Goal: Communication & Community: Answer question/provide support

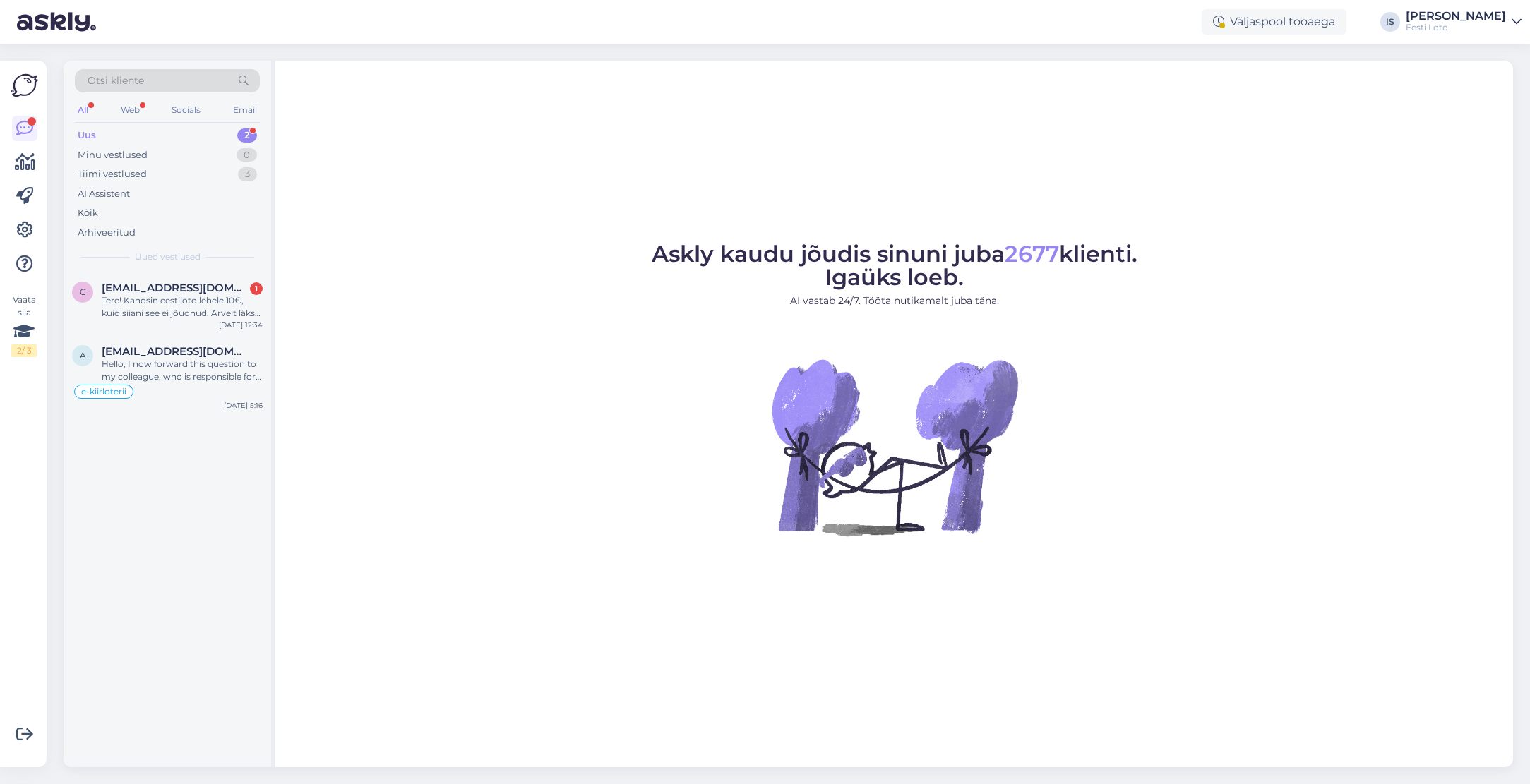
click at [114, 135] on div "Uus 2" at bounding box center [167, 136] width 185 height 20
click at [209, 348] on span "[EMAIL_ADDRESS][DOMAIN_NAME]" at bounding box center [174, 351] width 146 height 13
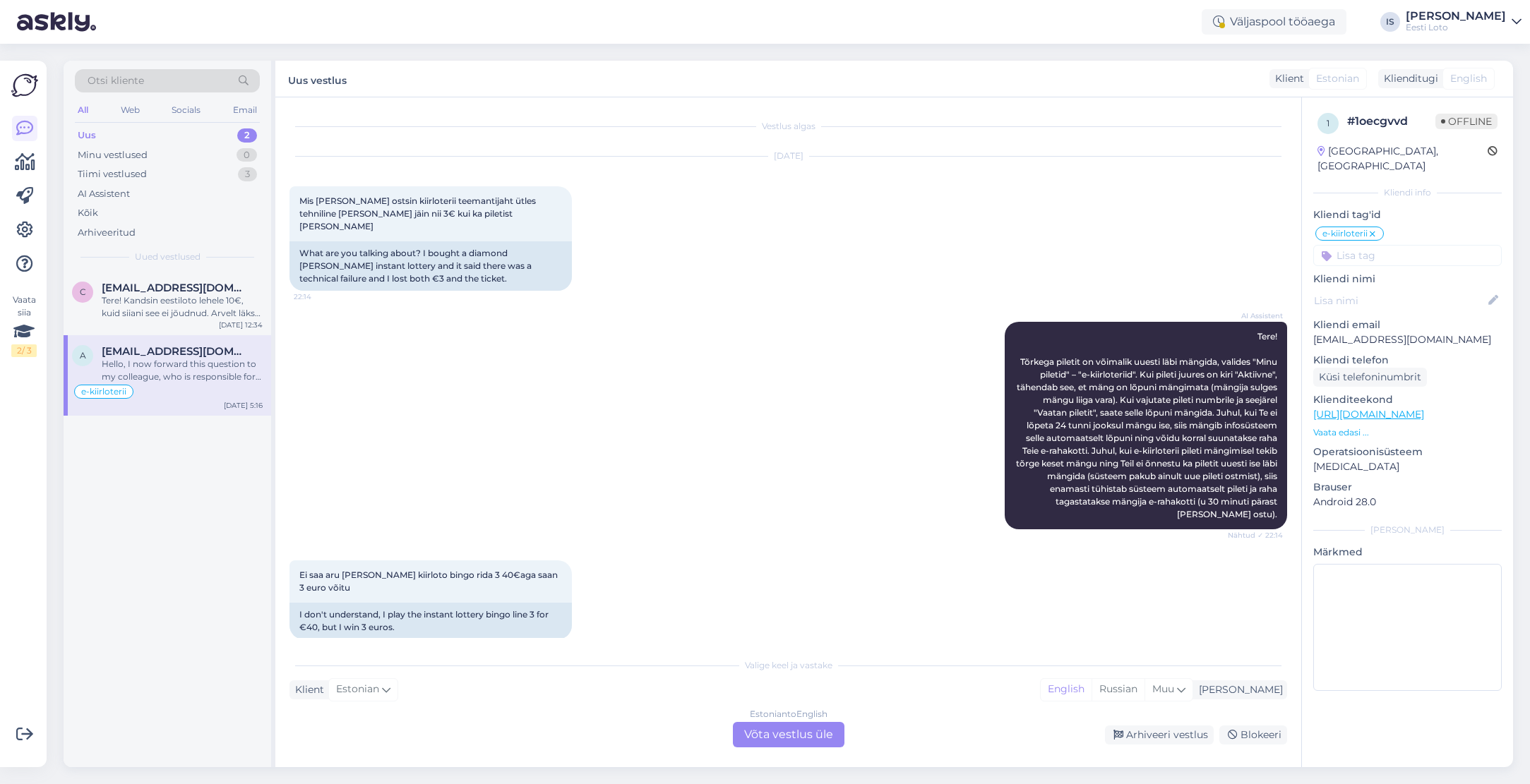
scroll to position [1106, 0]
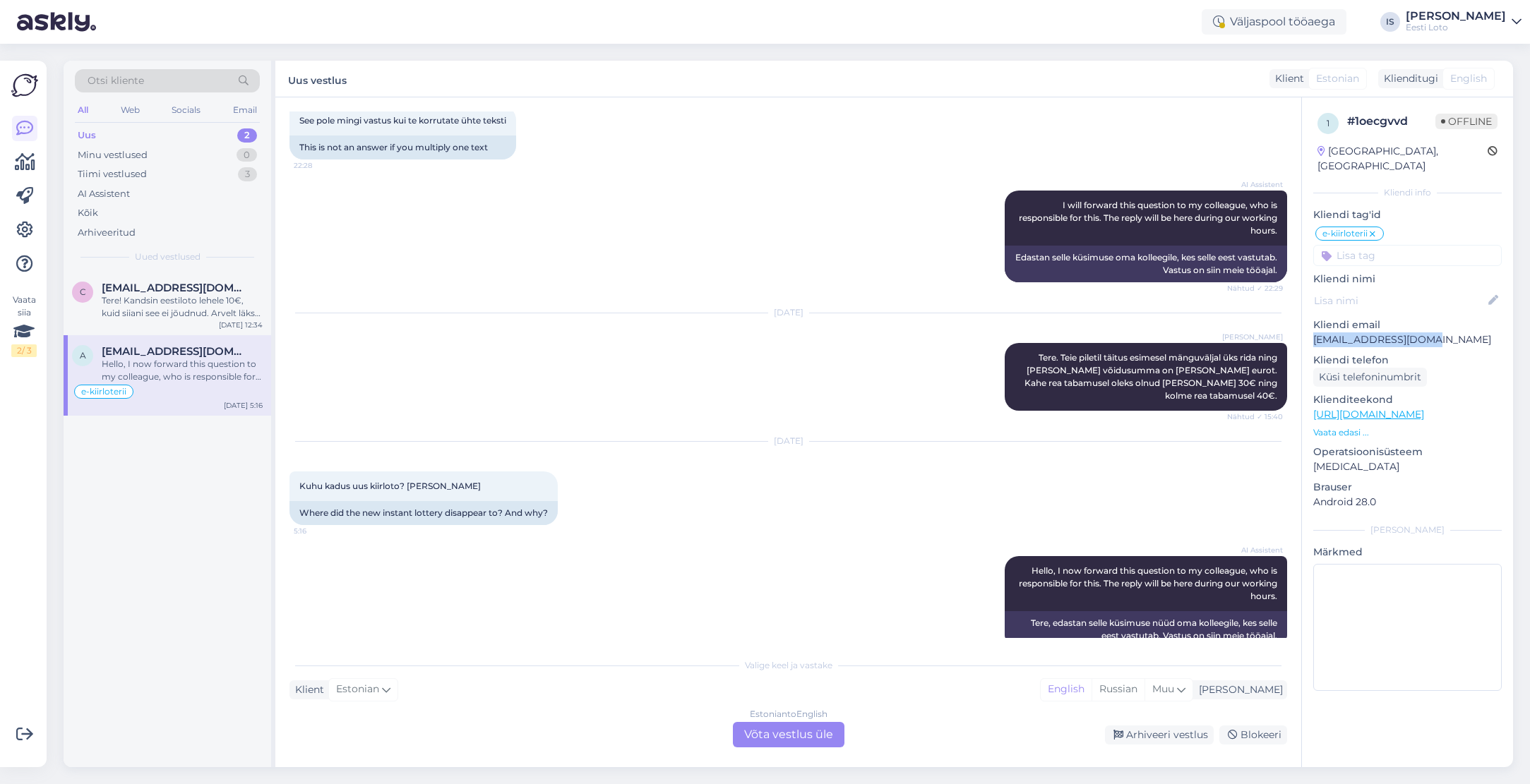
drag, startPoint x: 1437, startPoint y: 323, endPoint x: 1300, endPoint y: 328, distance: 137.1
click at [1301, 328] on div "1 # 1oecgvvd Offline [GEOGRAPHIC_DATA], [GEOGRAPHIC_DATA] Kliendi info Kliendi …" at bounding box center [1407, 432] width 212 height 670
copy p "[EMAIL_ADDRESS][DOMAIN_NAME]"
click at [107, 232] on div "Arhiveeritud" at bounding box center [106, 233] width 57 height 14
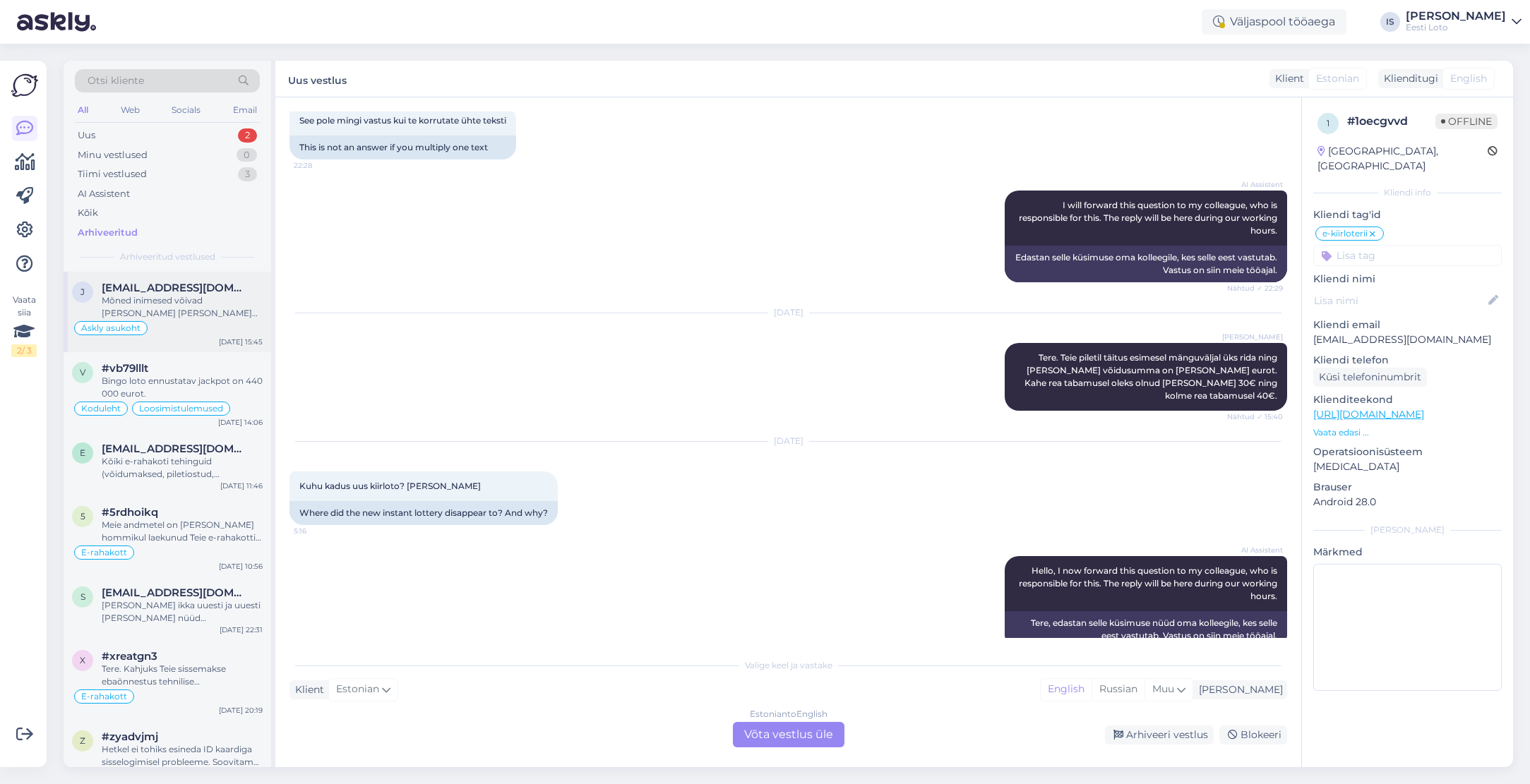
click at [214, 306] on div "Mõned inimesed võivad [PERSON_NAME] [PERSON_NAME] ega saa oma haigete sõrmedega…" at bounding box center [181, 307] width 161 height 25
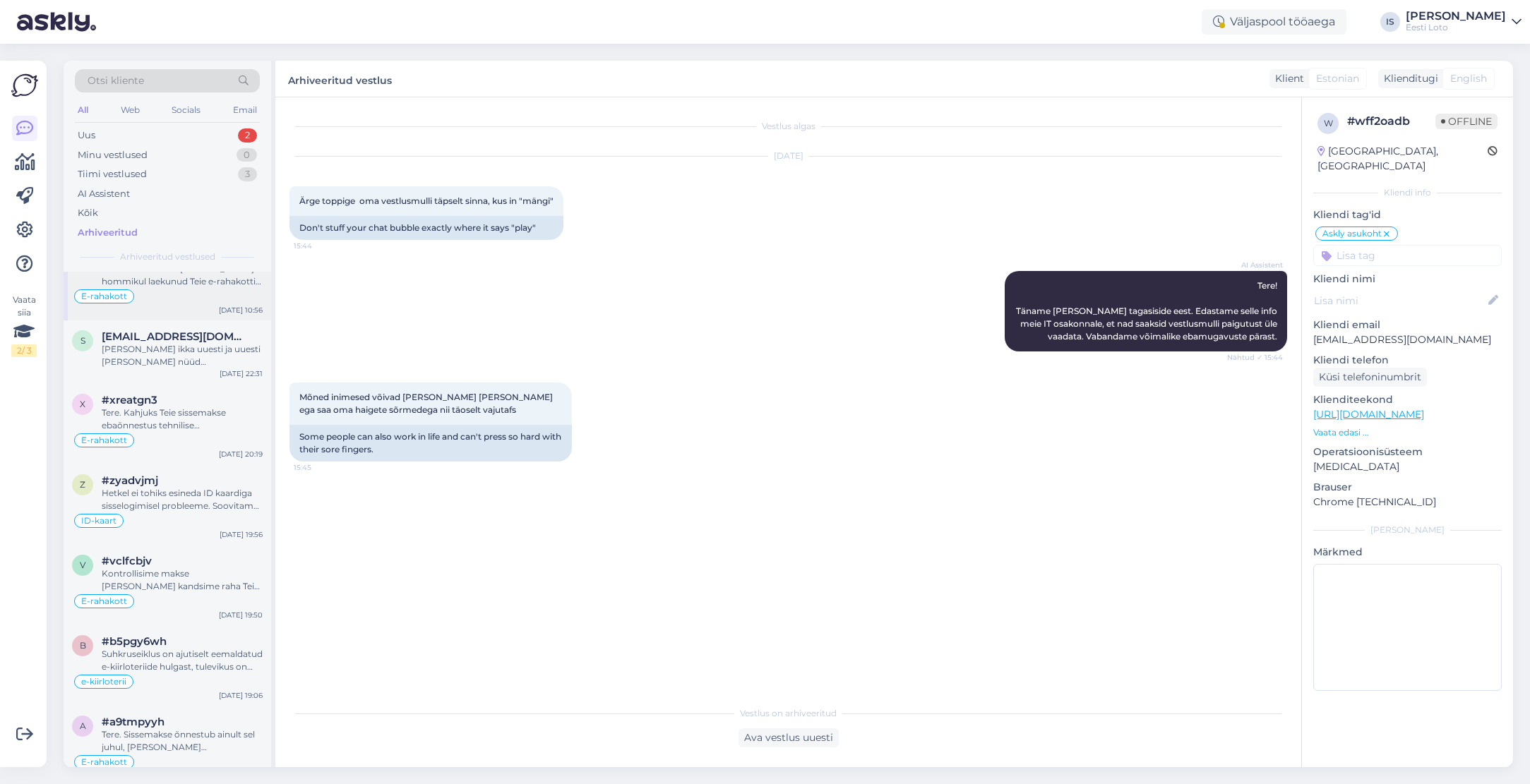
scroll to position [257, 0]
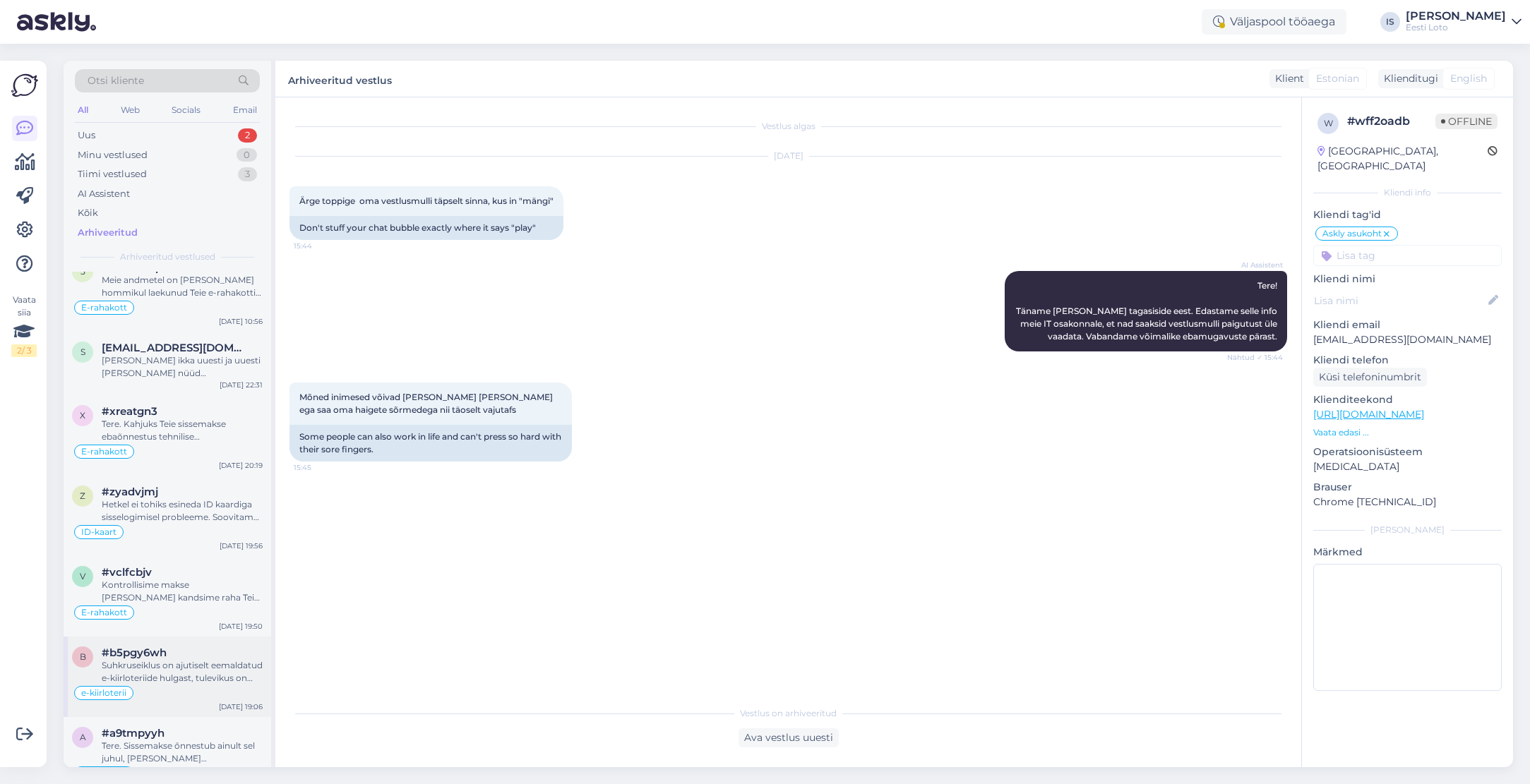
click at [207, 654] on div "#b5pgy6wh Suhkruseiklus on ajutiselt eemaldatud e-kiirloteriide hulgast, tulevi…" at bounding box center [181, 665] width 161 height 38
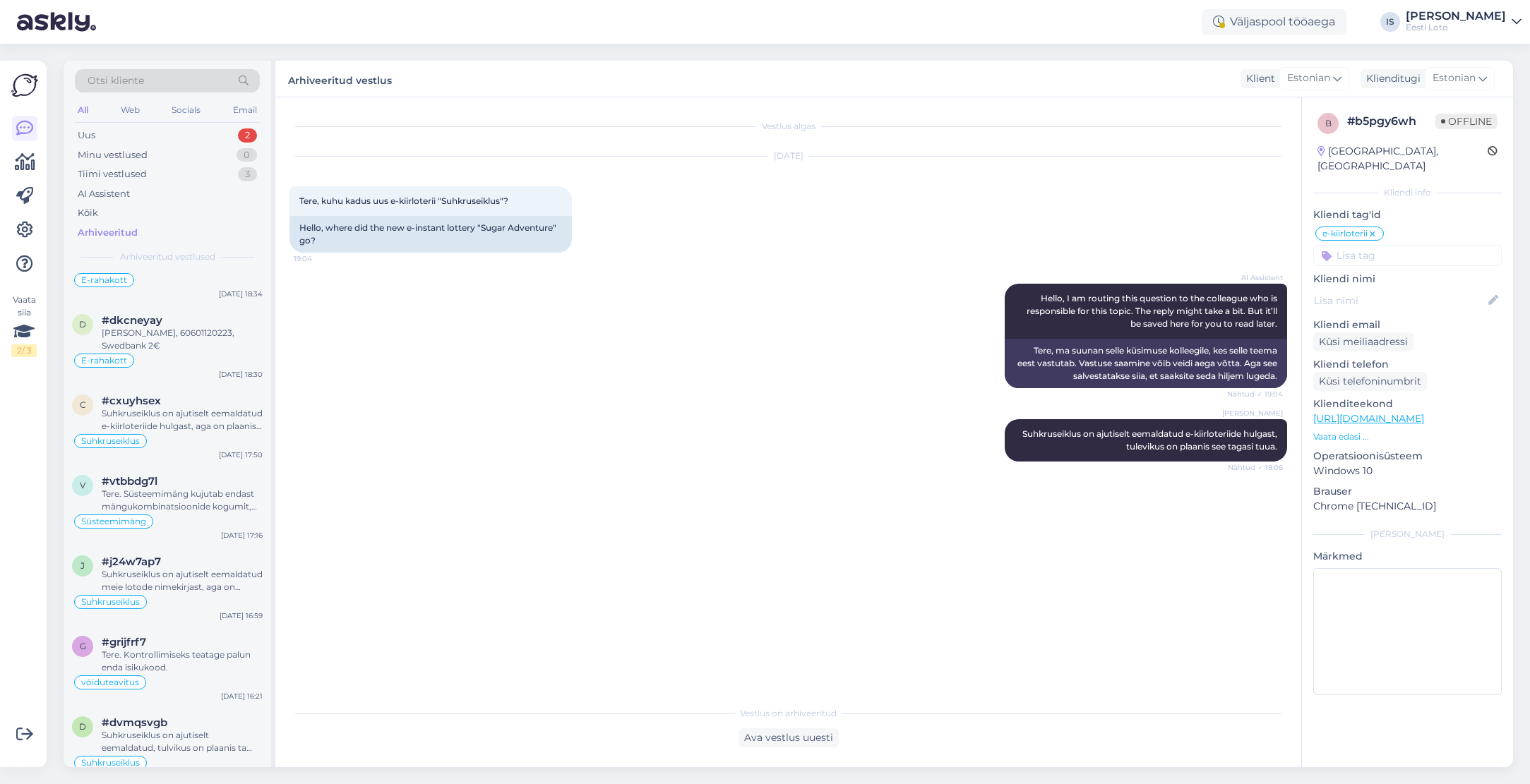
scroll to position [744, 0]
click at [176, 573] on div "Suhkruseiklus on ajutiselt eemaldatud meie lotode nimekirjast, aga on plaanis t…" at bounding box center [181, 575] width 161 height 25
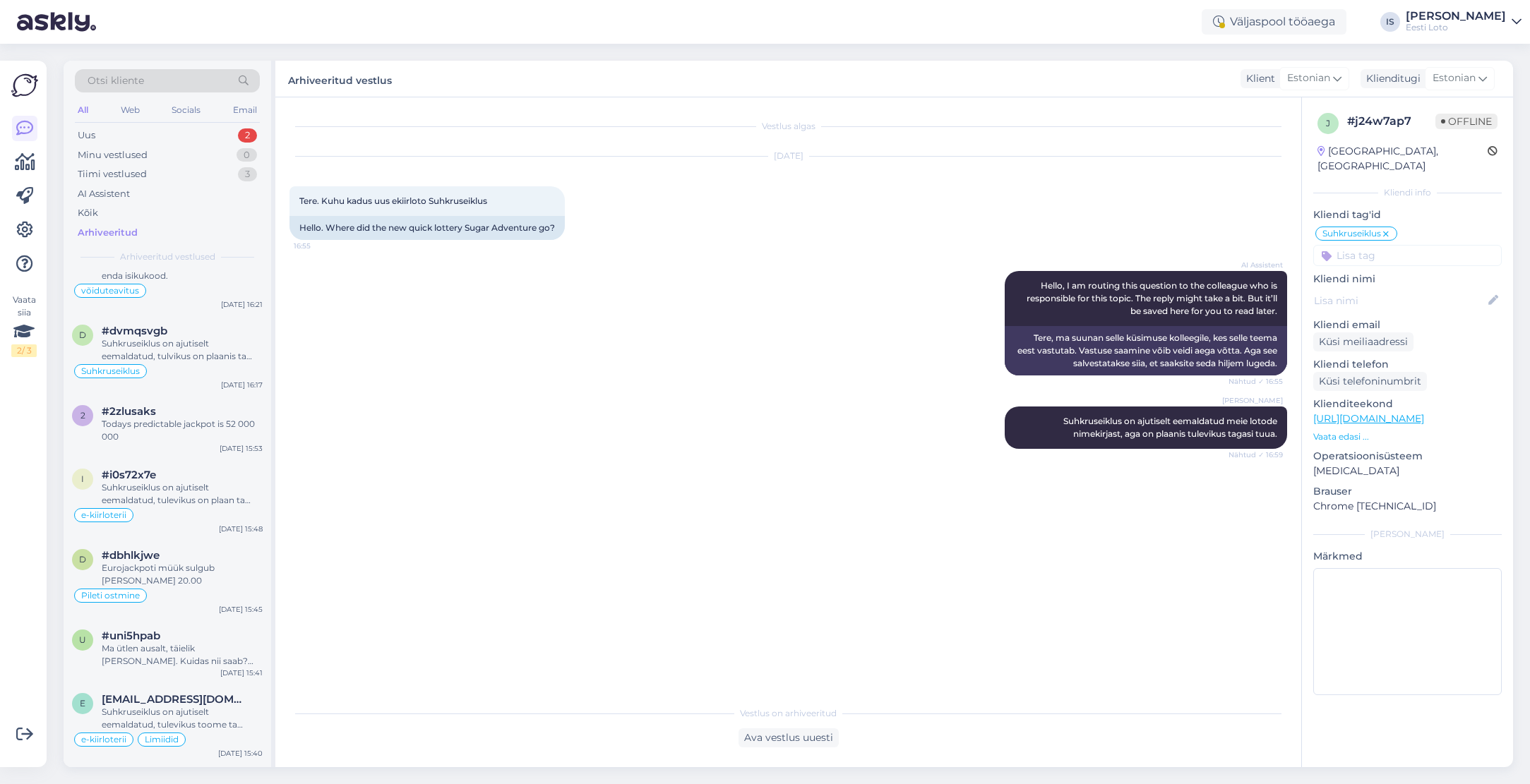
scroll to position [1139, 0]
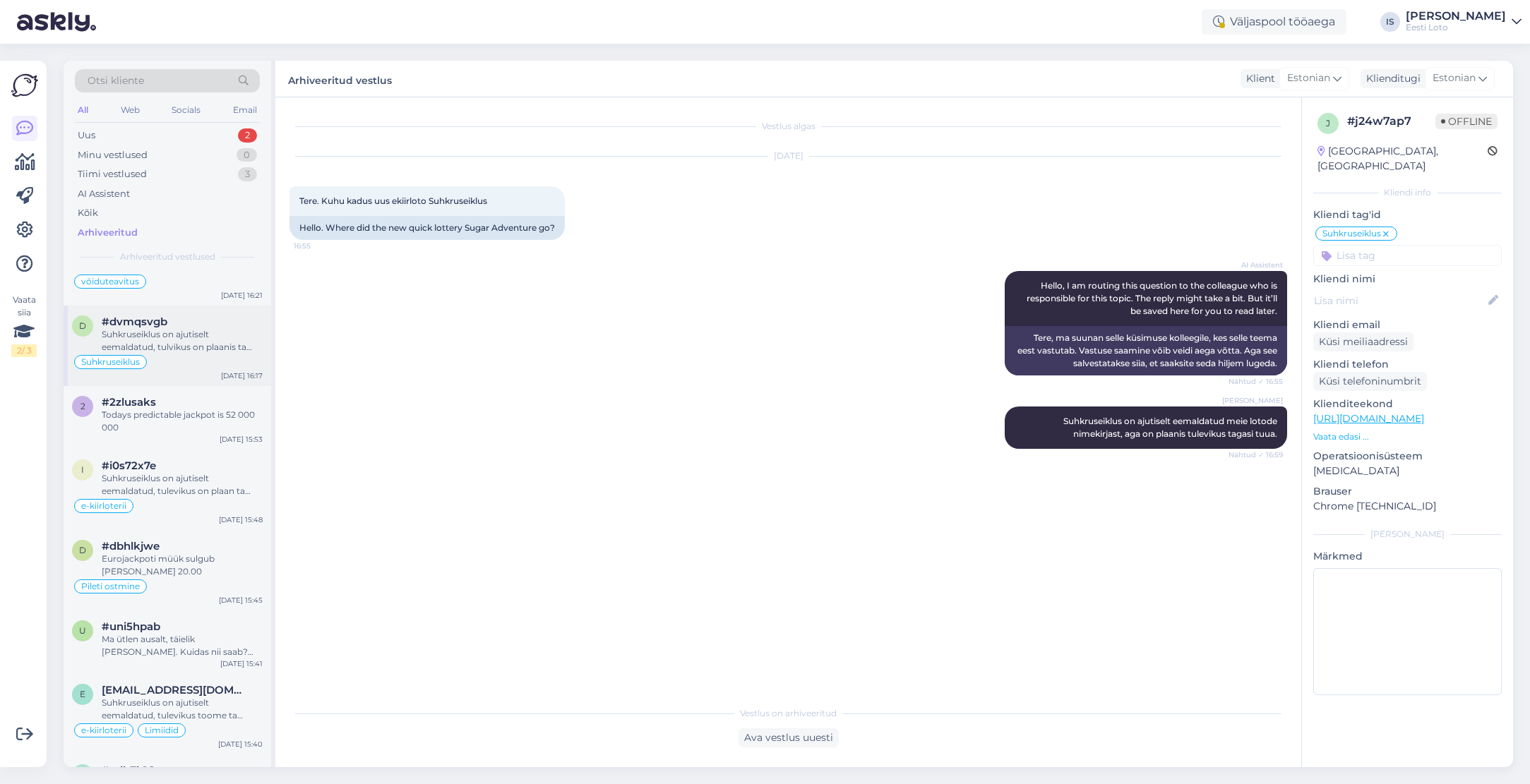
click at [190, 344] on div "Suhkruseiklus on ajutiselt eemaldatud, tulvikus on plaanis ta tagasi tuua." at bounding box center [181, 340] width 161 height 25
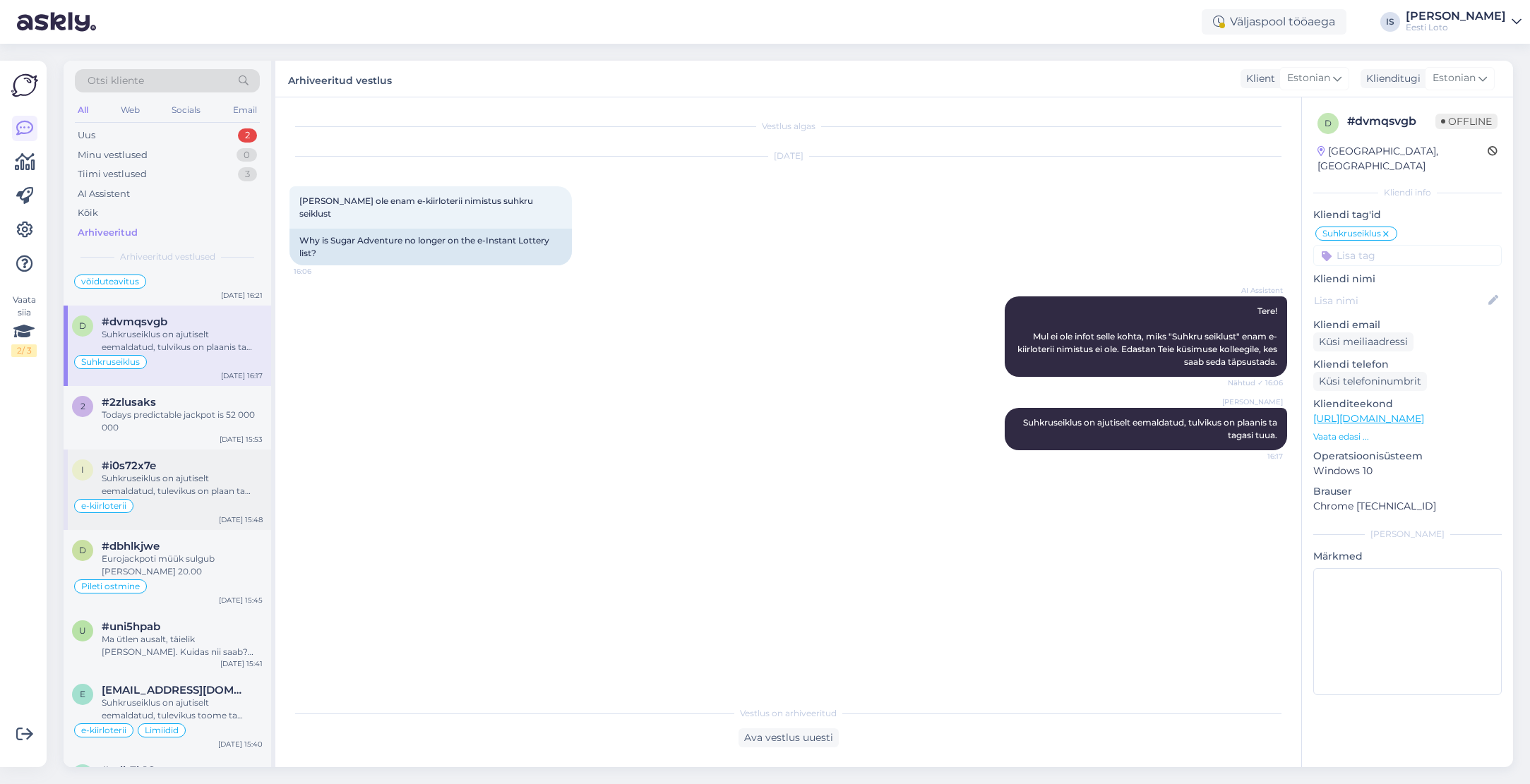
click at [178, 482] on div "Suhkruseiklus on ajutiselt eemaldatud, tulevikus on plaan ta tagasi tuua." at bounding box center [181, 485] width 161 height 25
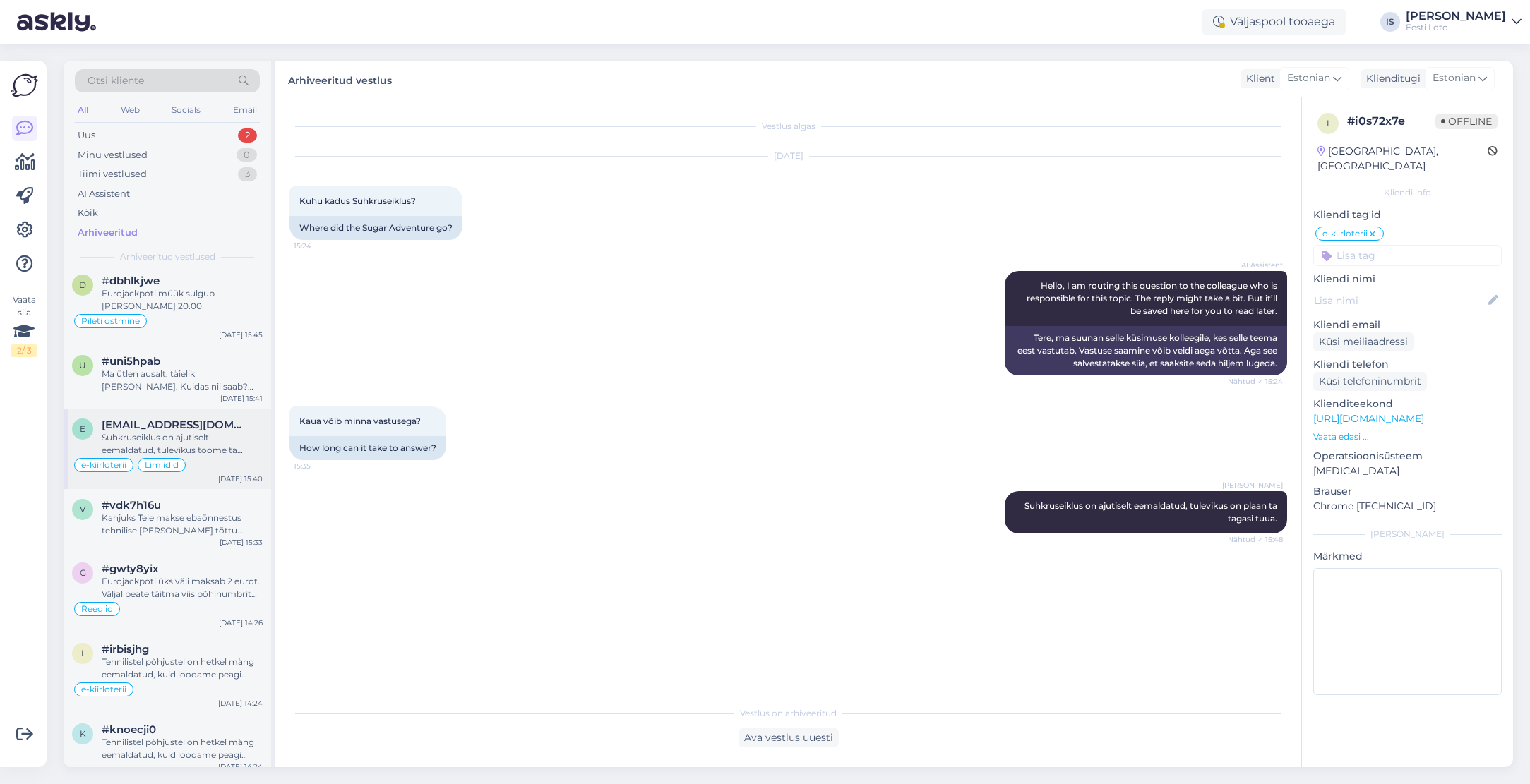
scroll to position [1414, 0]
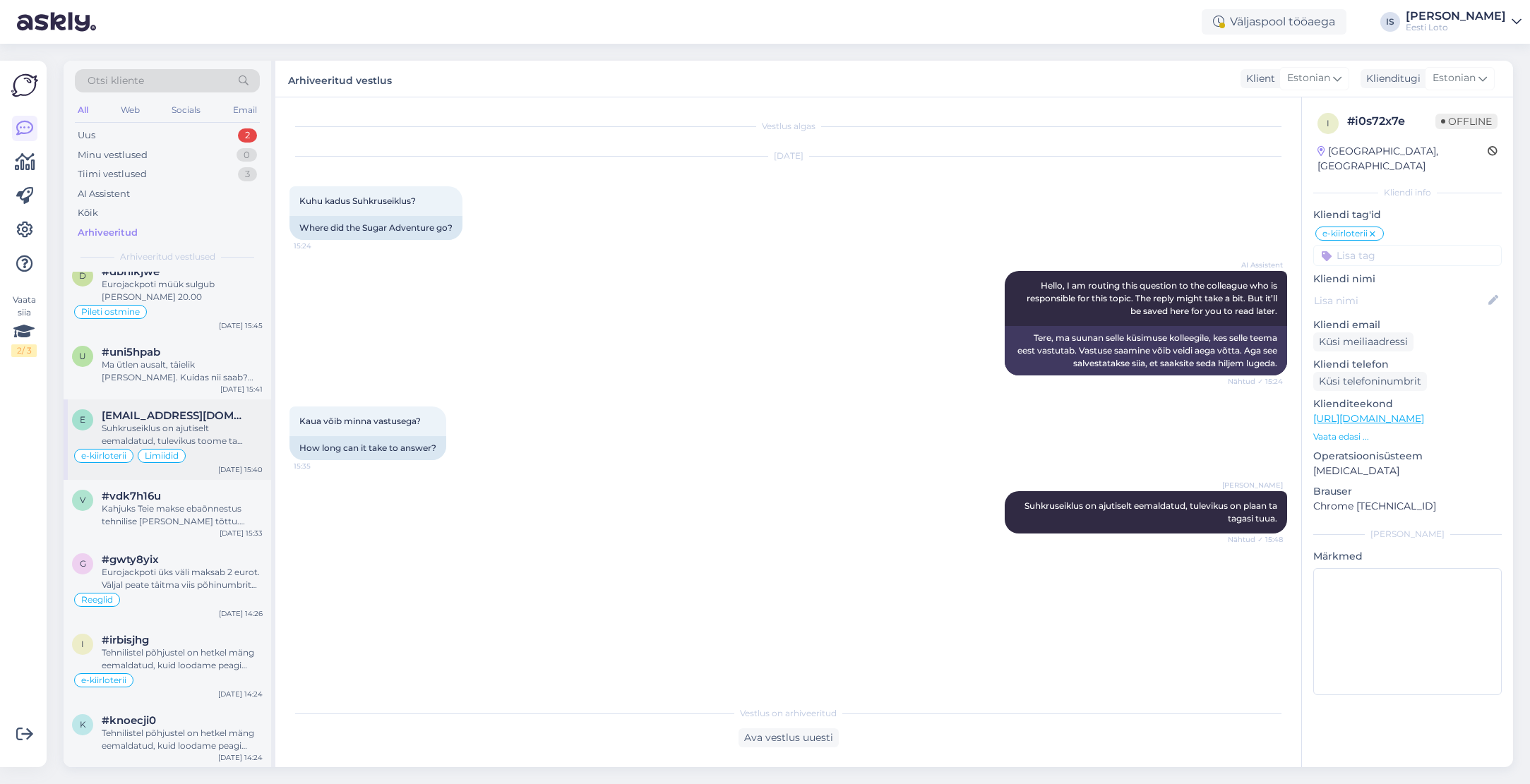
click at [163, 423] on div "Suhkruseiklus on ajutiselt eemaldatud, tulevikus toome ta tagasi." at bounding box center [181, 435] width 161 height 25
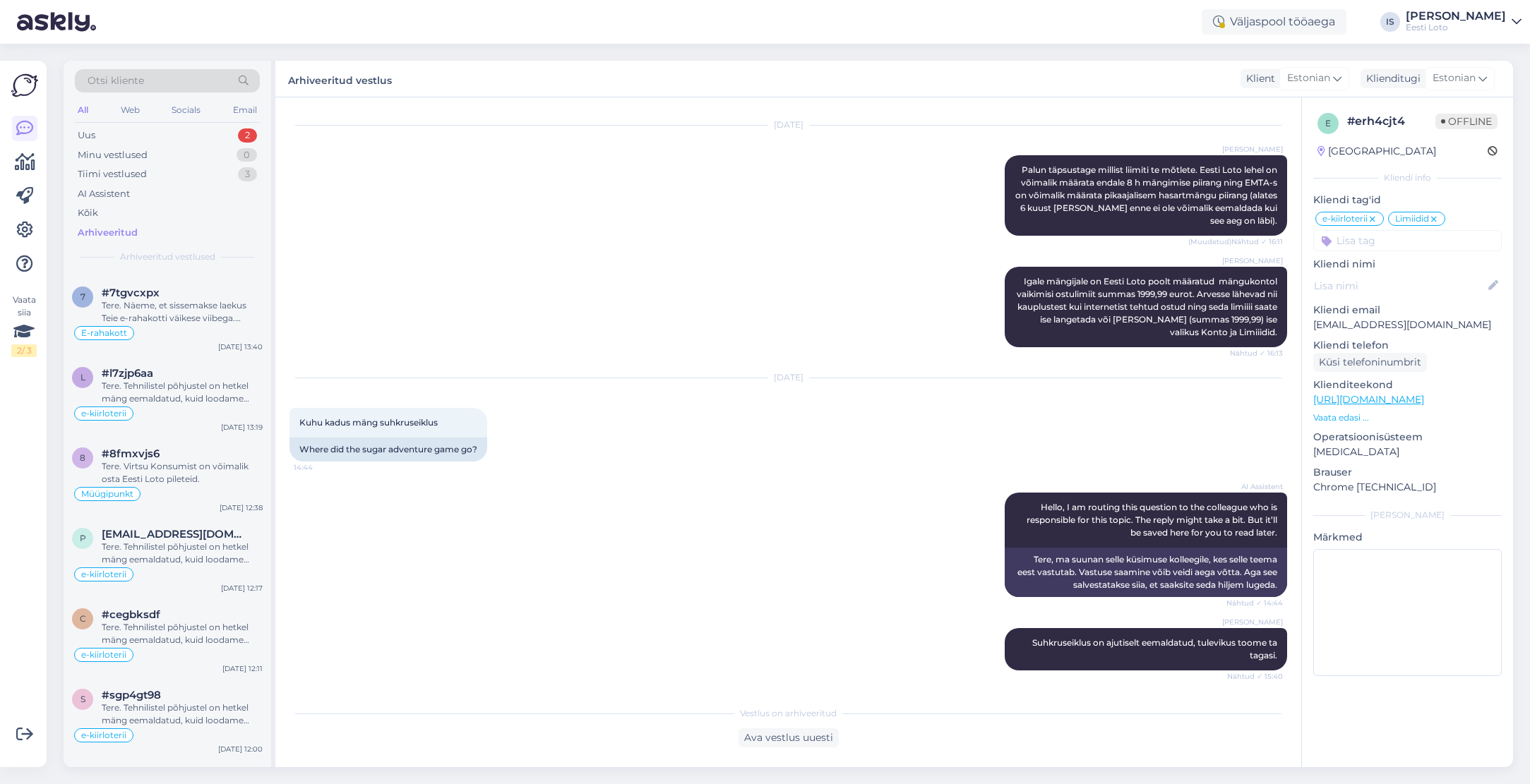
scroll to position [1970, 0]
click at [193, 538] on div "Tere. Tehnilistel põhjustel on hetkel mäng eemaldatud, kuid loodame peagi mängu…" at bounding box center [181, 551] width 161 height 25
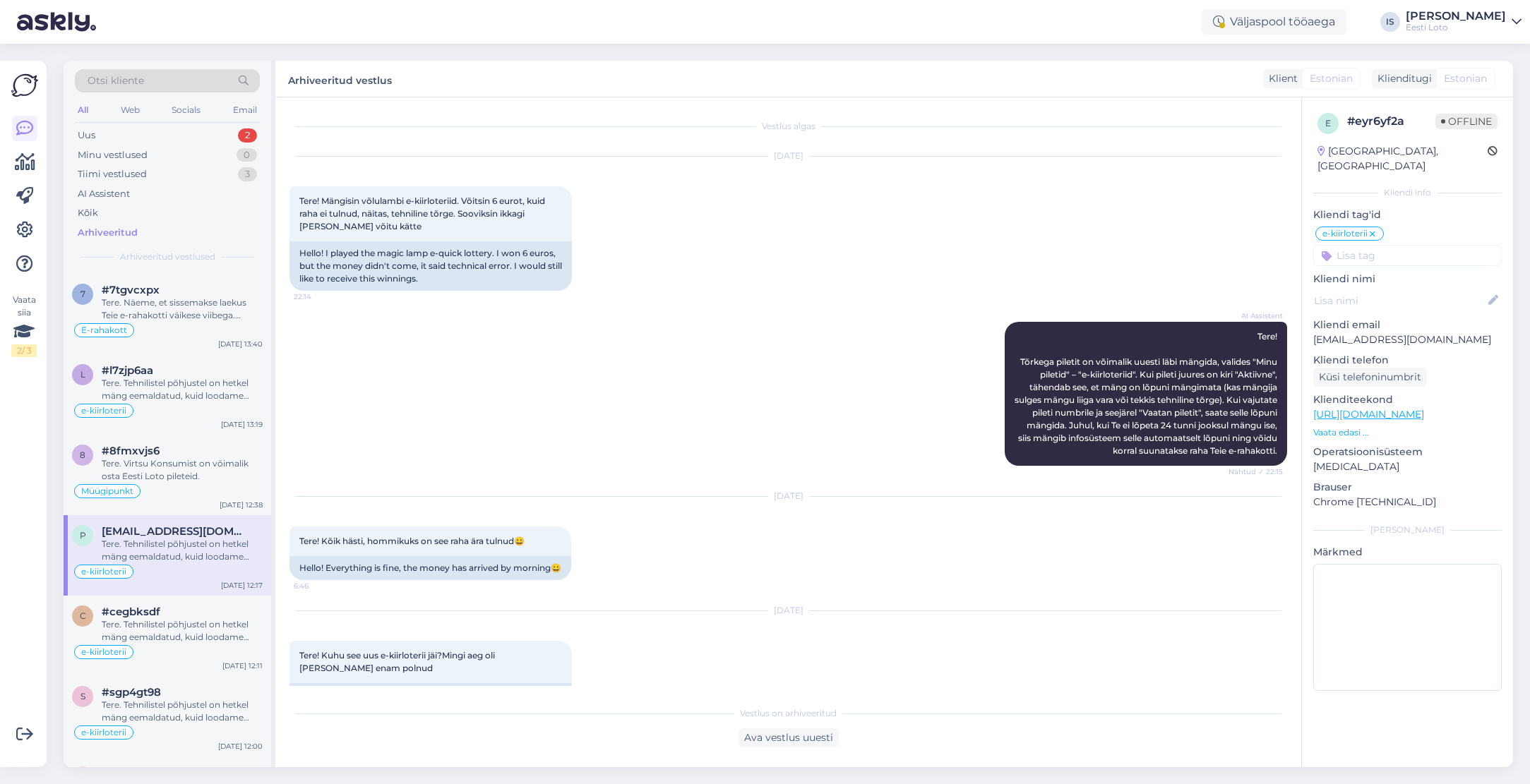
scroll to position [271, 0]
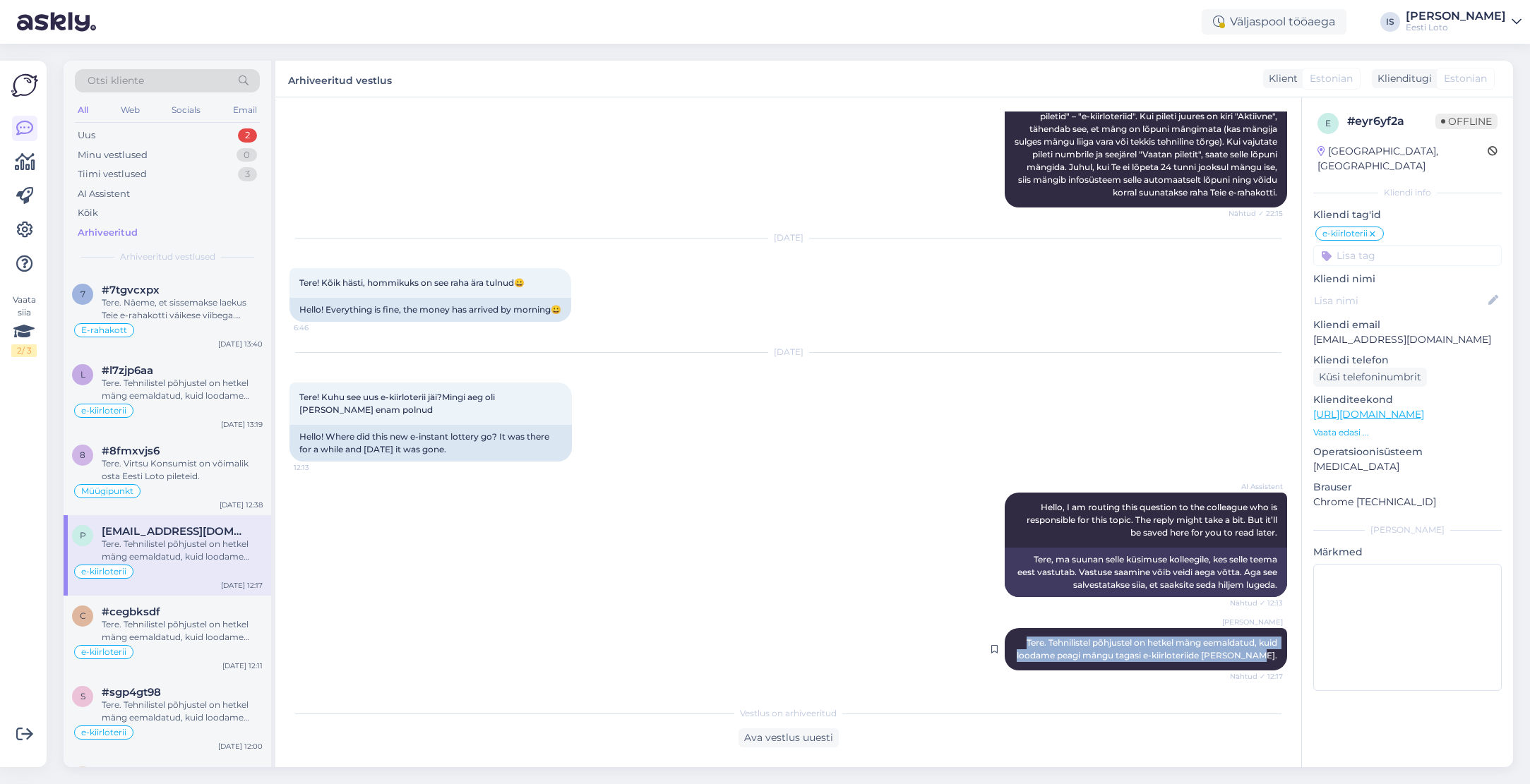
drag, startPoint x: 1020, startPoint y: 640, endPoint x: 1278, endPoint y: 655, distance: 258.4
click at [1278, 655] on div "[PERSON_NAME] Tere. Tehnilistel põhjustel on hetkel mäng eemaldatud, kuid looda…" at bounding box center [1145, 648] width 282 height 42
copy span "Tere. Tehnilistel põhjustel on hetkel mäng eemaldatud, kuid loodame peagi mängu…"
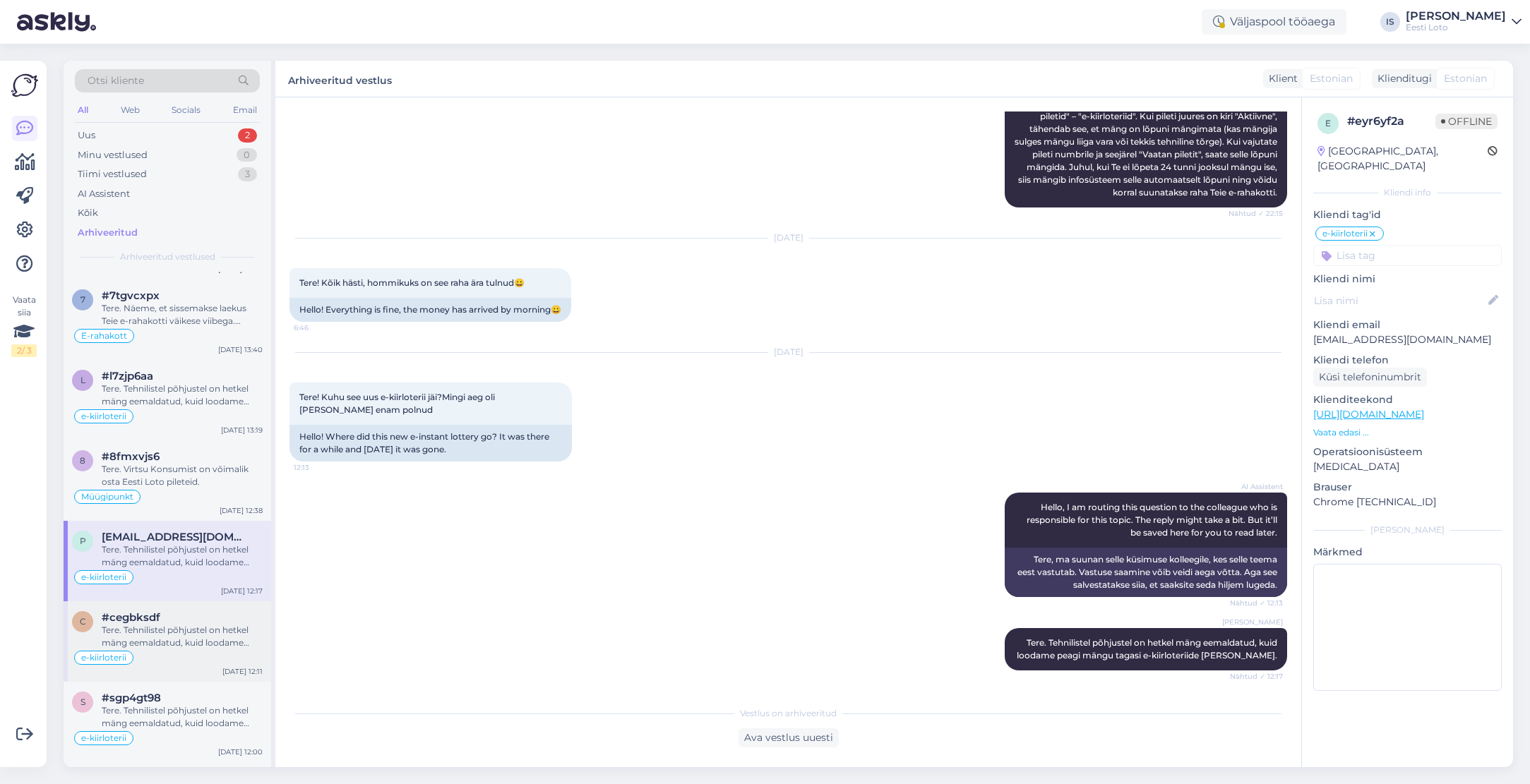
click at [183, 649] on div "e-kiirloterii" at bounding box center [167, 657] width 190 height 17
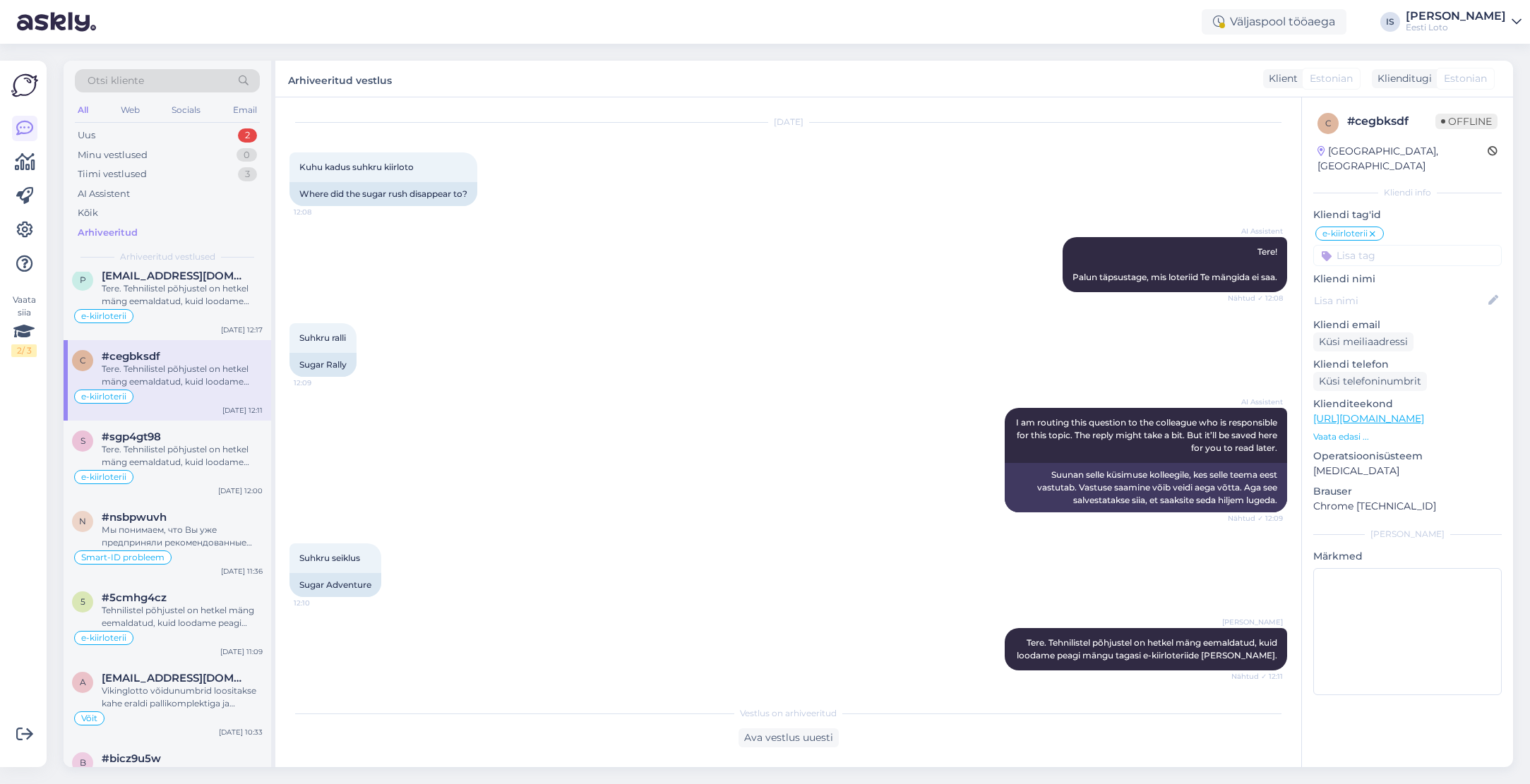
scroll to position [2228, 0]
click at [172, 613] on div "Tehnilistel põhjustel on hetkel mäng eemaldatud, kuid loodame peagi mängu tagas…" at bounding box center [181, 614] width 161 height 25
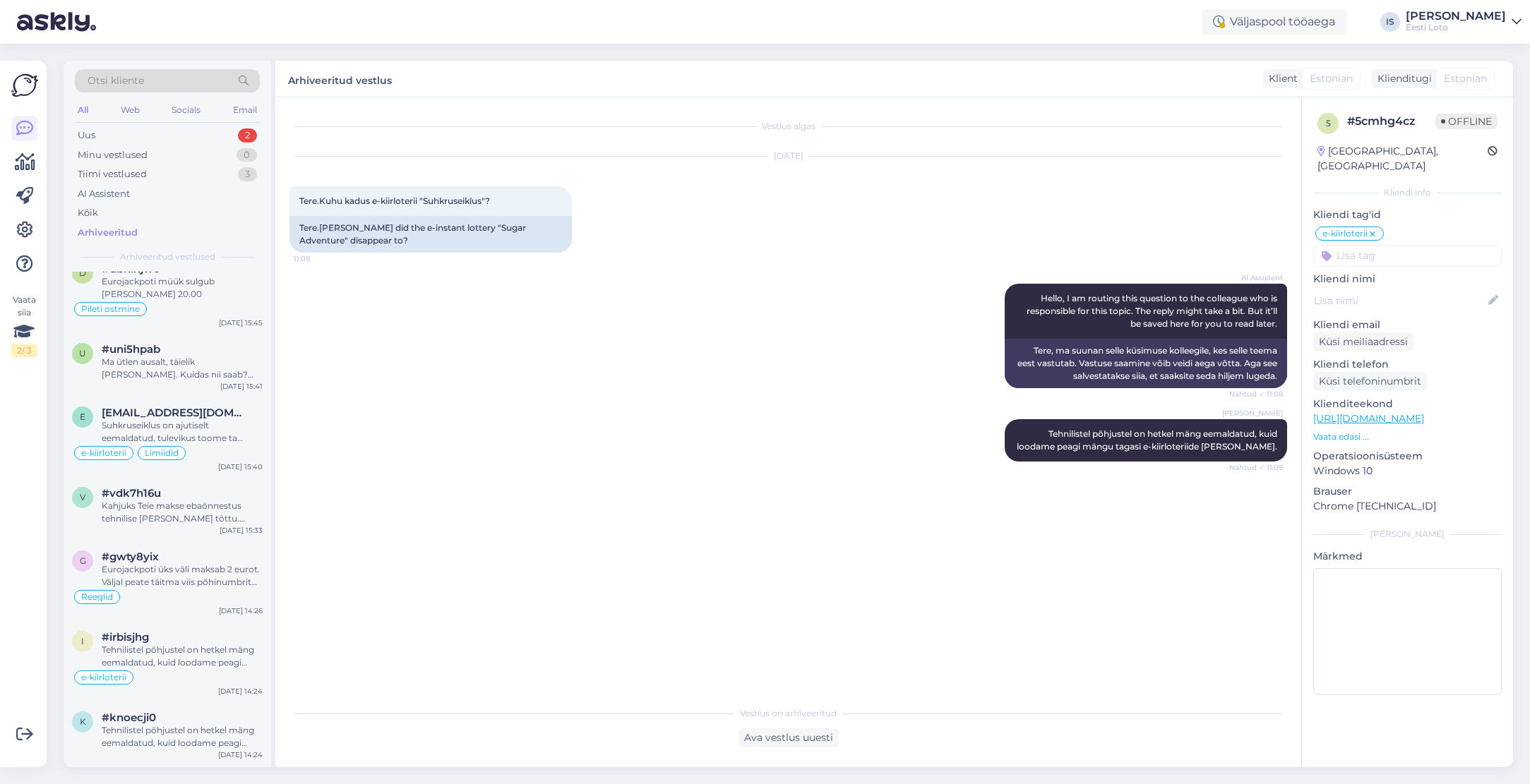
scroll to position [1413, 0]
click at [185, 137] on div "Uus 2" at bounding box center [167, 136] width 185 height 20
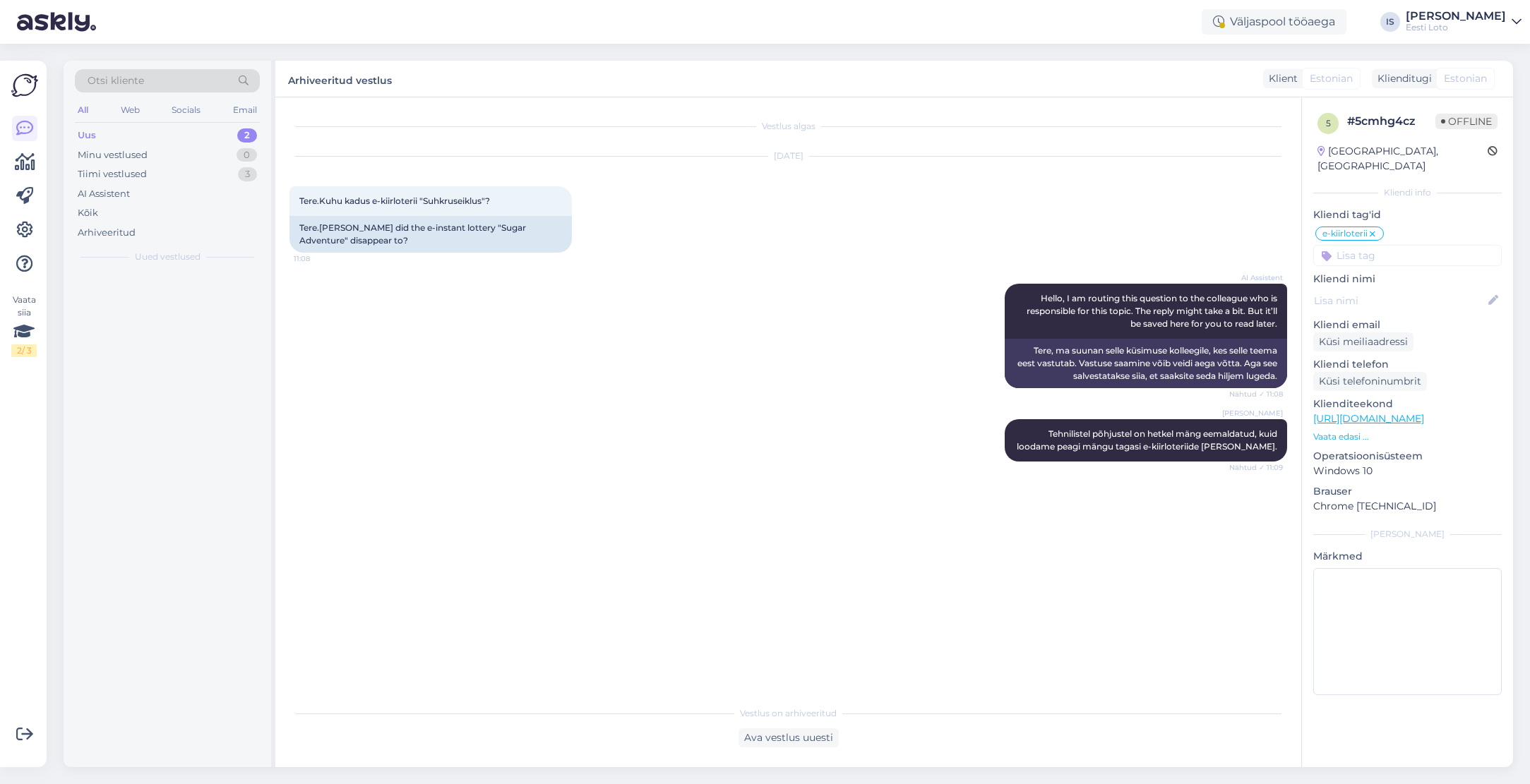
scroll to position [0, 0]
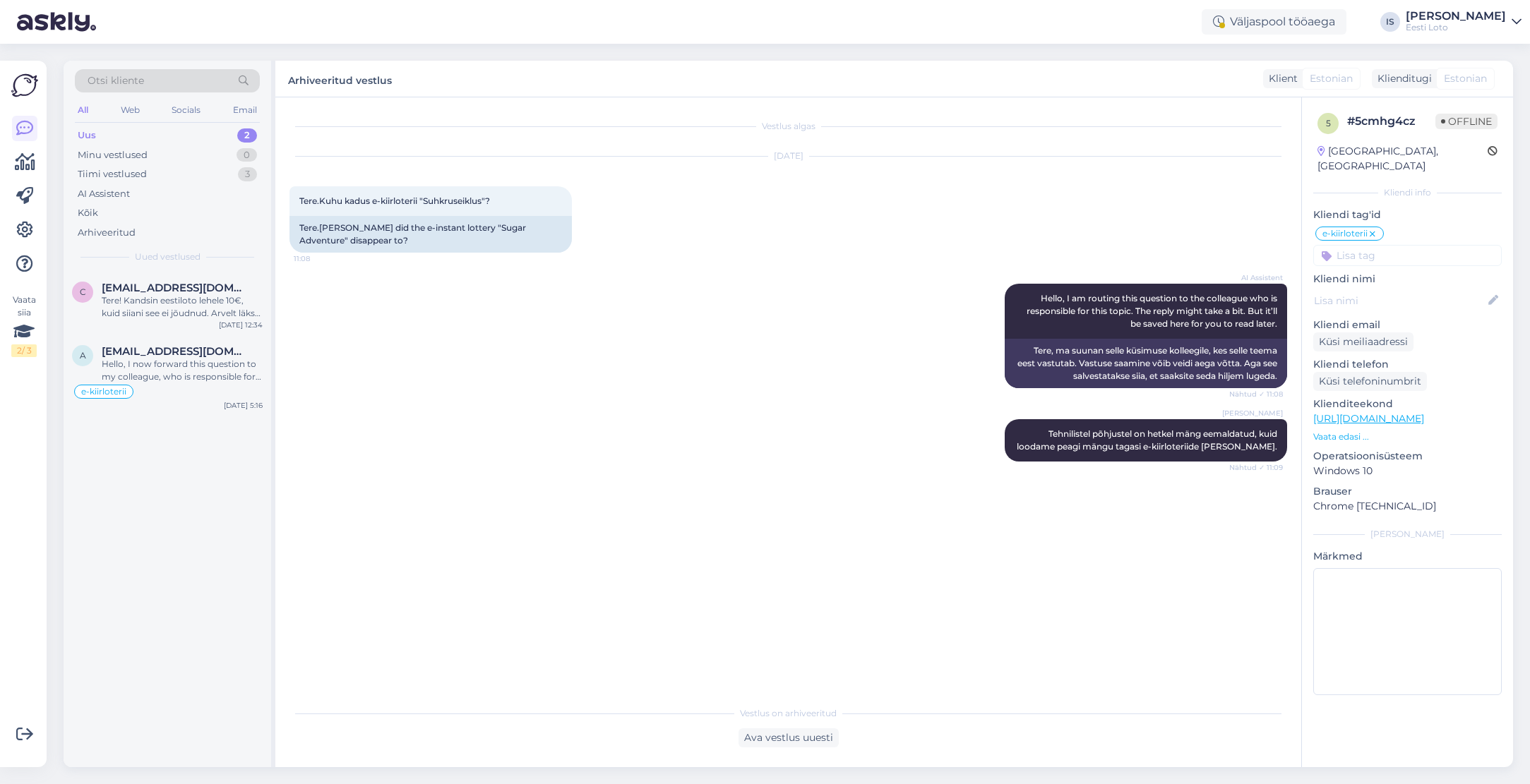
click at [87, 137] on div "Uus" at bounding box center [86, 136] width 18 height 14
click at [150, 374] on div "Hello, I now forward this question to my colleague, who is responsible for this…" at bounding box center [181, 370] width 161 height 25
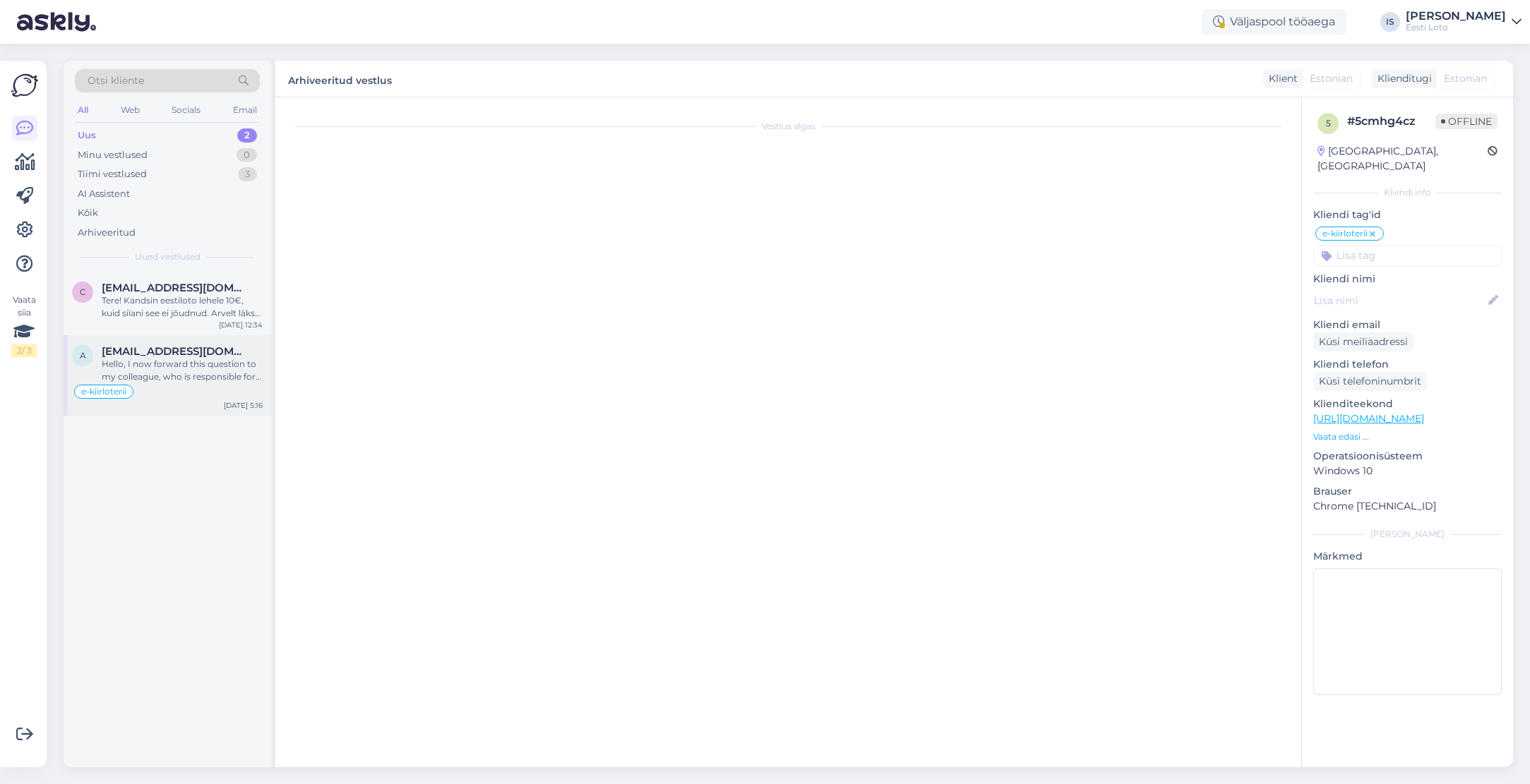
scroll to position [1106, 0]
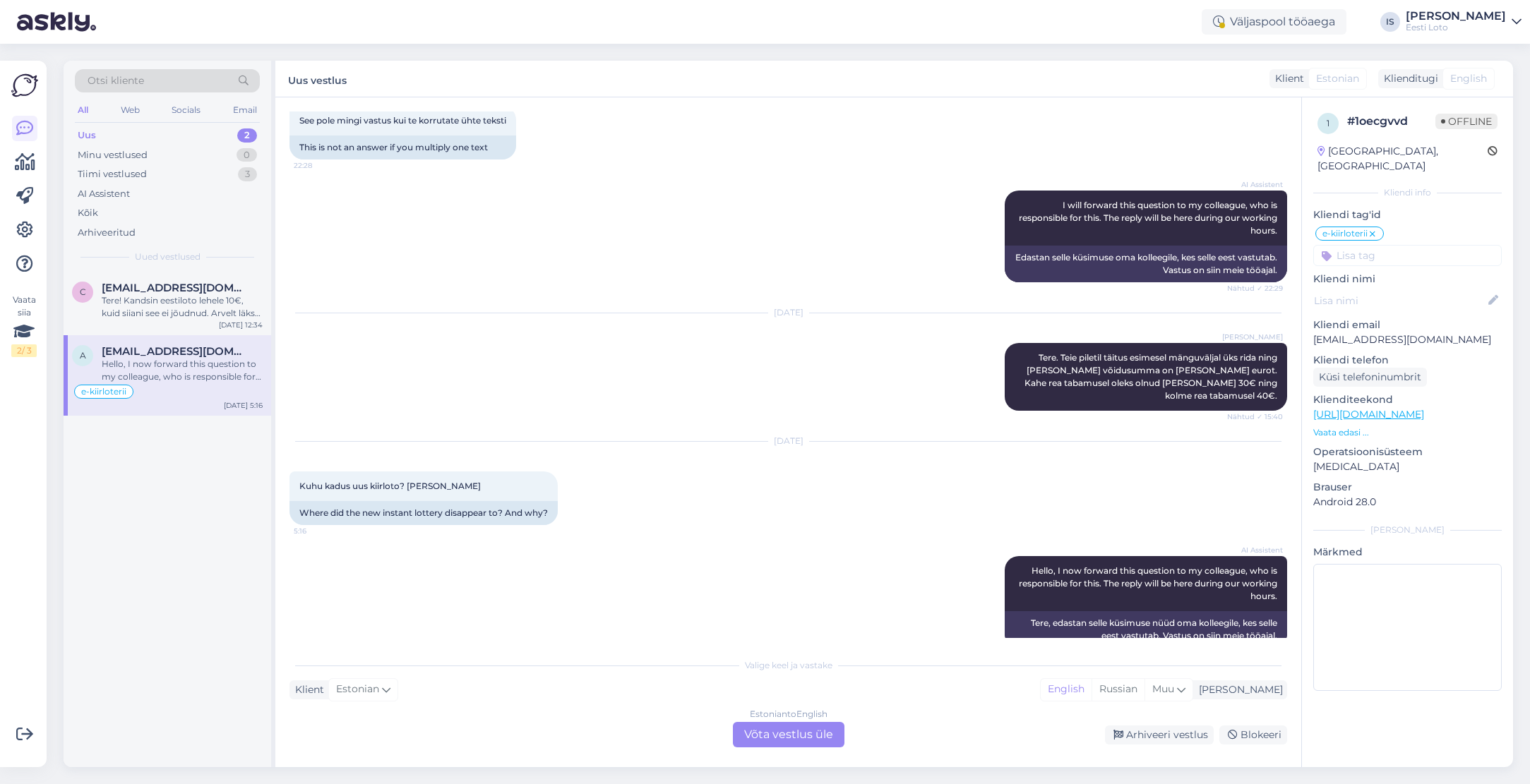
click at [825, 738] on div "Estonian to English Võta vestlus üle" at bounding box center [789, 735] width 111 height 25
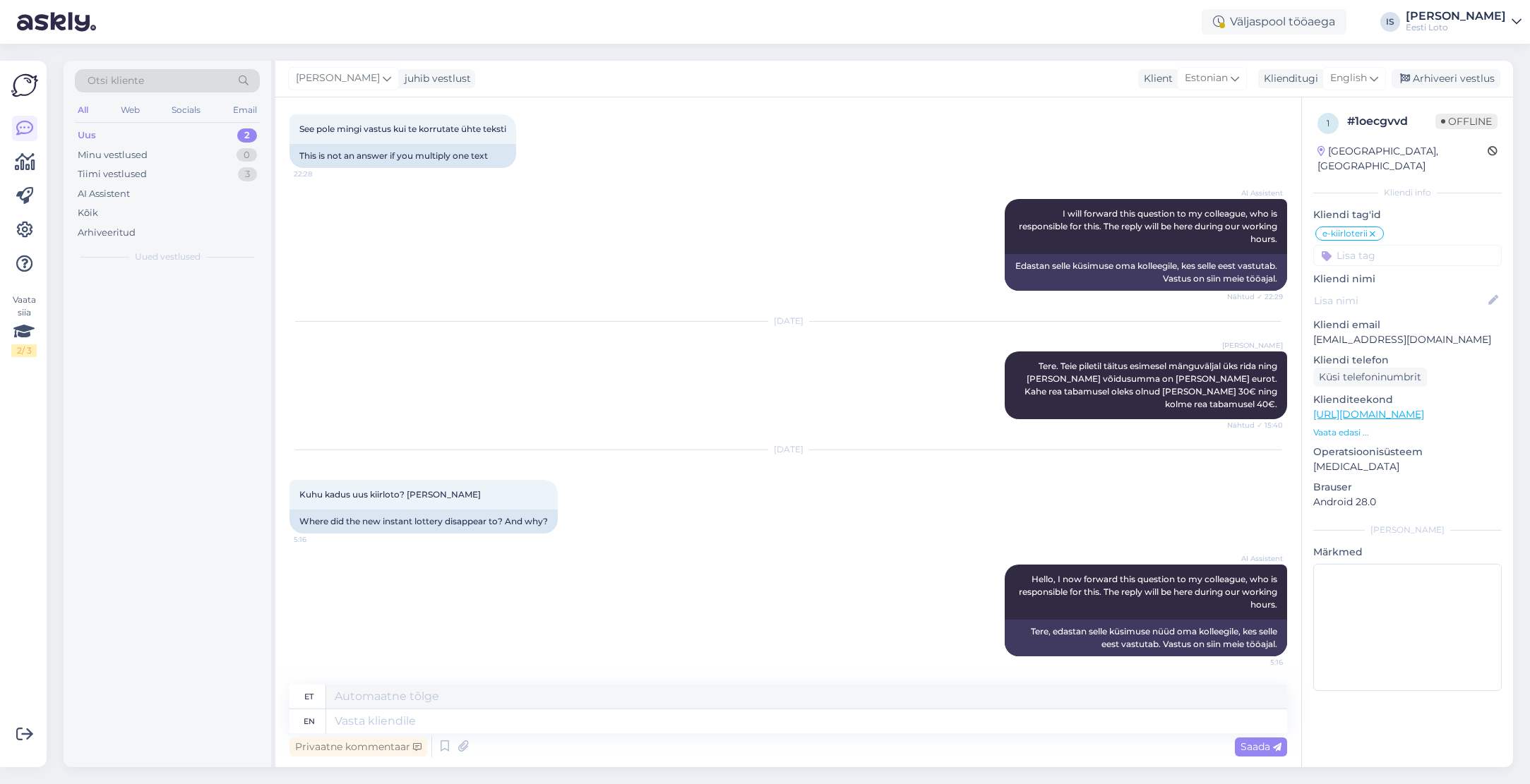
scroll to position [1072, 0]
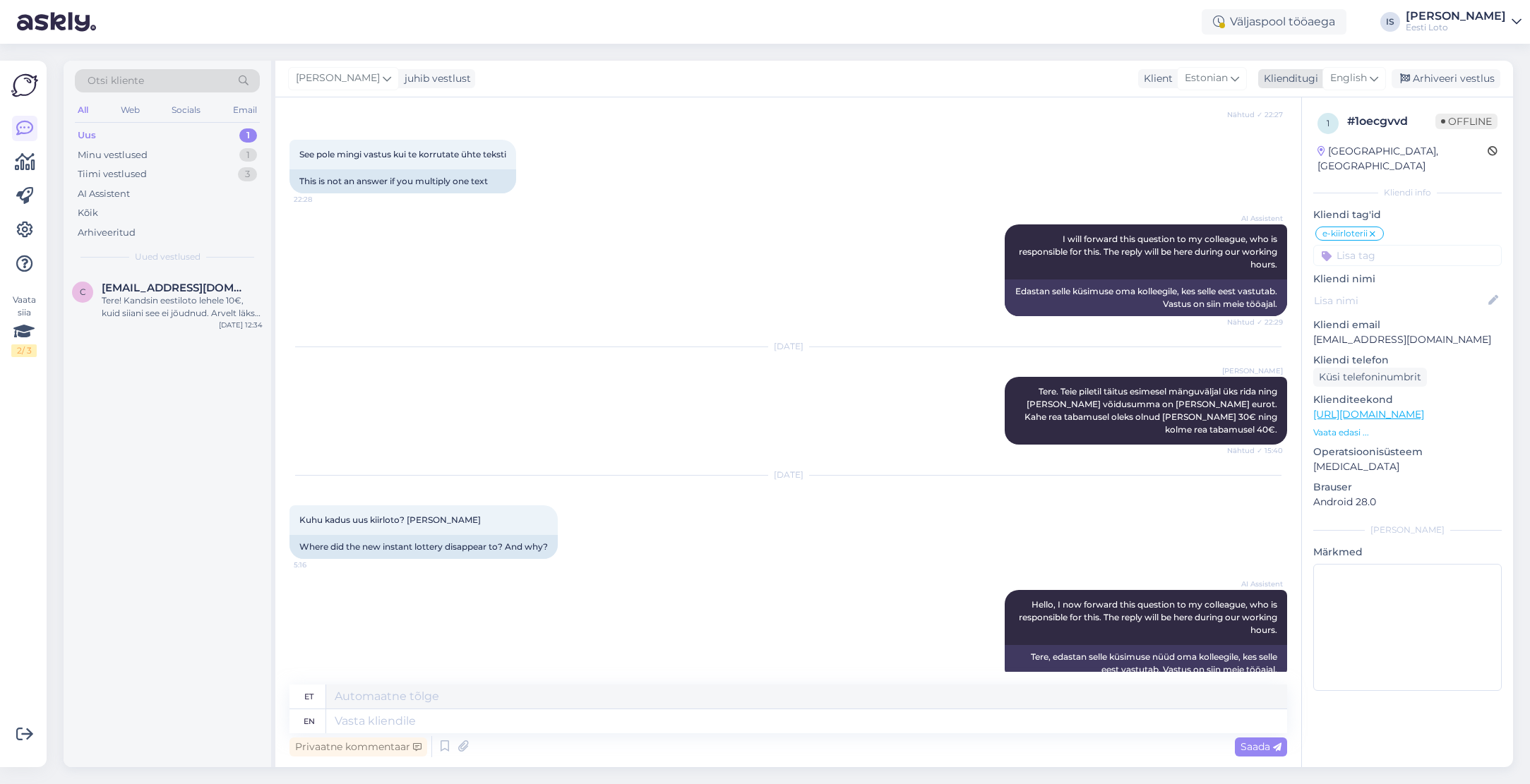
click at [1353, 77] on span "English" at bounding box center [1348, 78] width 37 height 15
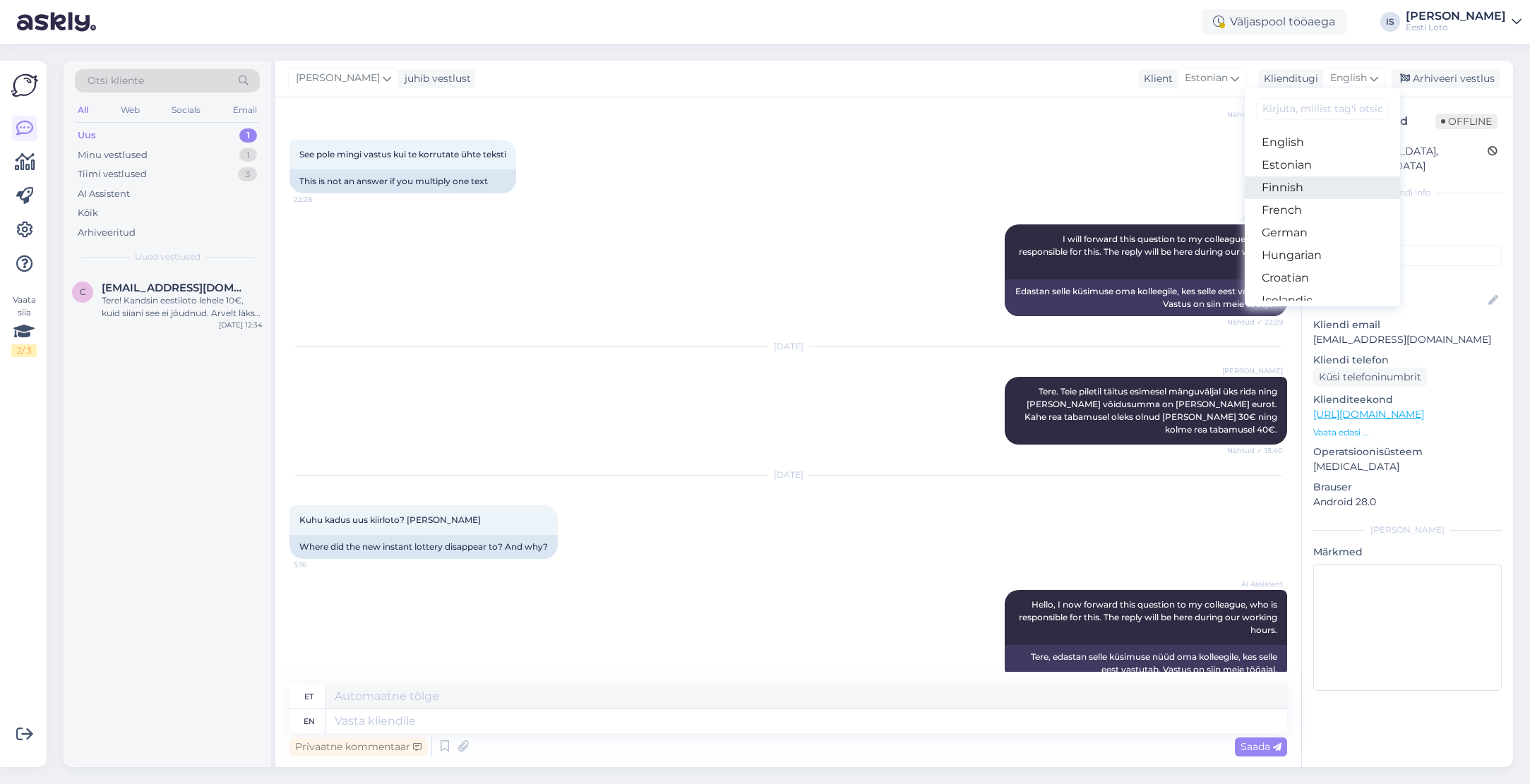
scroll to position [159, 0]
click at [1301, 163] on link "Estonian" at bounding box center [1322, 163] width 155 height 22
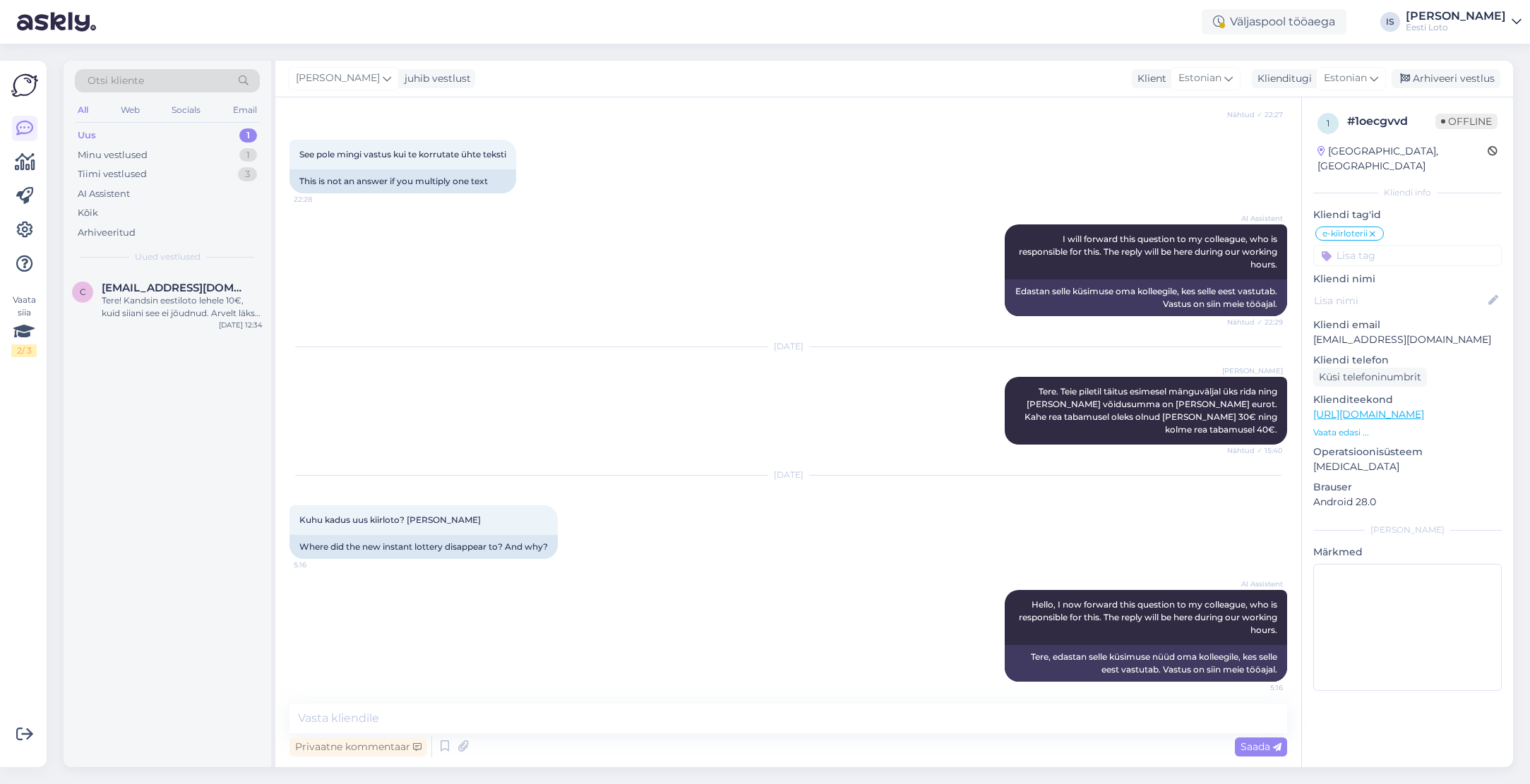
scroll to position [1053, 0]
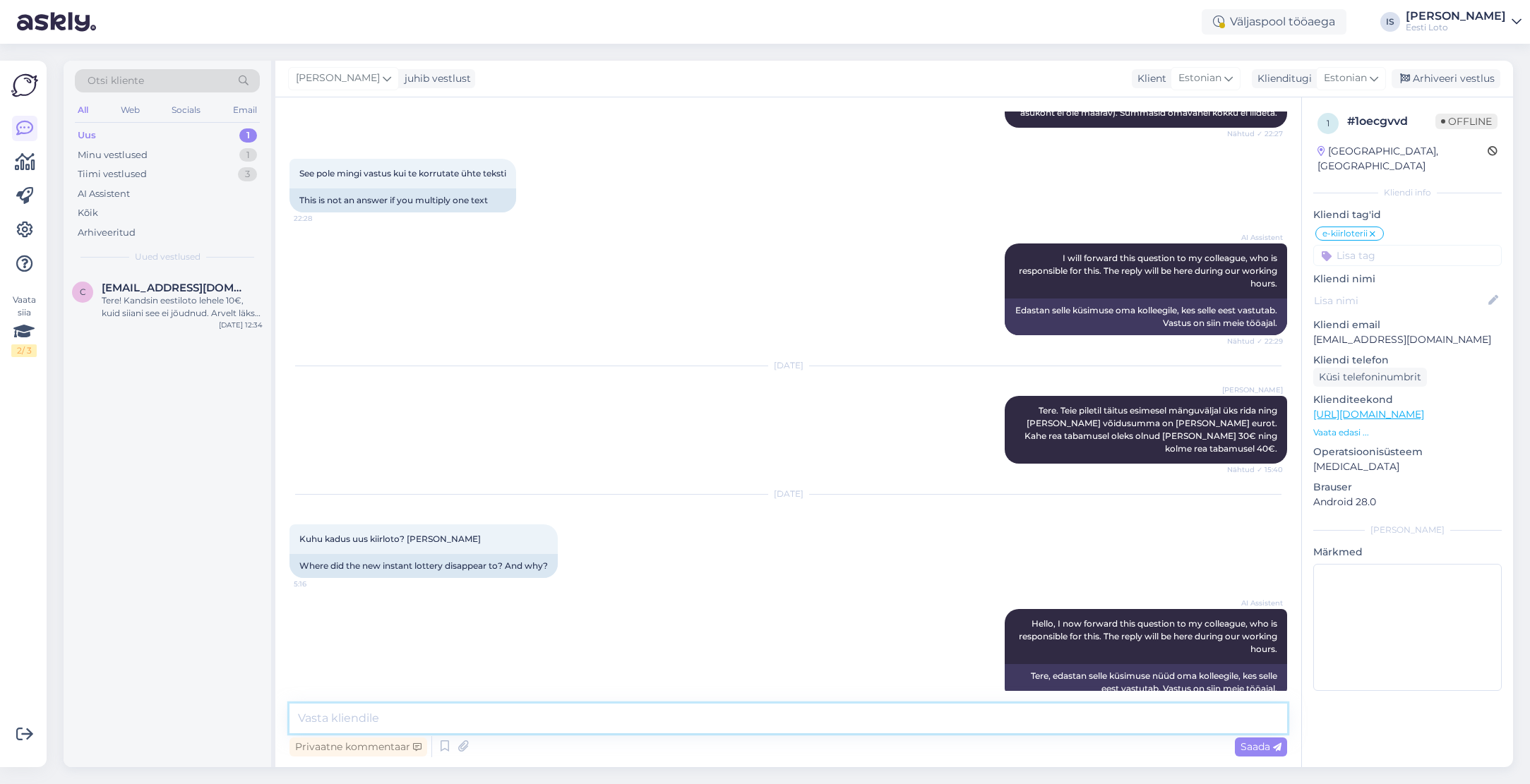
click at [617, 723] on textarea at bounding box center [788, 718] width 997 height 30
paste textarea "Tere. Tehnilistel põhjustel on hetkel mäng eemaldatud, kuid loodame peagi mängu…"
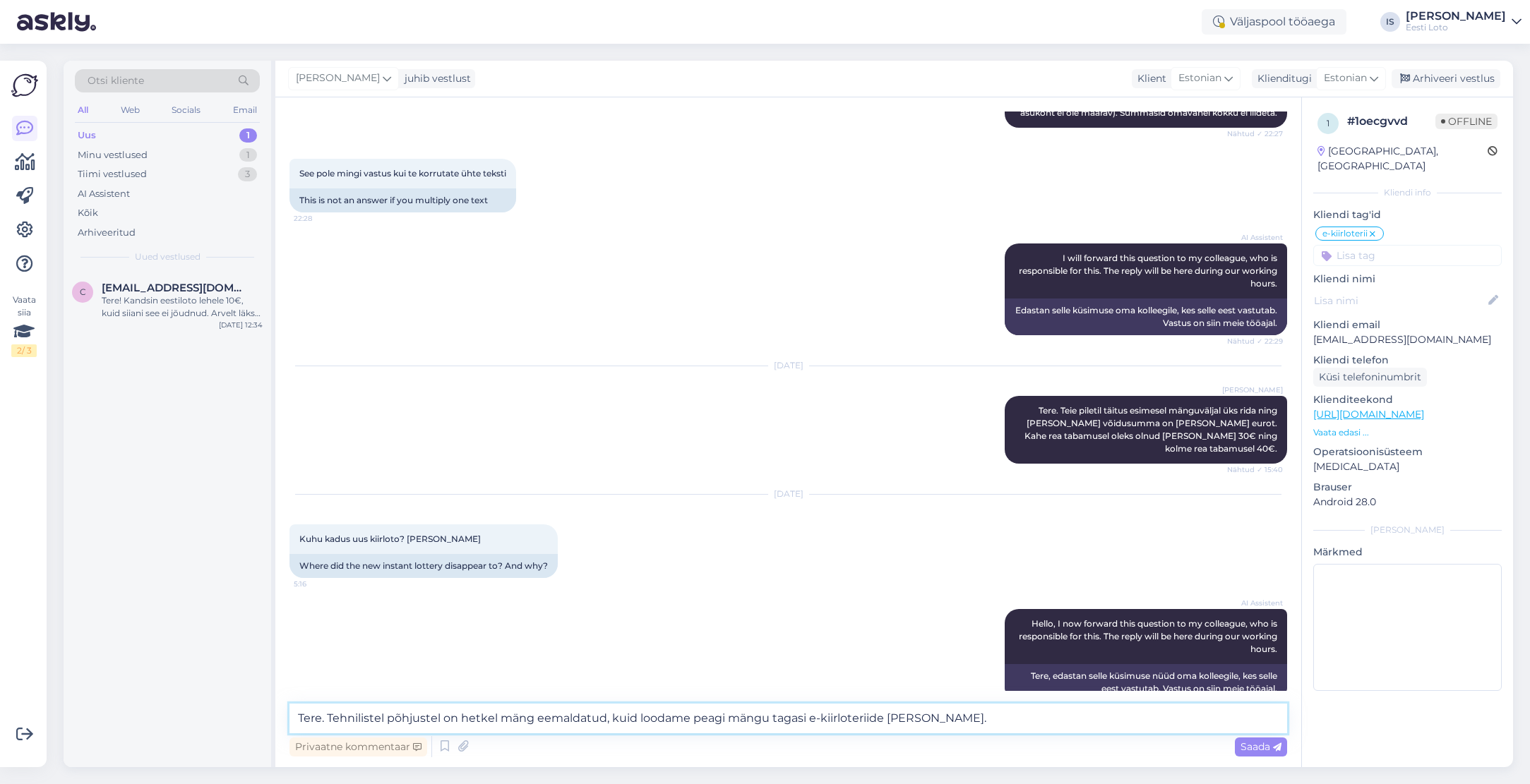
drag, startPoint x: 327, startPoint y: 717, endPoint x: 266, endPoint y: 718, distance: 61.0
click at [266, 718] on div "Otsi kliente All Web Socials Email Uus 1 Minu vestlused 1 Tiimi vestlused 3 AI …" at bounding box center [788, 414] width 1449 height 706
type textarea "Tehnilistel põhjustel on hetkel mäng eemaldatud, kuid loodame peagi mängu tagas…"
click at [1262, 746] on span "Saada" at bounding box center [1260, 746] width 41 height 13
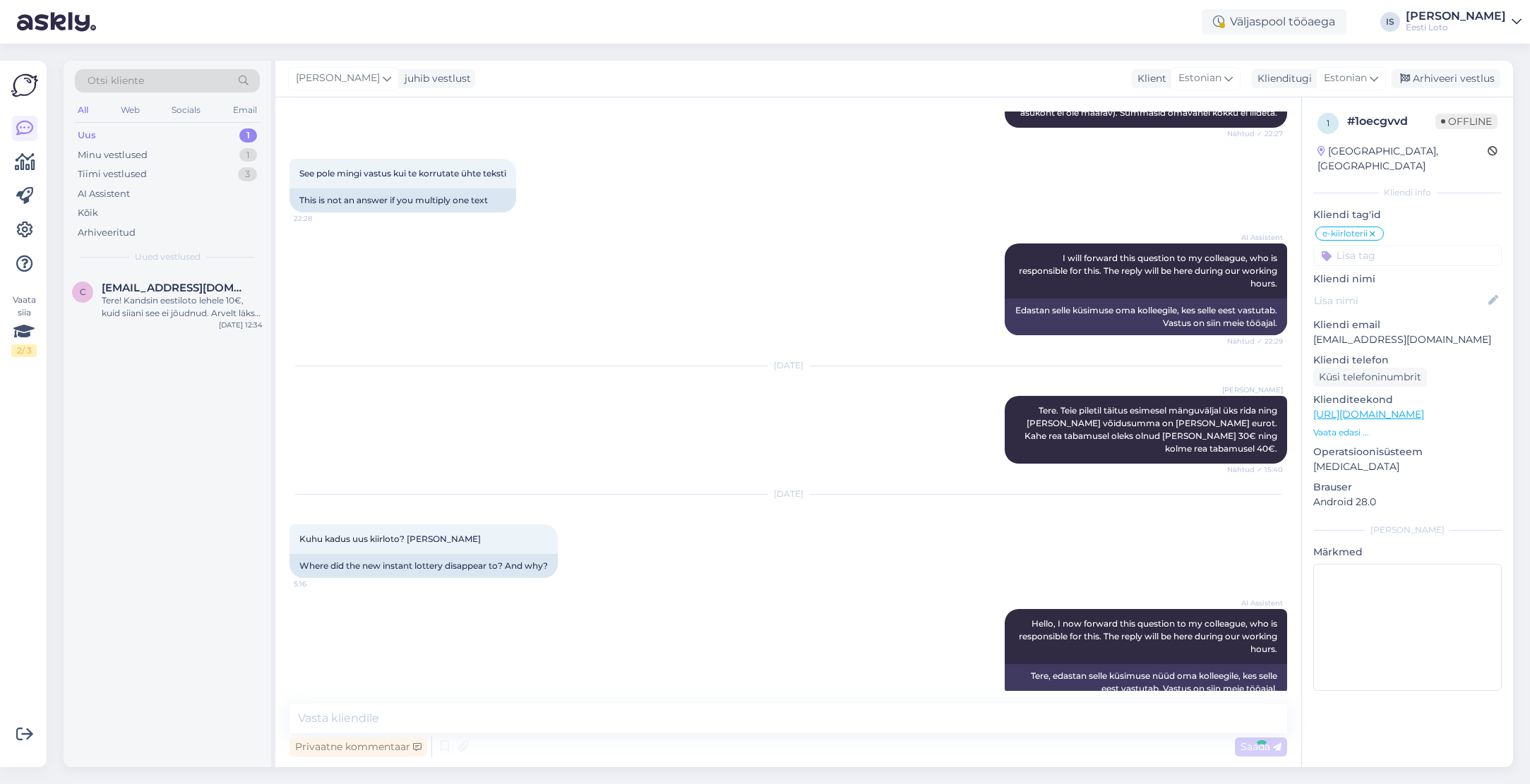
scroll to position [1127, 0]
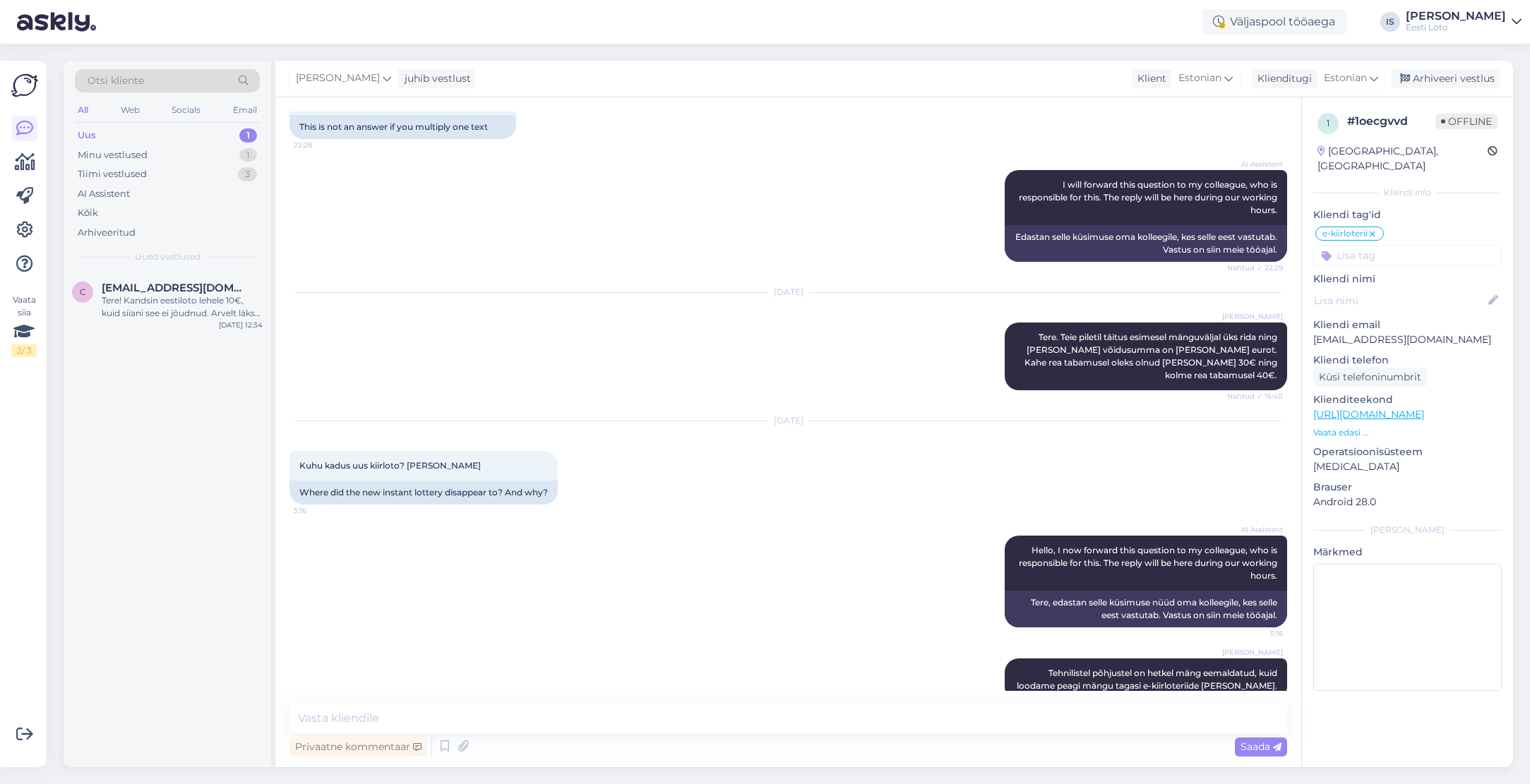
click at [1405, 245] on input at bounding box center [1407, 256] width 189 height 22
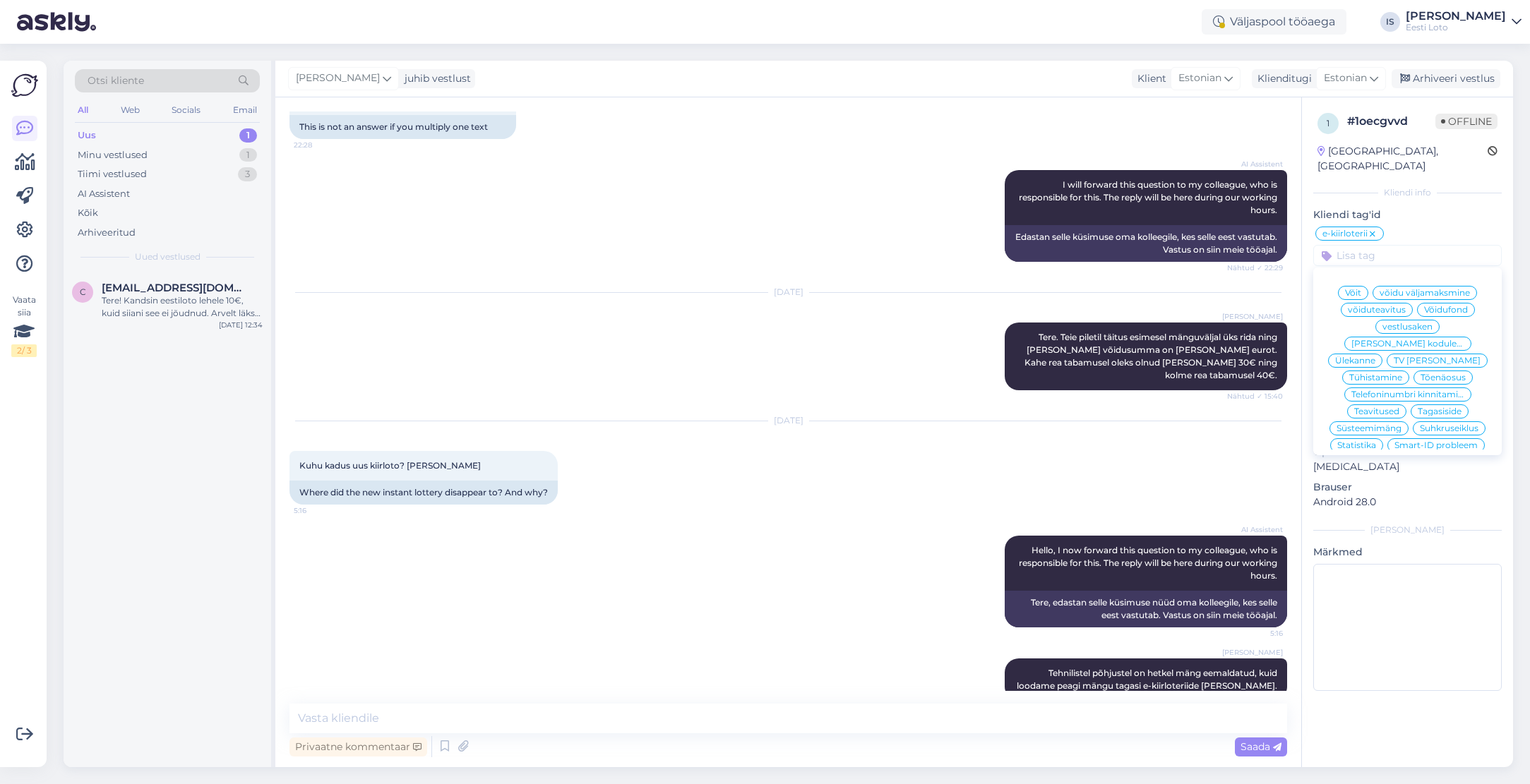
click at [1444, 424] on span "Suhkruseiklus" at bounding box center [1448, 427] width 58 height 8
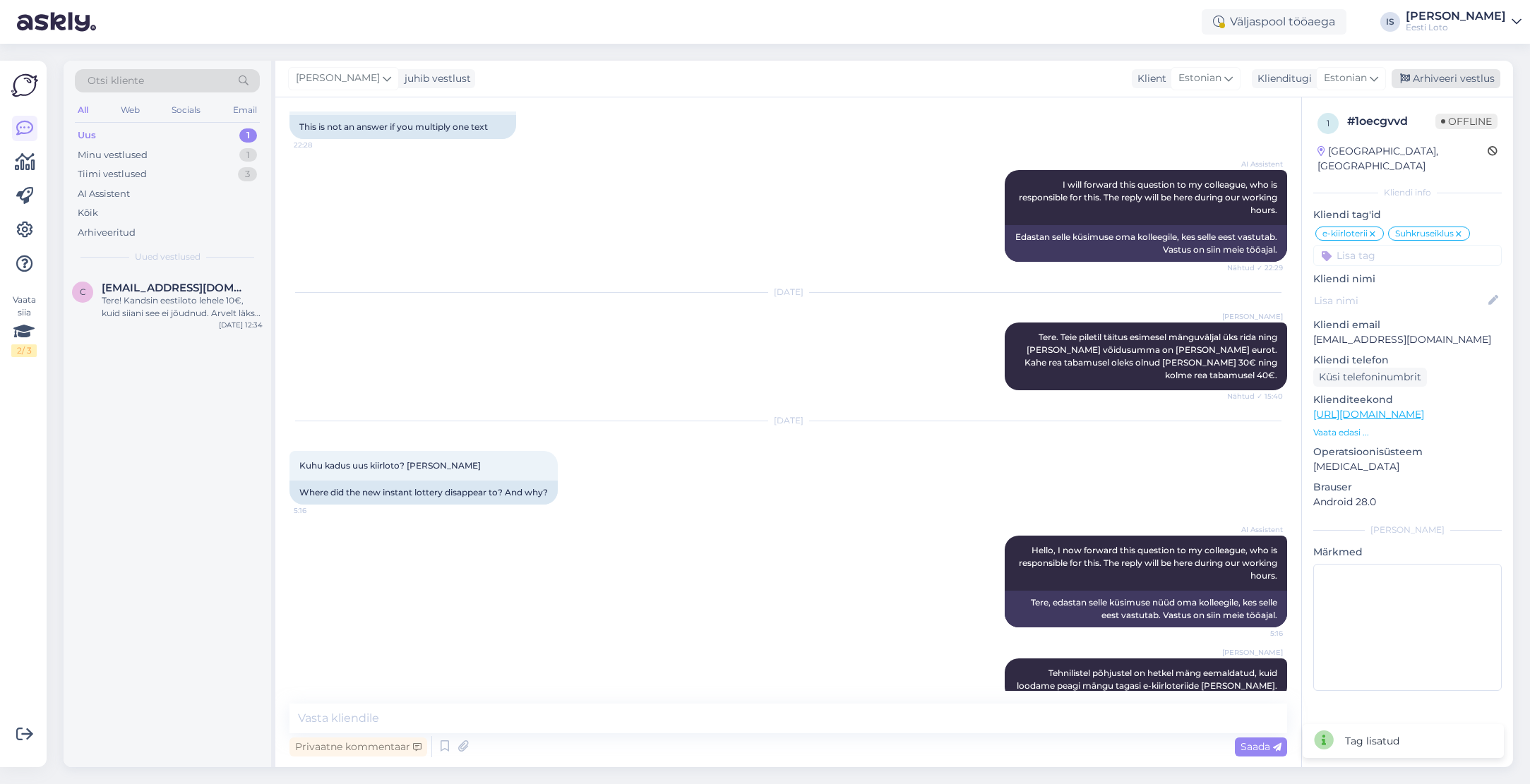
click at [1458, 78] on div "Arhiveeri vestlus" at bounding box center [1446, 78] width 109 height 19
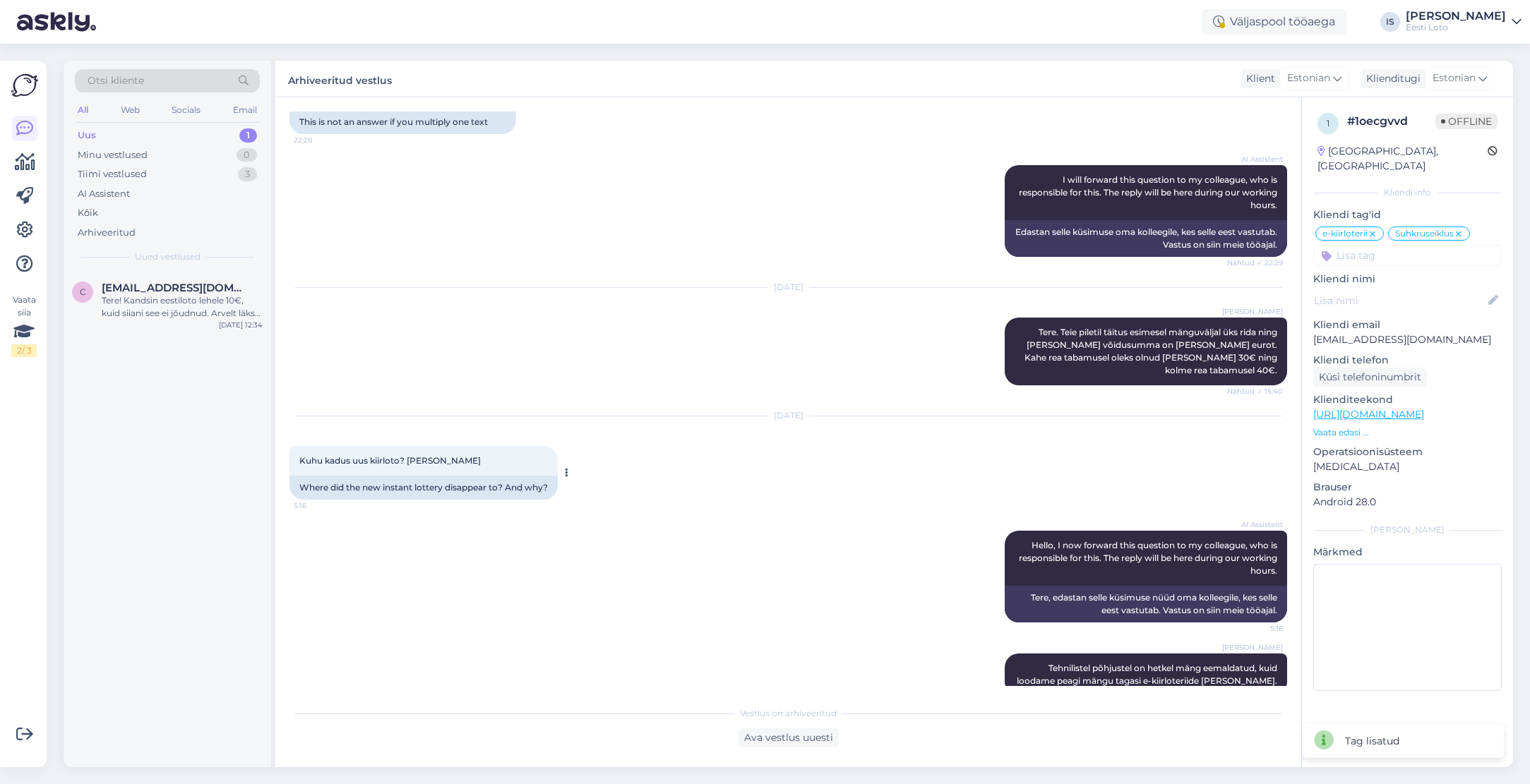
scroll to position [1128, 0]
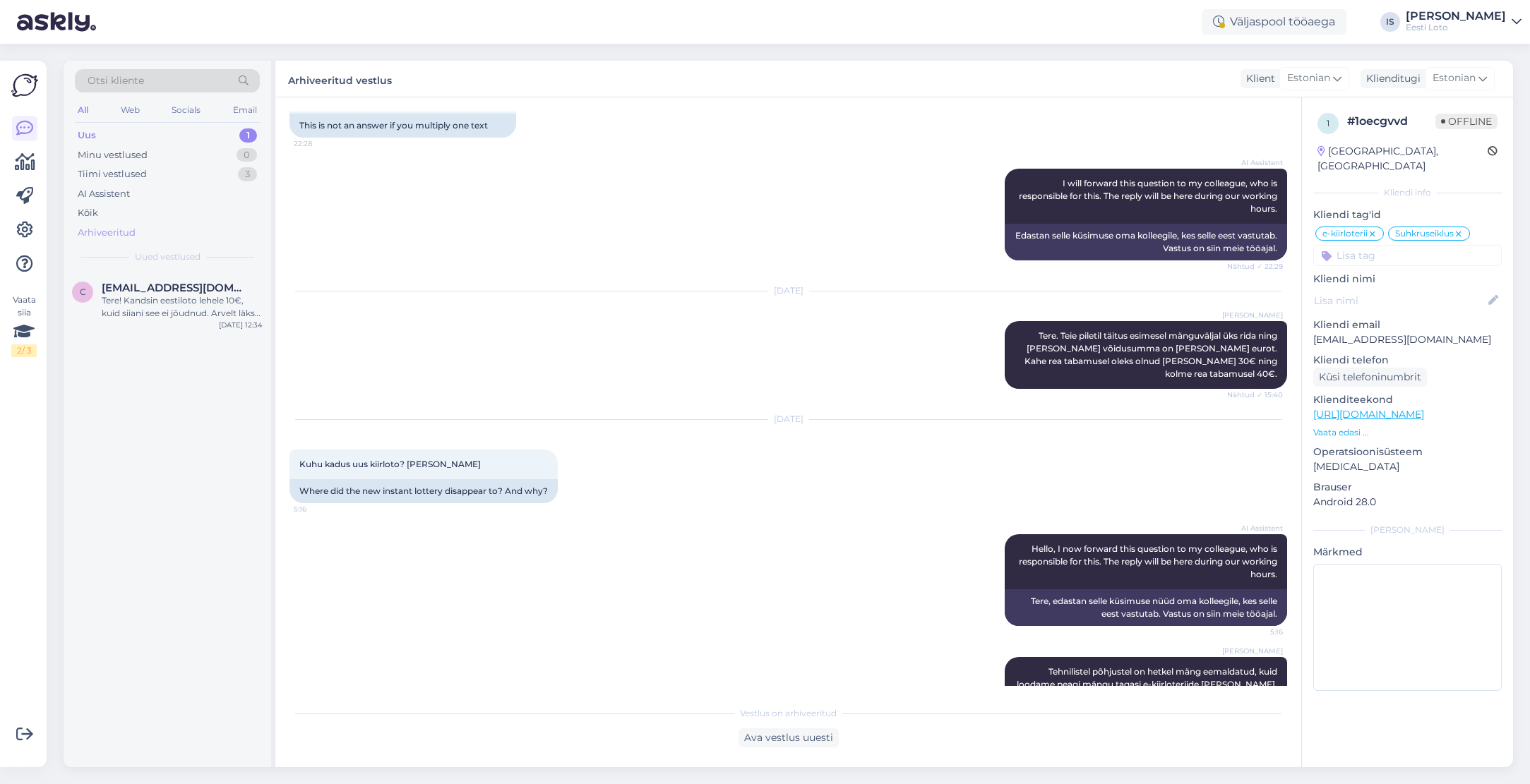
click at [80, 232] on div "Arhiveeritud" at bounding box center [106, 233] width 57 height 14
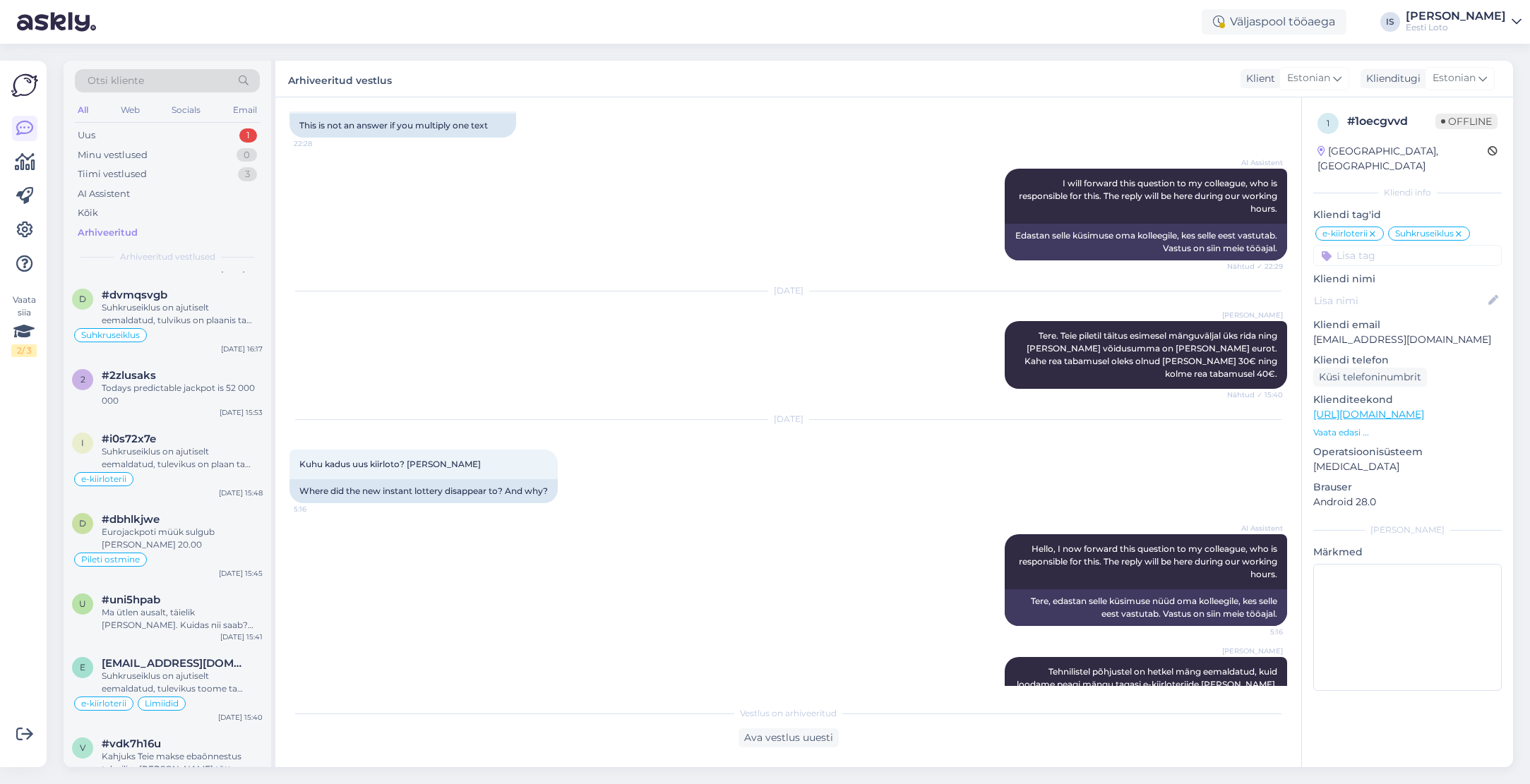
scroll to position [1249, 0]
click at [148, 454] on div "Suhkruseiklus on ajutiselt eemaldatud, tulevikus on plaan ta tagasi tuua." at bounding box center [181, 455] width 161 height 25
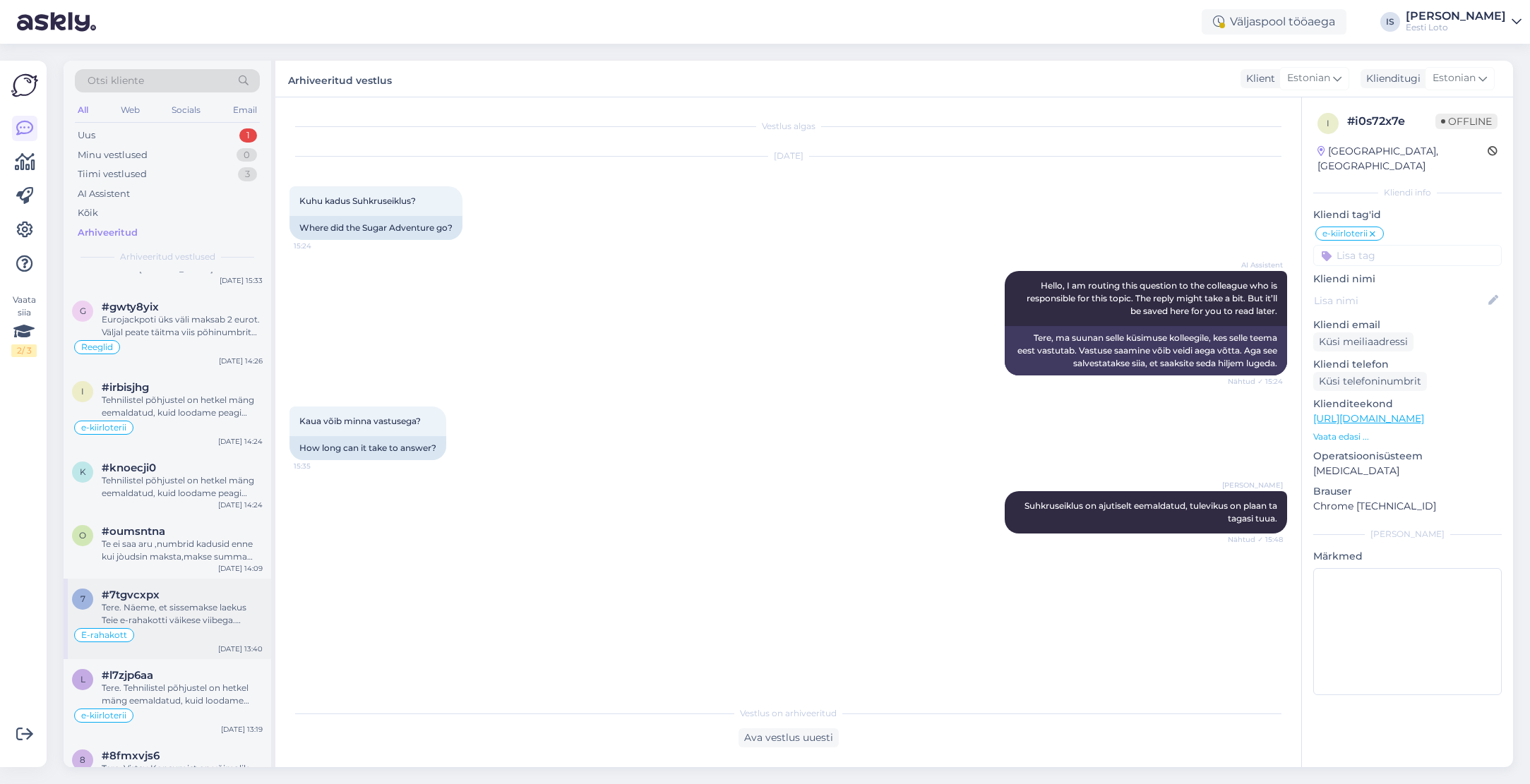
scroll to position [1744, 0]
click at [215, 690] on div "Tere. Tehnilistel põhjustel on hetkel mäng eemaldatud, kuid loodame peagi mängu…" at bounding box center [181, 696] width 161 height 25
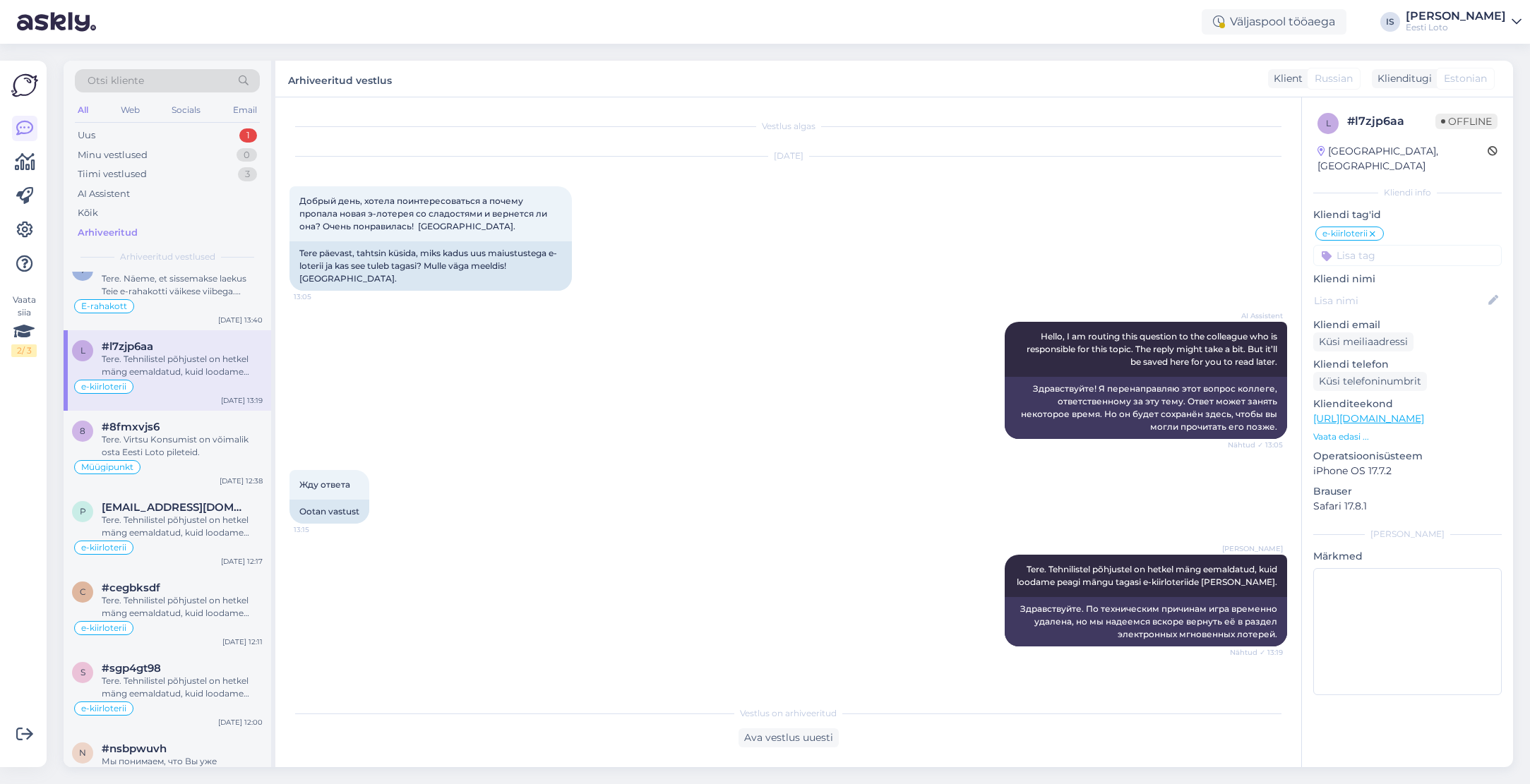
scroll to position [2077, 0]
click at [151, 517] on div "Tere. Tehnilistel põhjustel on hetkel mäng eemaldatud, kuid loodame peagi mängu…" at bounding box center [181, 524] width 161 height 25
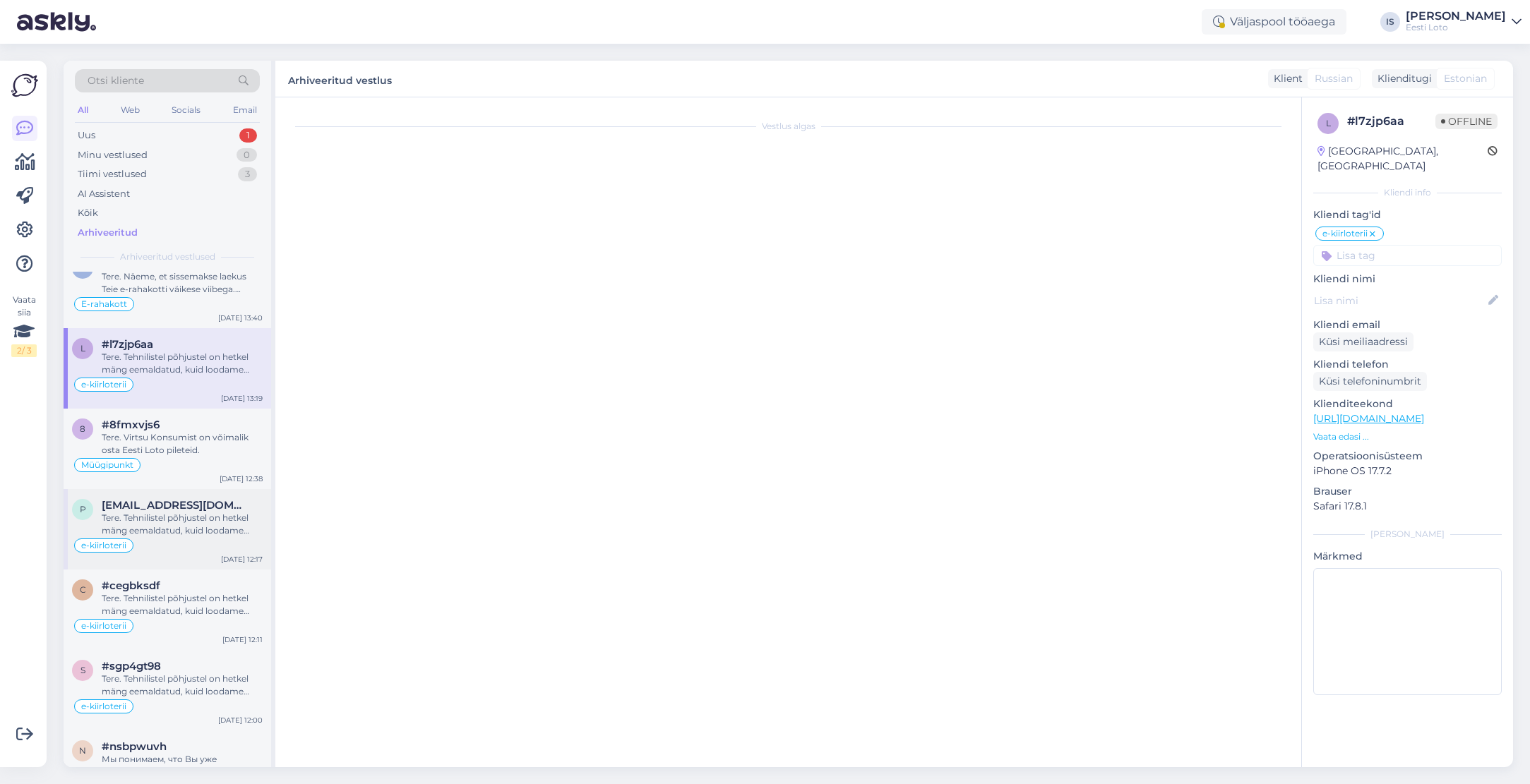
scroll to position [271, 0]
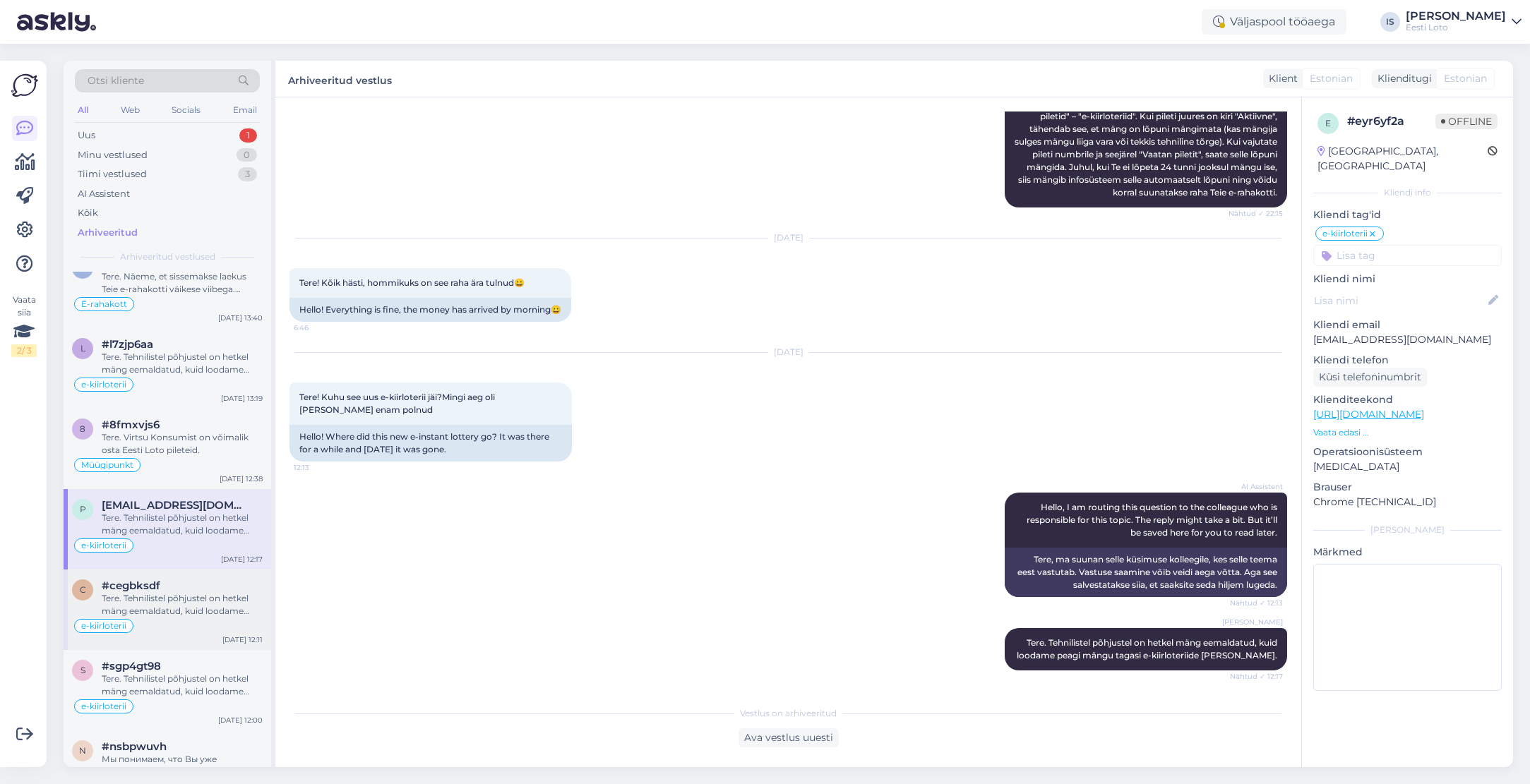
click at [166, 594] on div "Tere. Tehnilistel põhjustel on hetkel mäng eemaldatud, kuid loodame peagi mängu…" at bounding box center [181, 604] width 161 height 25
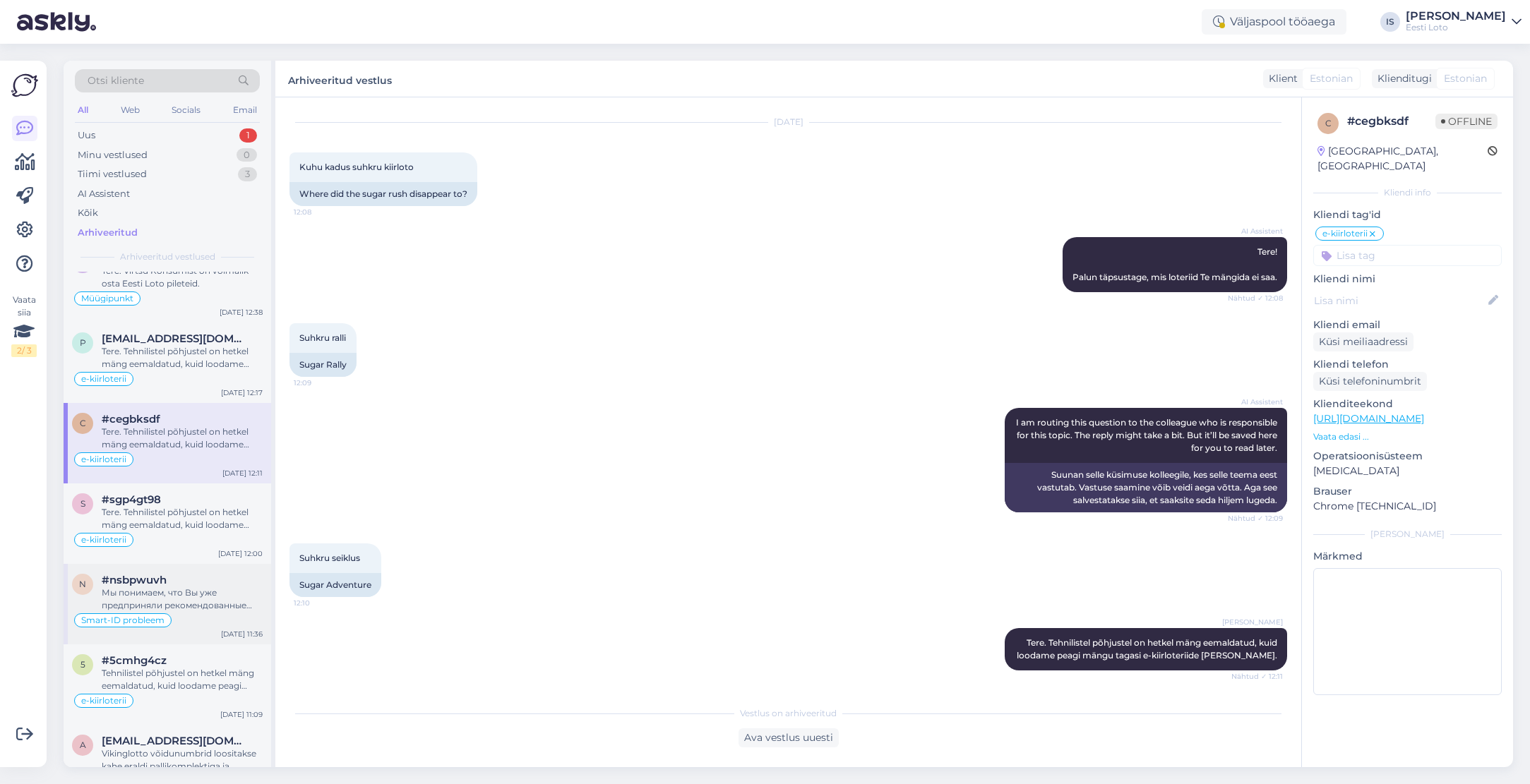
scroll to position [2247, 0]
click at [181, 506] on div "Tere. Tehnilistel põhjustel on hetkel mäng eemaldatud, kuid loodame peagi mängu…" at bounding box center [181, 515] width 161 height 25
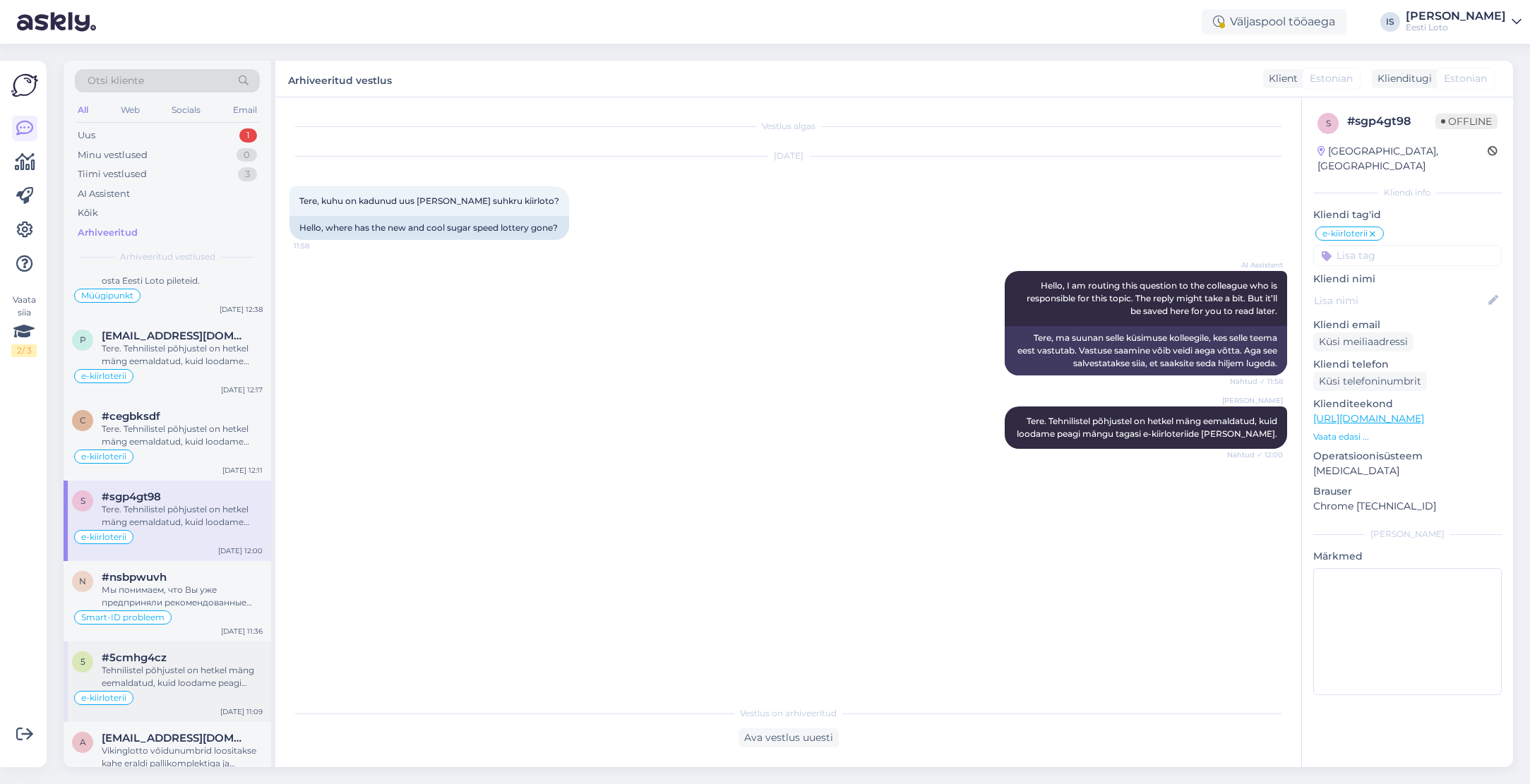
click at [202, 666] on div "Tehnilistel põhjustel on hetkel mäng eemaldatud, kuid loodame peagi mängu tagas…" at bounding box center [181, 676] width 161 height 25
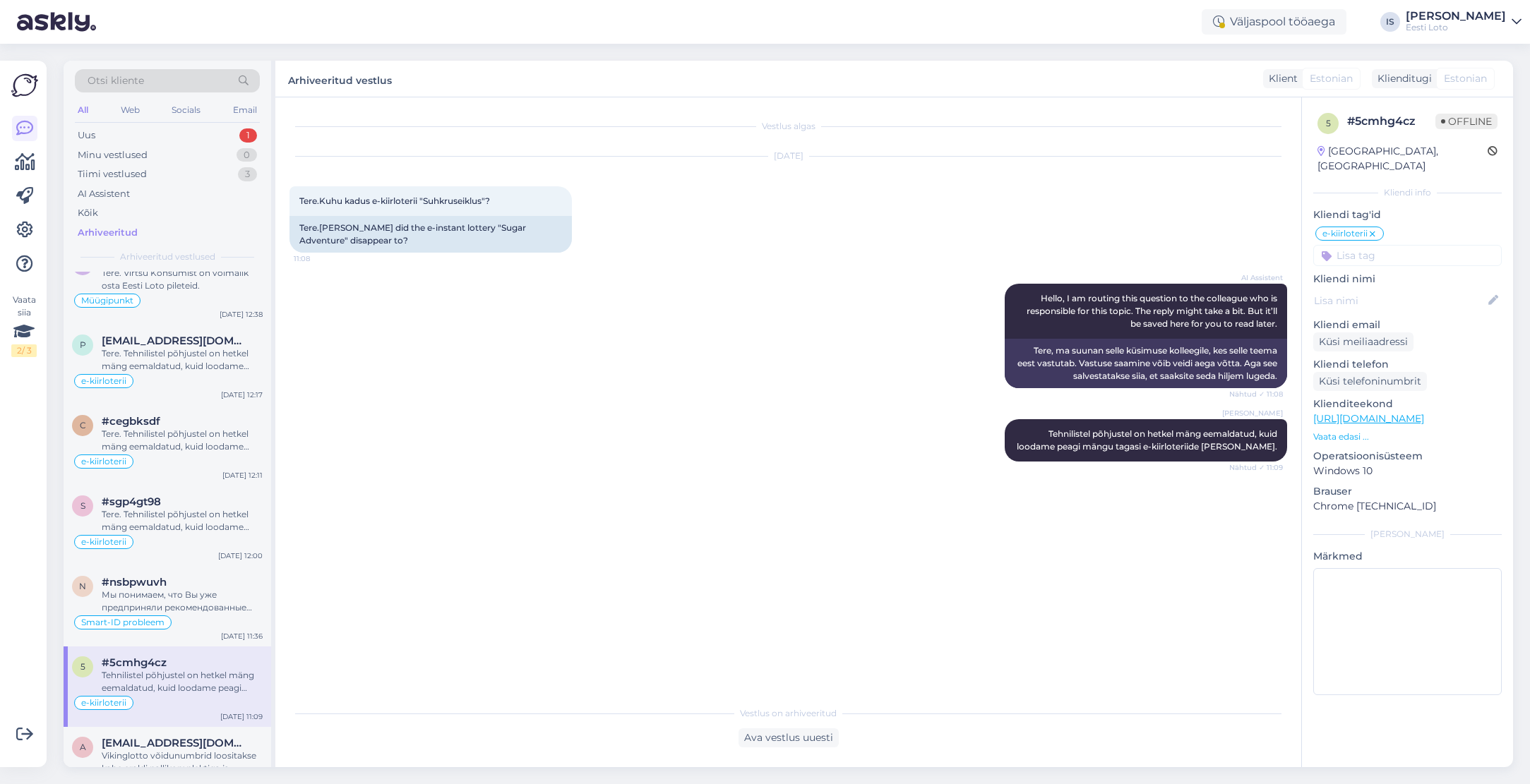
scroll to position [2237, 0]
click at [147, 136] on div "Uus 1" at bounding box center [167, 136] width 185 height 20
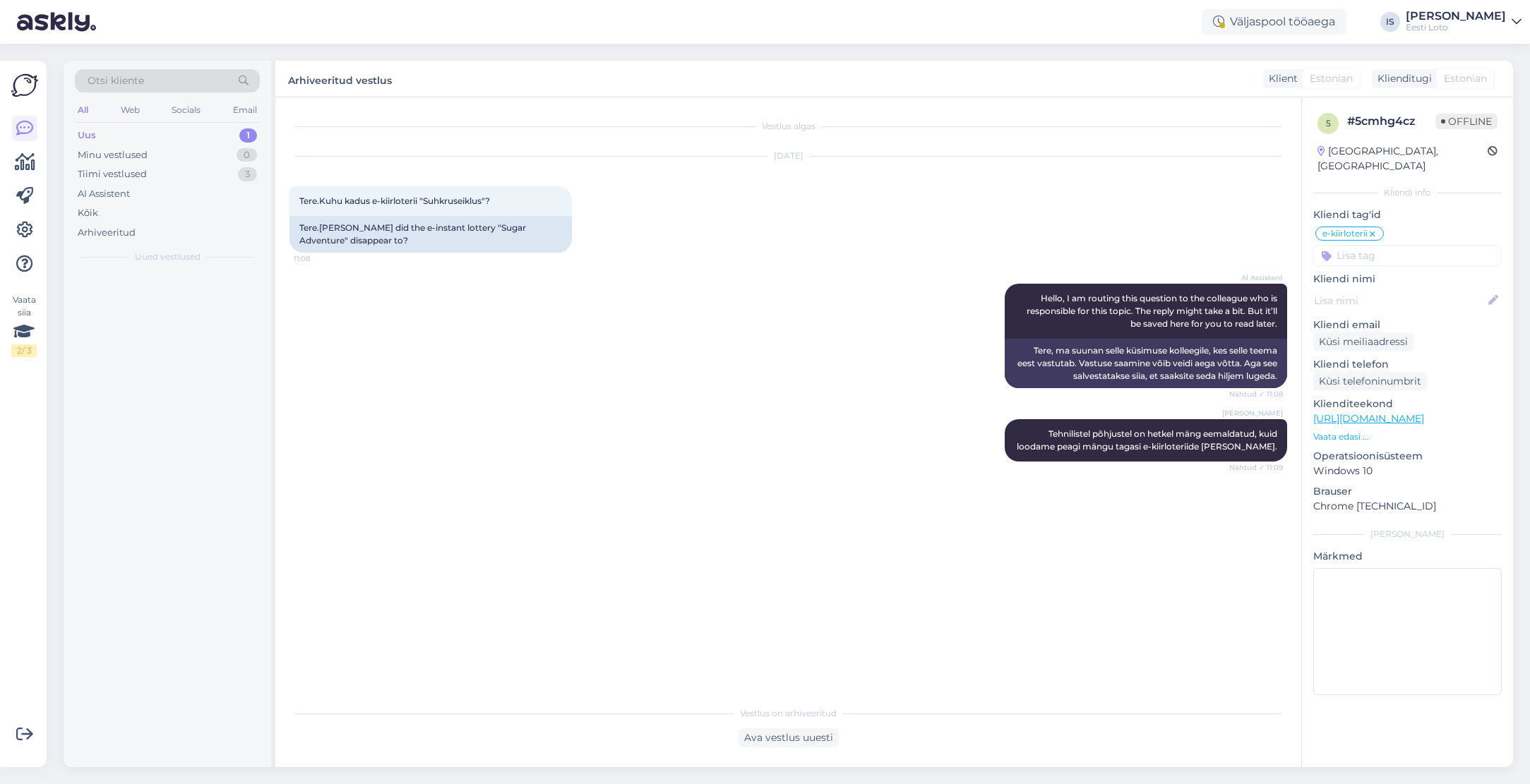
scroll to position [0, 0]
click at [146, 314] on div "Tere! Kandsin eestiloto lehele 10€, kuid siiani see ei jõudnud. Arvelt läks mah…" at bounding box center [181, 307] width 161 height 25
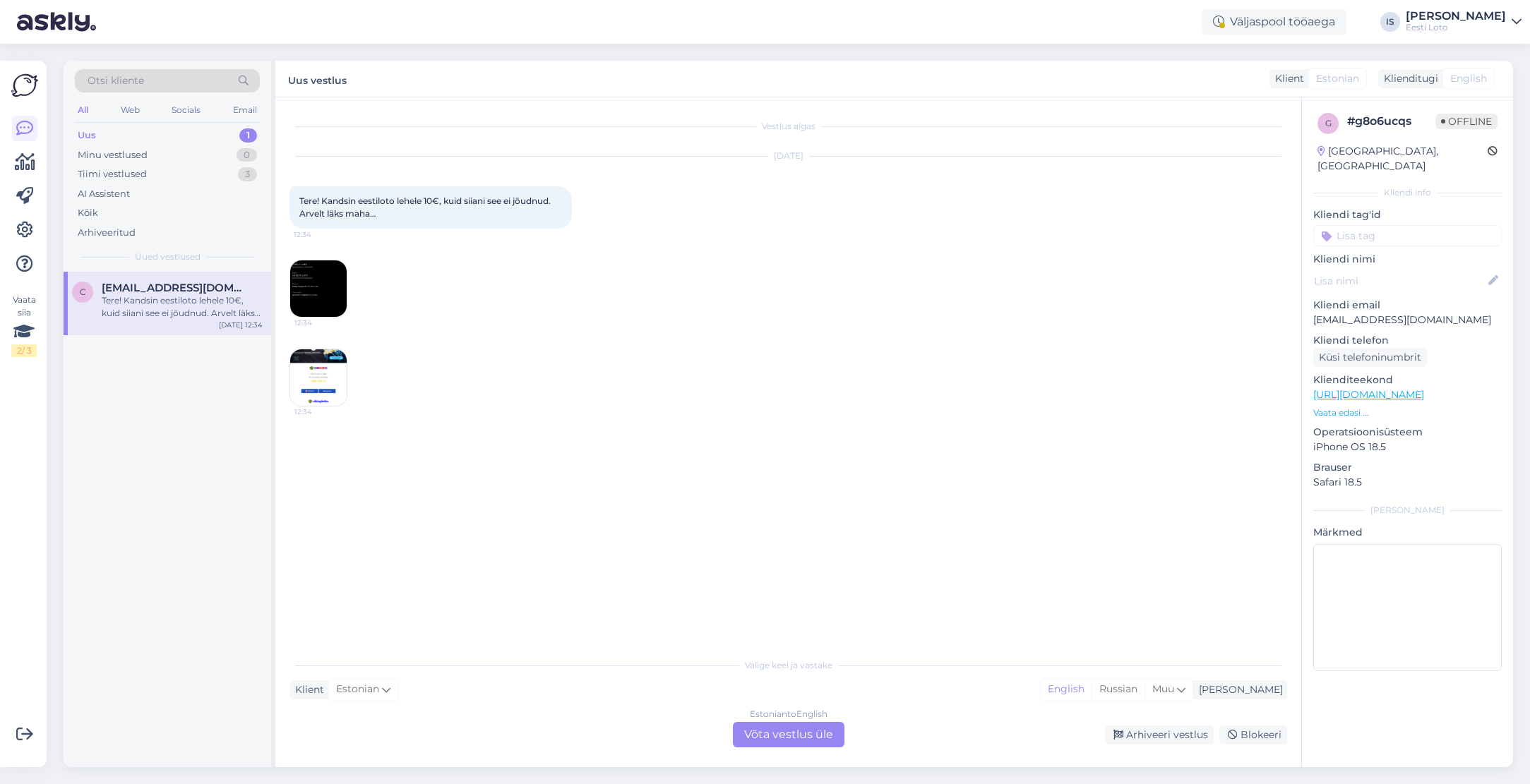
click at [323, 281] on img at bounding box center [318, 288] width 57 height 57
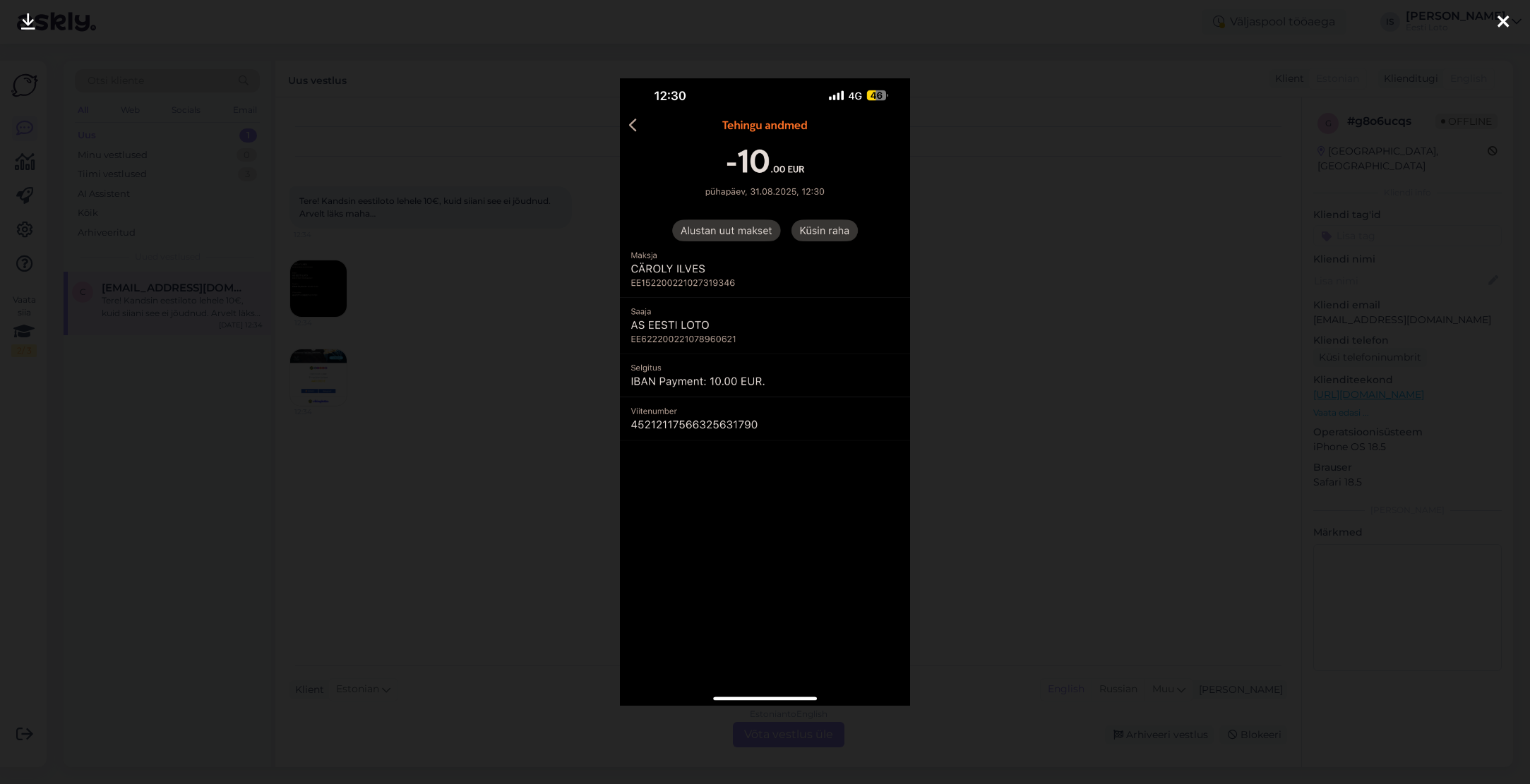
click at [1503, 20] on icon at bounding box center [1502, 22] width 12 height 18
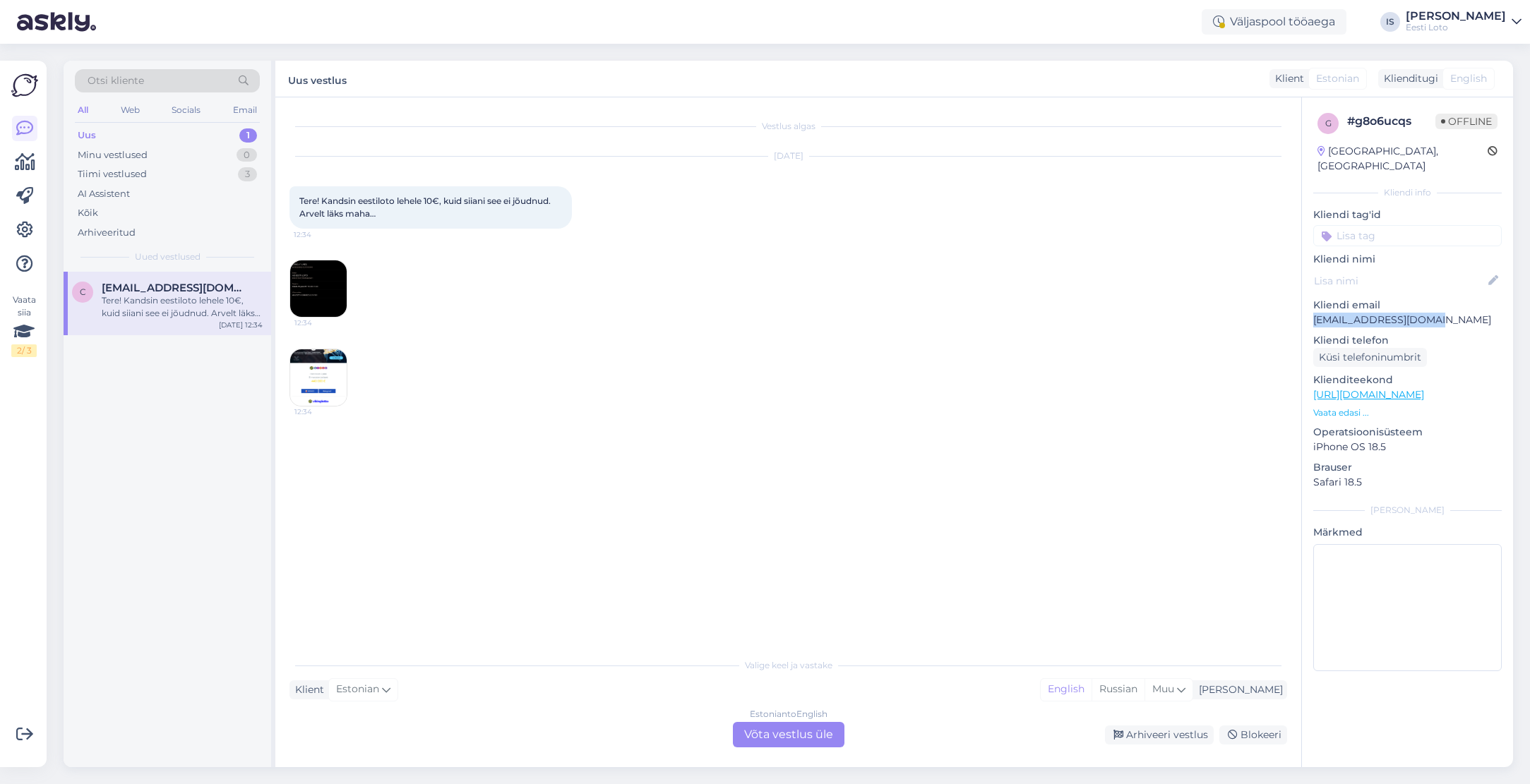
drag, startPoint x: 1431, startPoint y: 303, endPoint x: 1306, endPoint y: 304, distance: 125.0
click at [1306, 304] on div "g # g8o6ucqs Offline [GEOGRAPHIC_DATA], [GEOGRAPHIC_DATA] Kliendi info Kliendi …" at bounding box center [1407, 394] width 211 height 595
copy p "[EMAIL_ADDRESS][DOMAIN_NAME]"
click at [318, 300] on img at bounding box center [318, 288] width 57 height 57
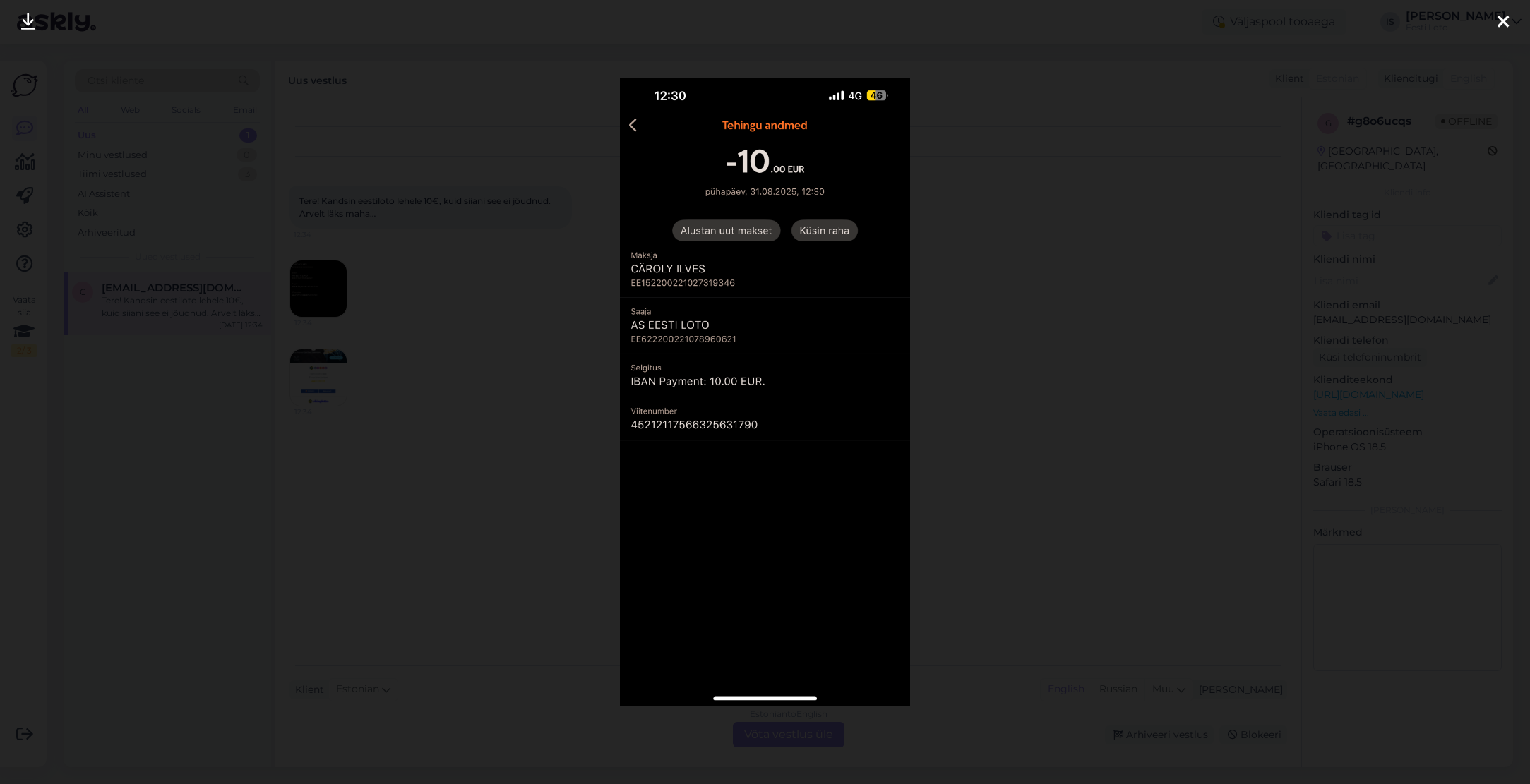
click at [1503, 21] on icon at bounding box center [1502, 22] width 12 height 18
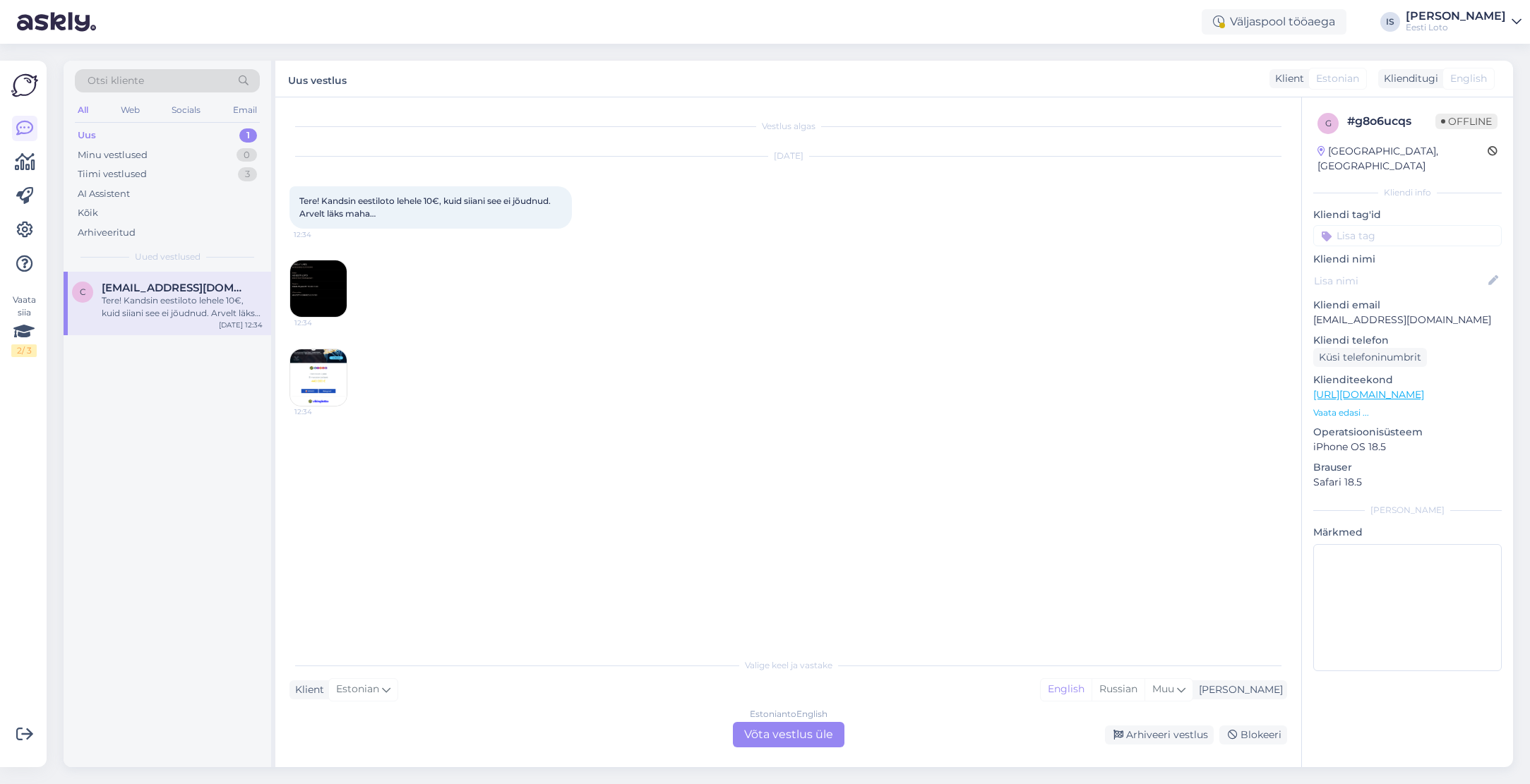
click at [812, 742] on div "Estonian to English Võta vestlus üle" at bounding box center [789, 735] width 111 height 25
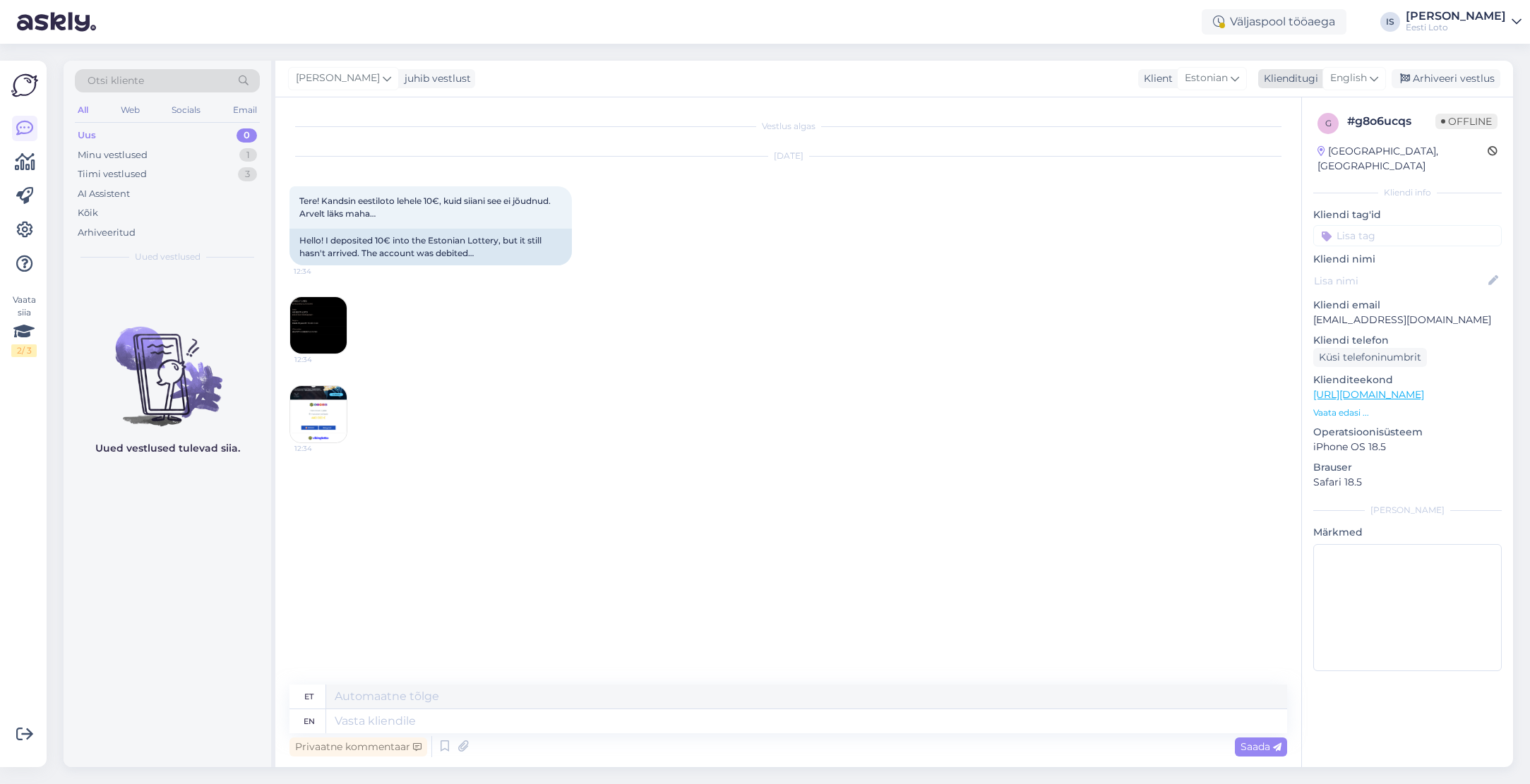
click at [1350, 79] on span "English" at bounding box center [1348, 78] width 37 height 15
click at [1309, 162] on link "Estonian" at bounding box center [1322, 163] width 155 height 22
click at [684, 719] on textarea at bounding box center [788, 718] width 997 height 30
paste textarea "Näeme, et raha laekus väikese viibega Teie e-rahakotti. Palume vabandust tekkin…"
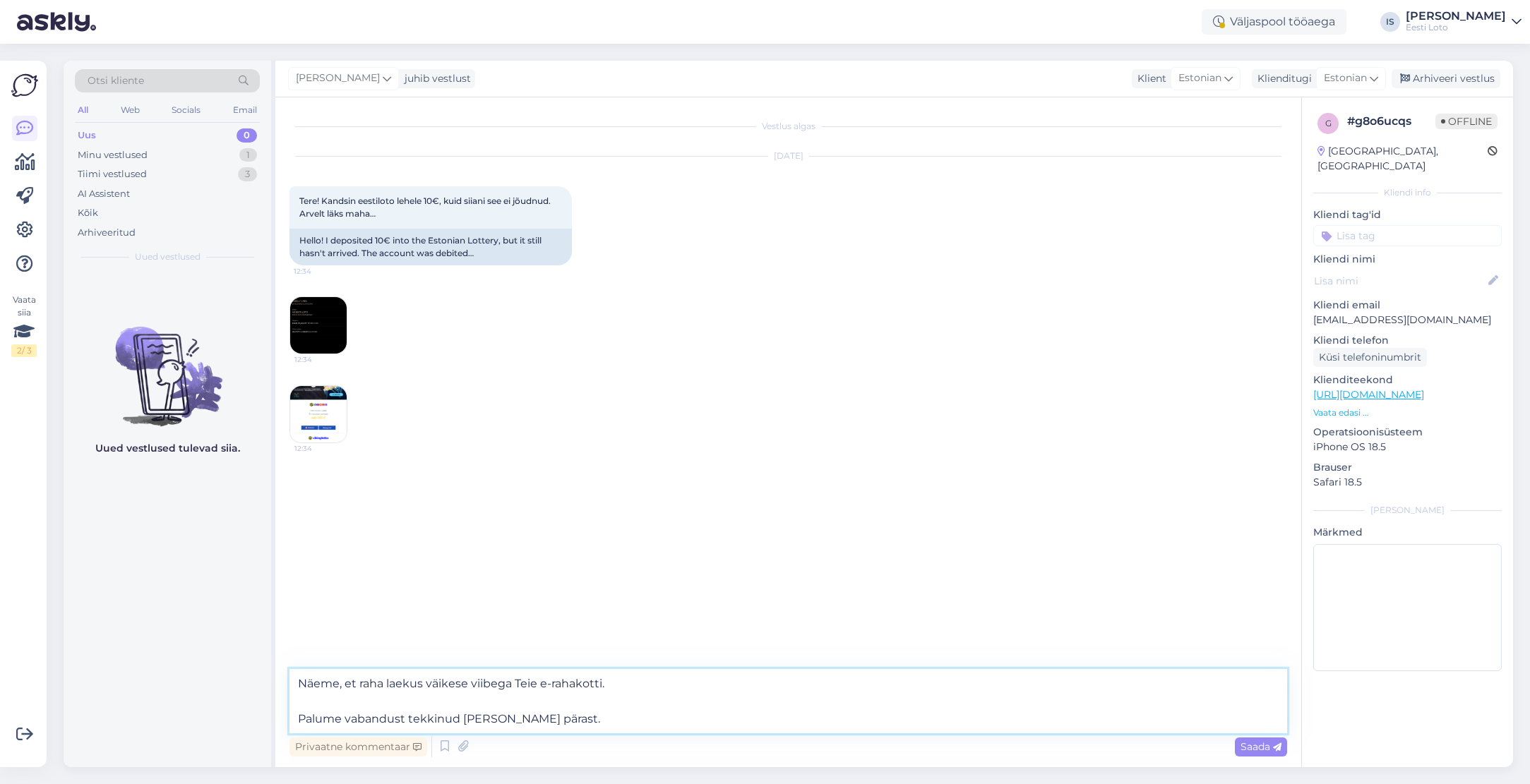
click at [297, 719] on textarea "Näeme, et raha laekus väikese viibega Teie e-rahakotti. Palume vabandust tekkin…" at bounding box center [788, 700] width 997 height 64
type textarea "Näeme, et raha laekus väikese viibega Teie e-rahakotti. Palume vabandust tekkin…"
click at [1254, 746] on span "Saada" at bounding box center [1260, 746] width 41 height 13
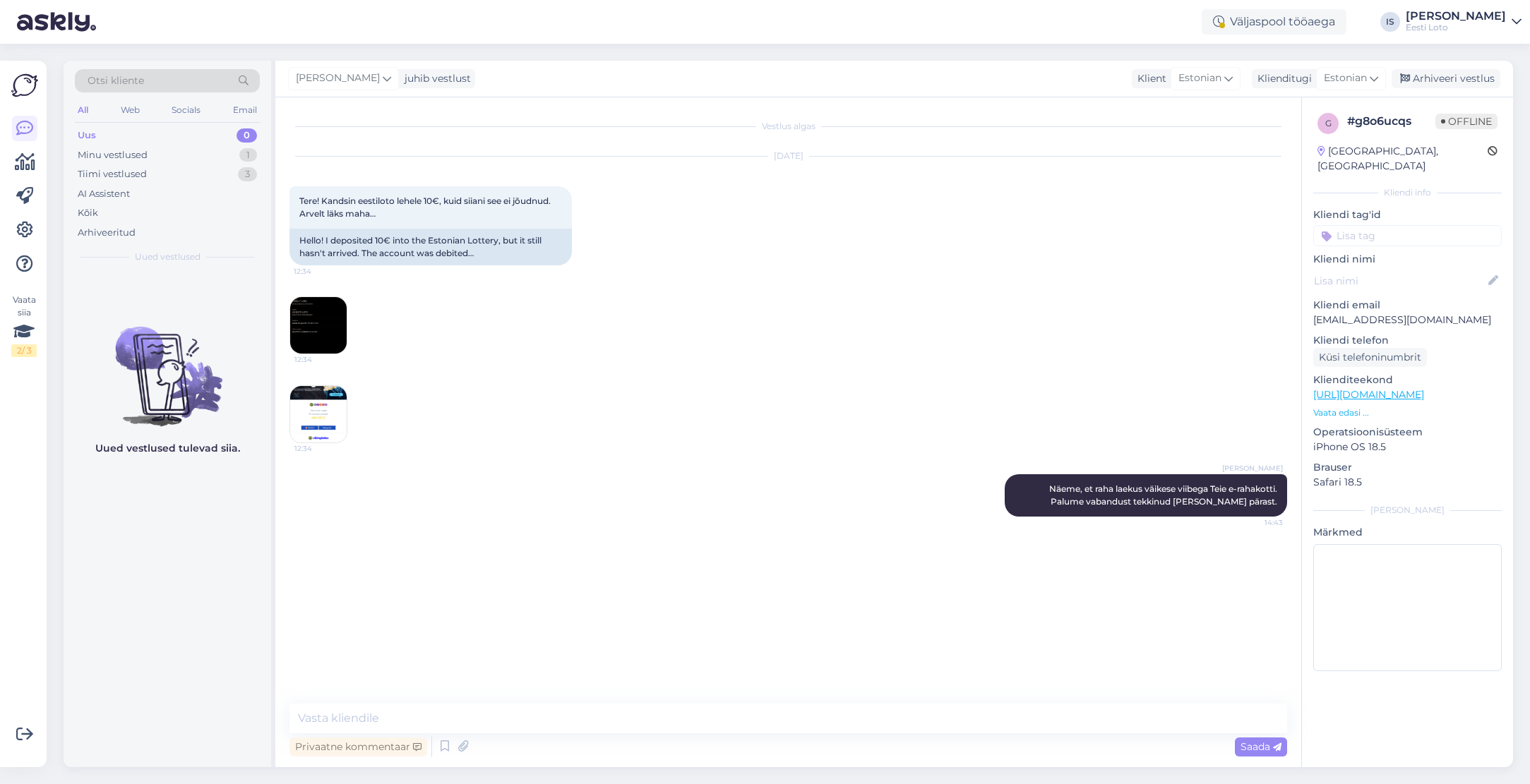
click at [1451, 225] on input at bounding box center [1407, 236] width 189 height 22
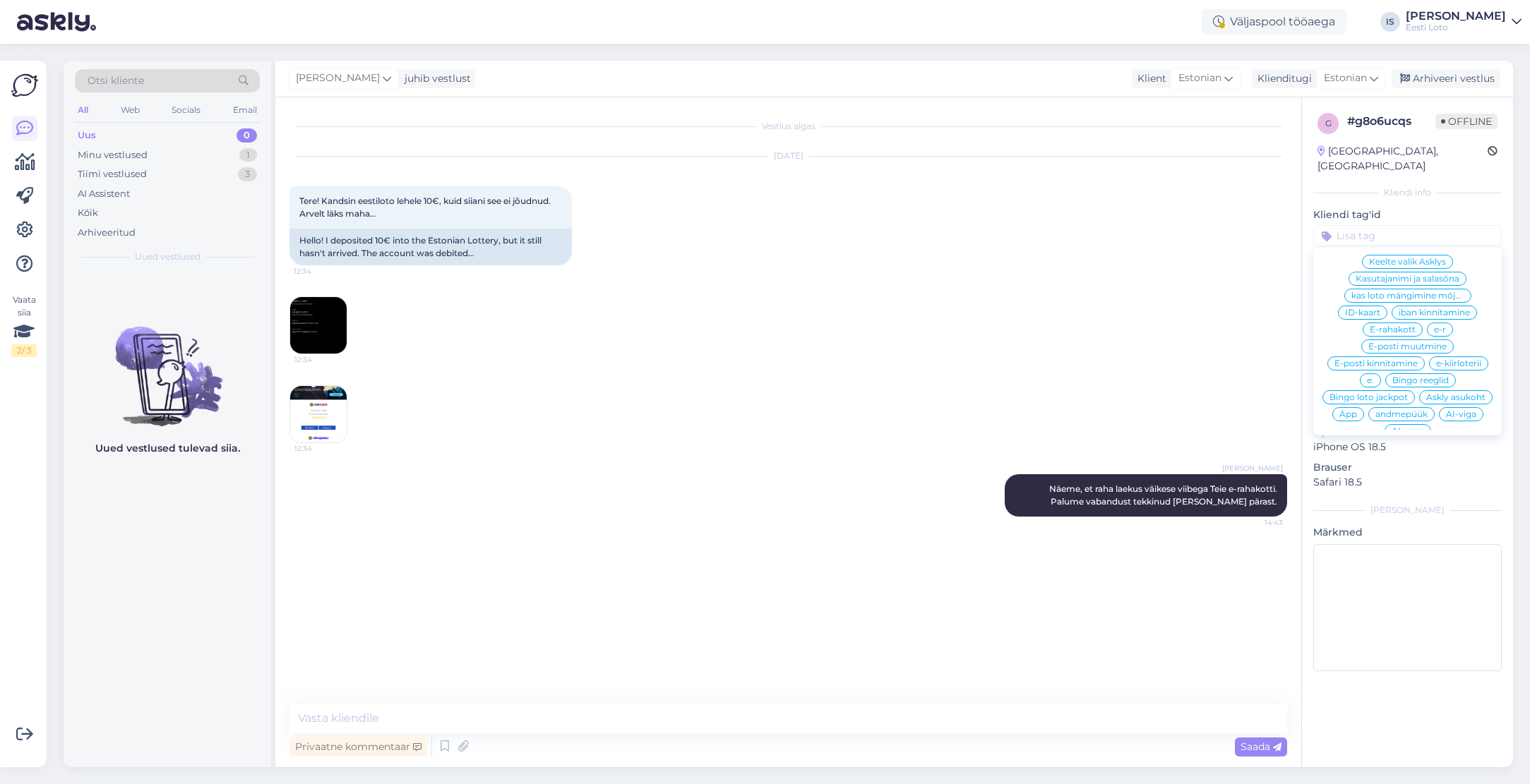
scroll to position [402, 0]
click at [1392, 324] on span "E-rahakott" at bounding box center [1392, 328] width 46 height 8
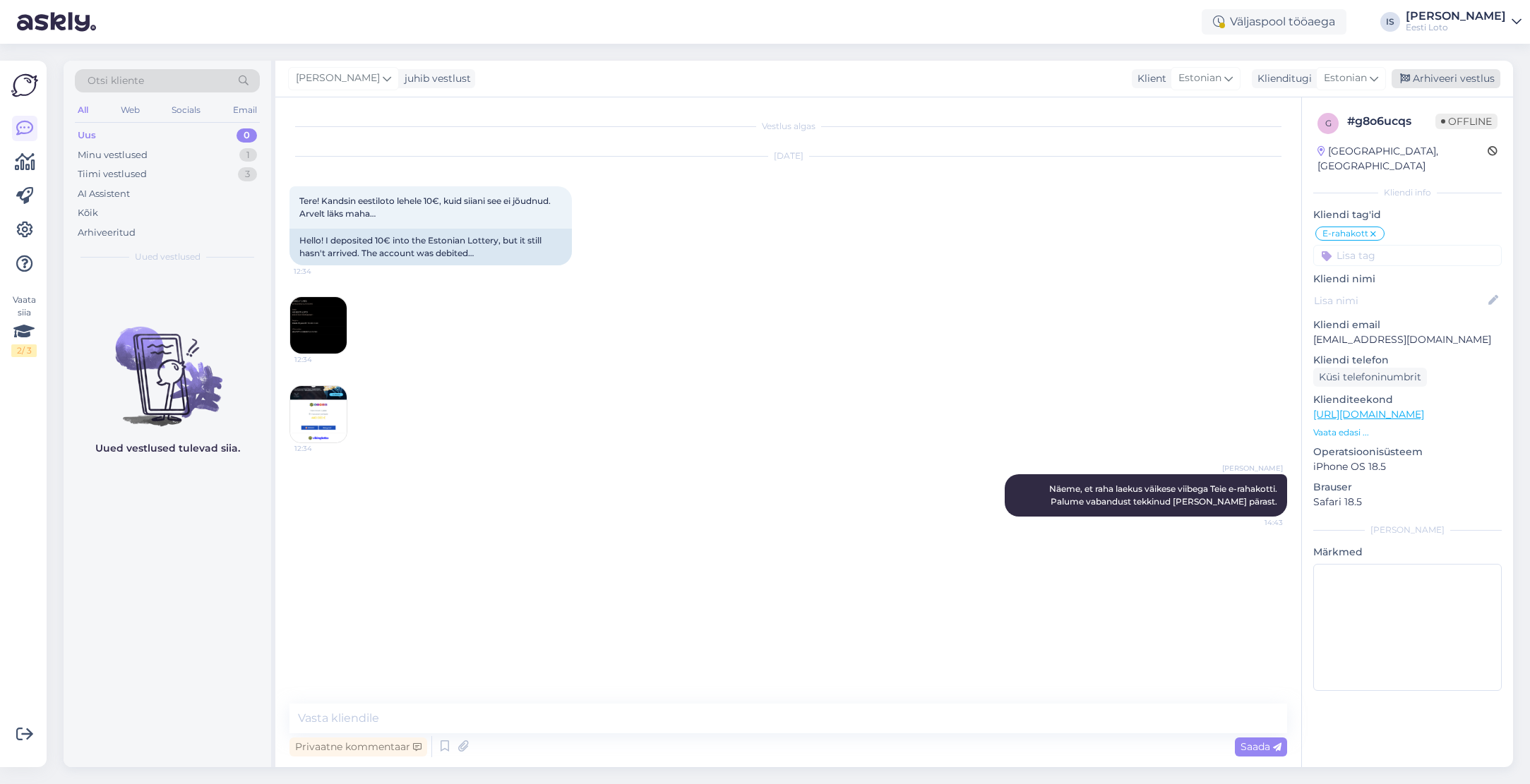
click at [1446, 79] on div "Arhiveeri vestlus" at bounding box center [1446, 78] width 109 height 19
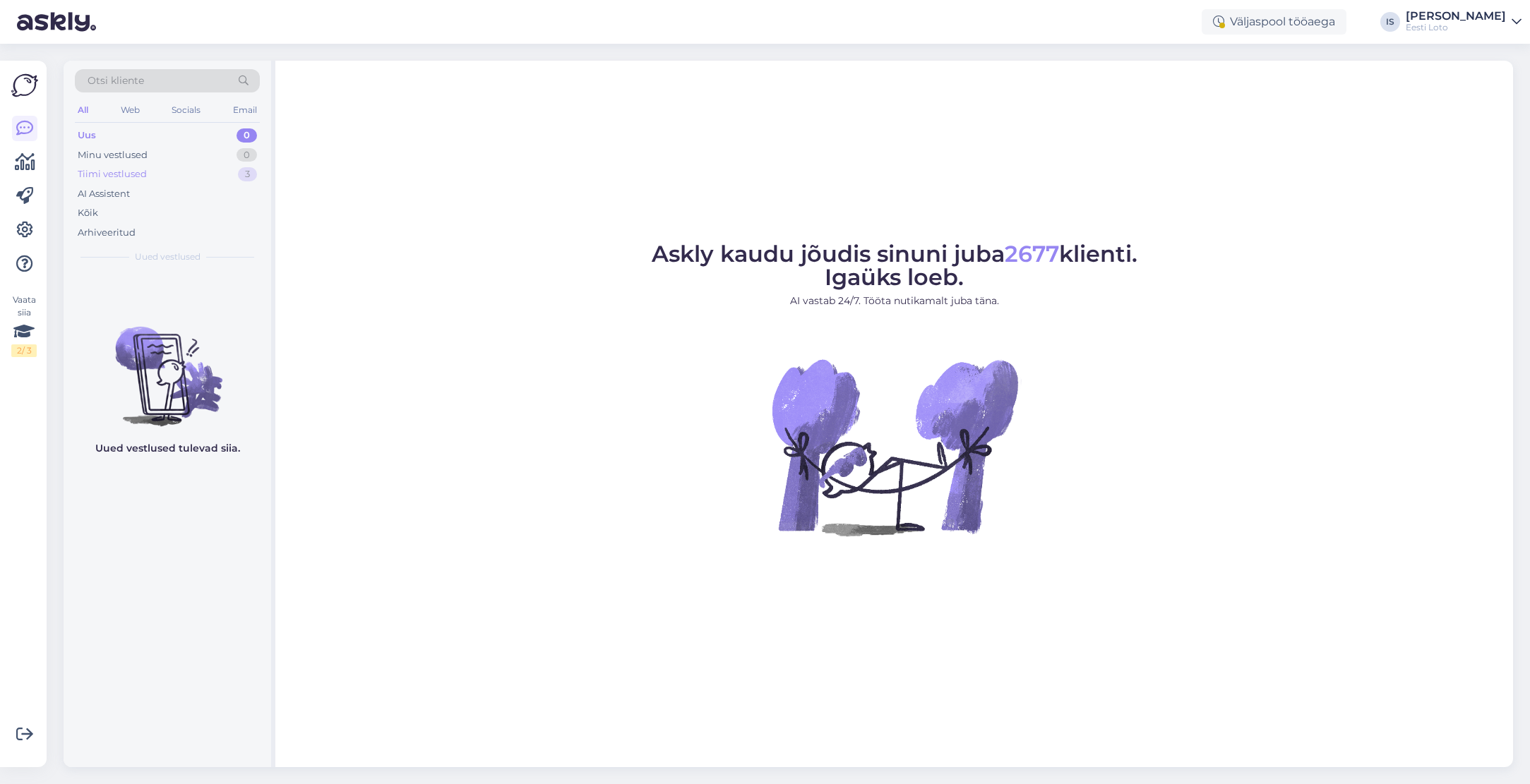
click at [134, 172] on div "Tiimi vestlused" at bounding box center [111, 174] width 69 height 14
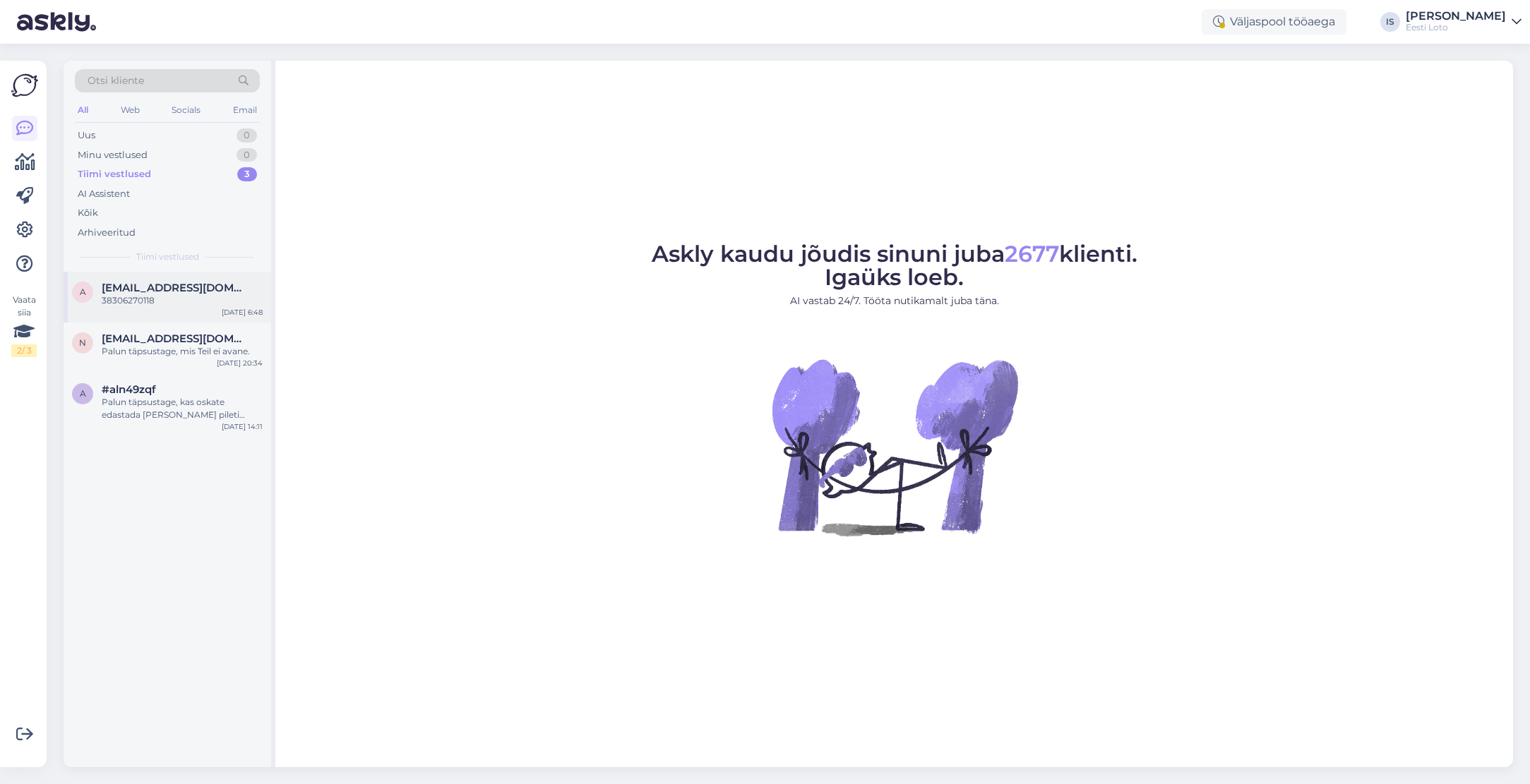
click at [137, 298] on div "38306270118" at bounding box center [181, 301] width 161 height 13
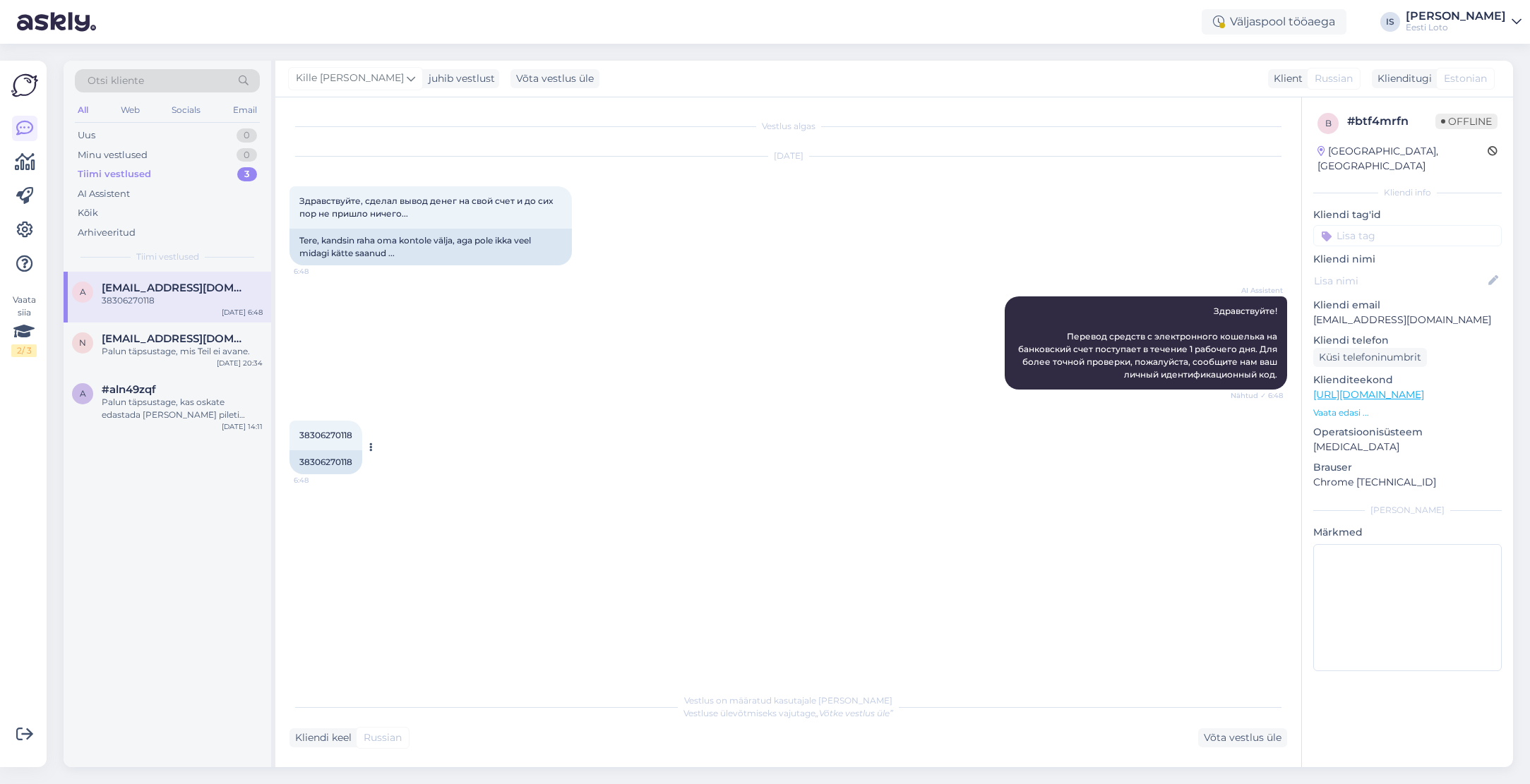
click at [328, 436] on span "38306270118" at bounding box center [325, 435] width 53 height 11
copy div "38306270118 6:48"
click at [136, 345] on div "Palun täpsustage, mis Teil ei avane." at bounding box center [181, 351] width 161 height 13
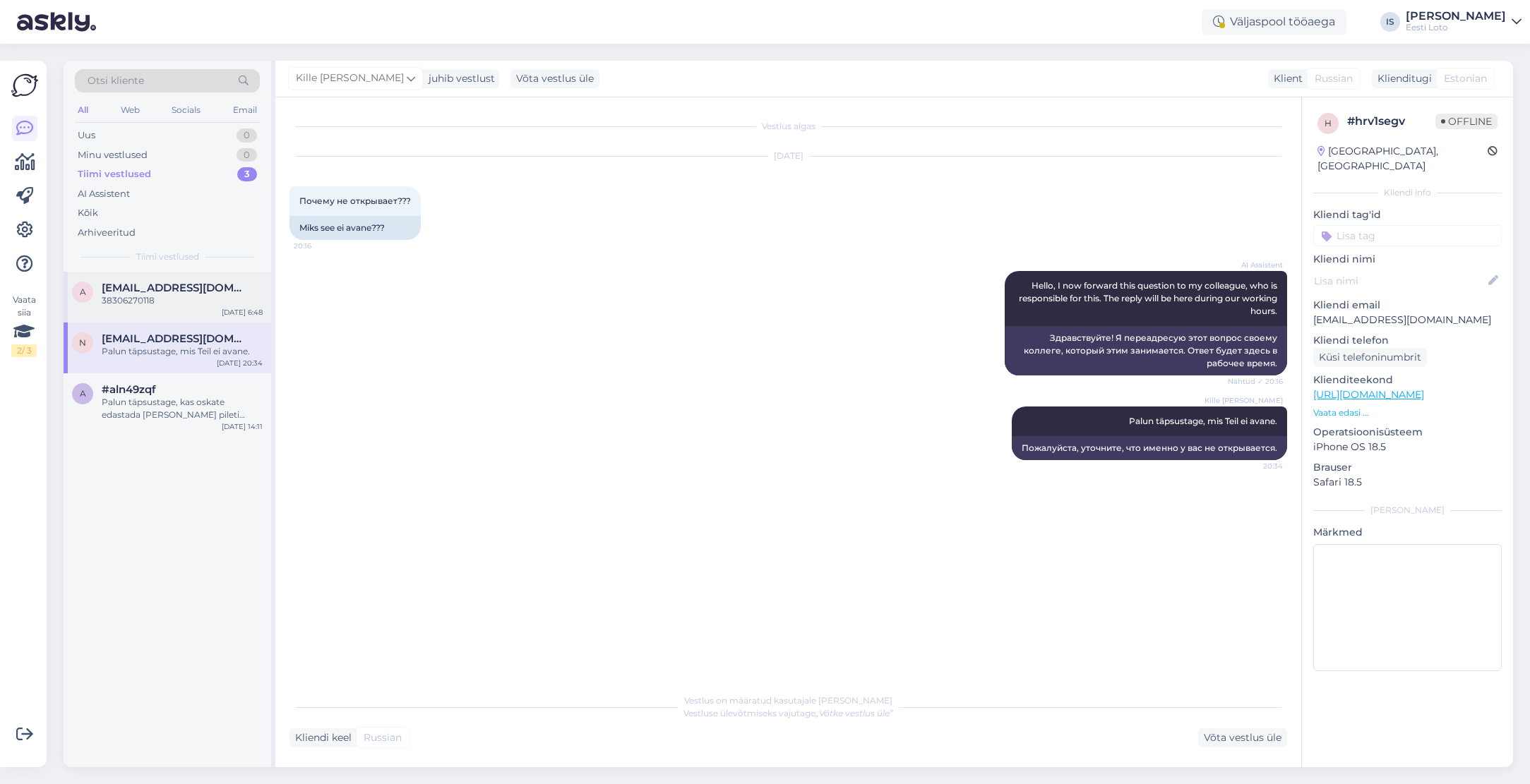
click at [147, 292] on span "adelante8300@gmail.com" at bounding box center [174, 287] width 146 height 13
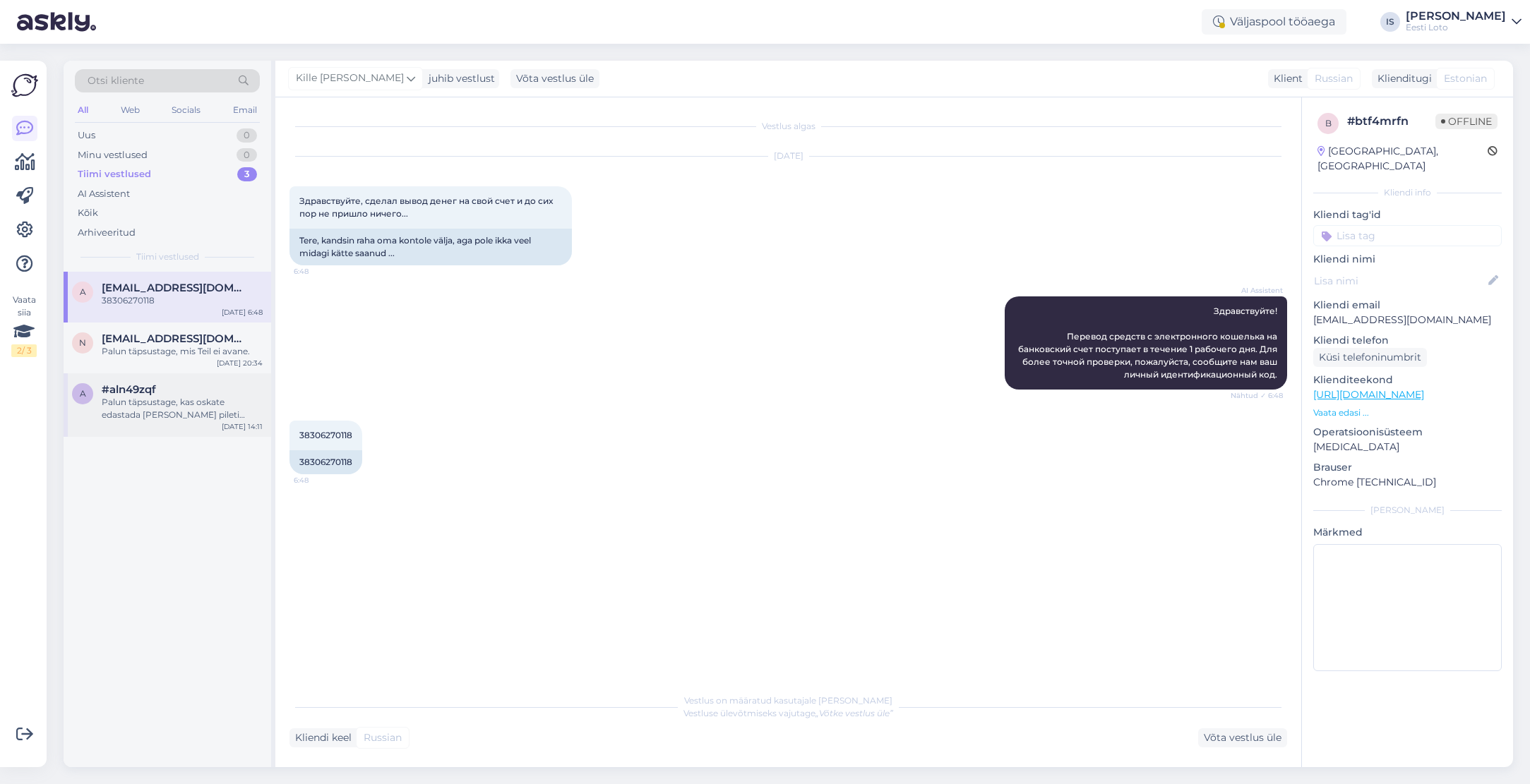
click at [145, 413] on div "Palun täpsustage, kas oskate edastada meile ka pileti numbri?" at bounding box center [181, 409] width 161 height 25
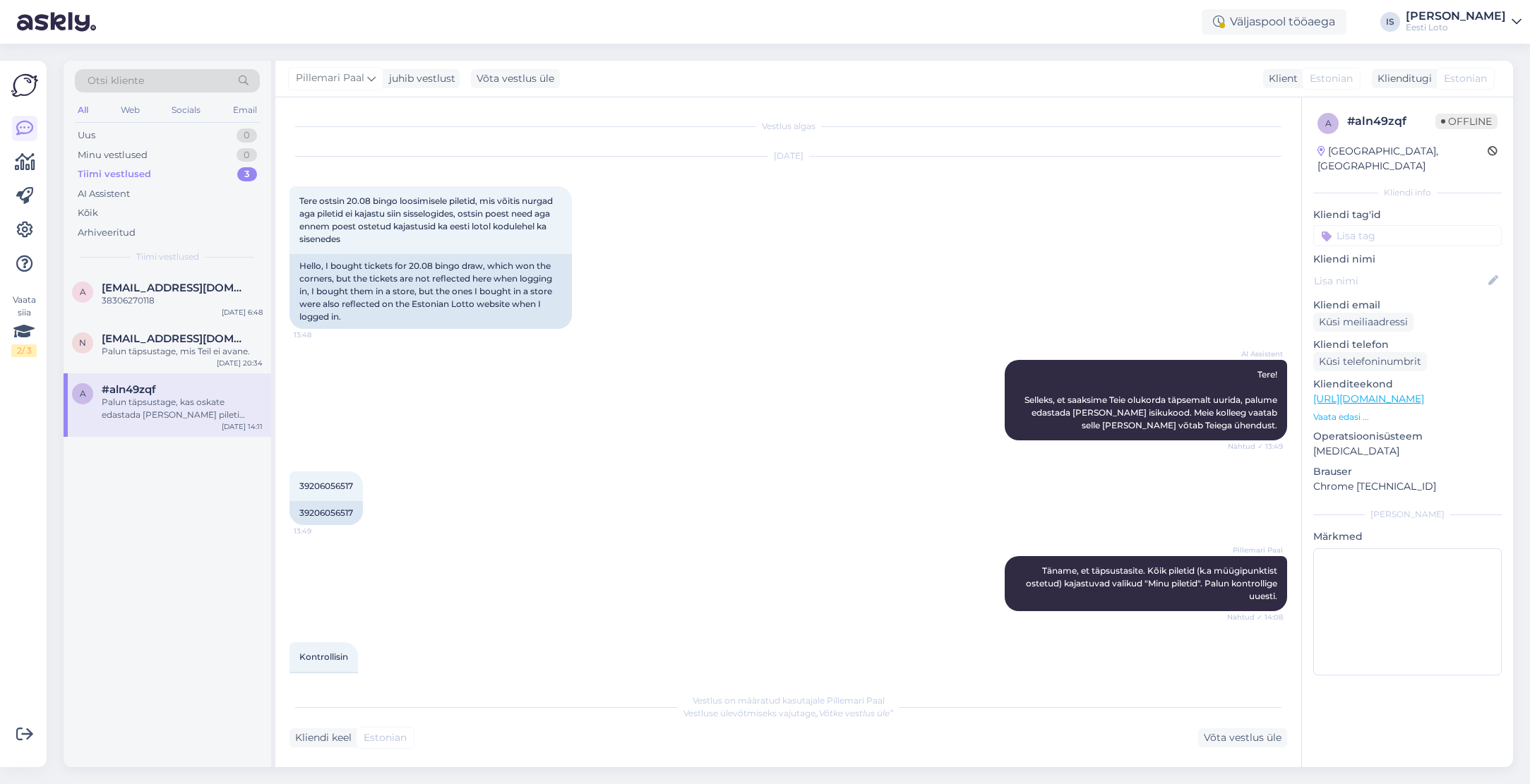
scroll to position [198, 0]
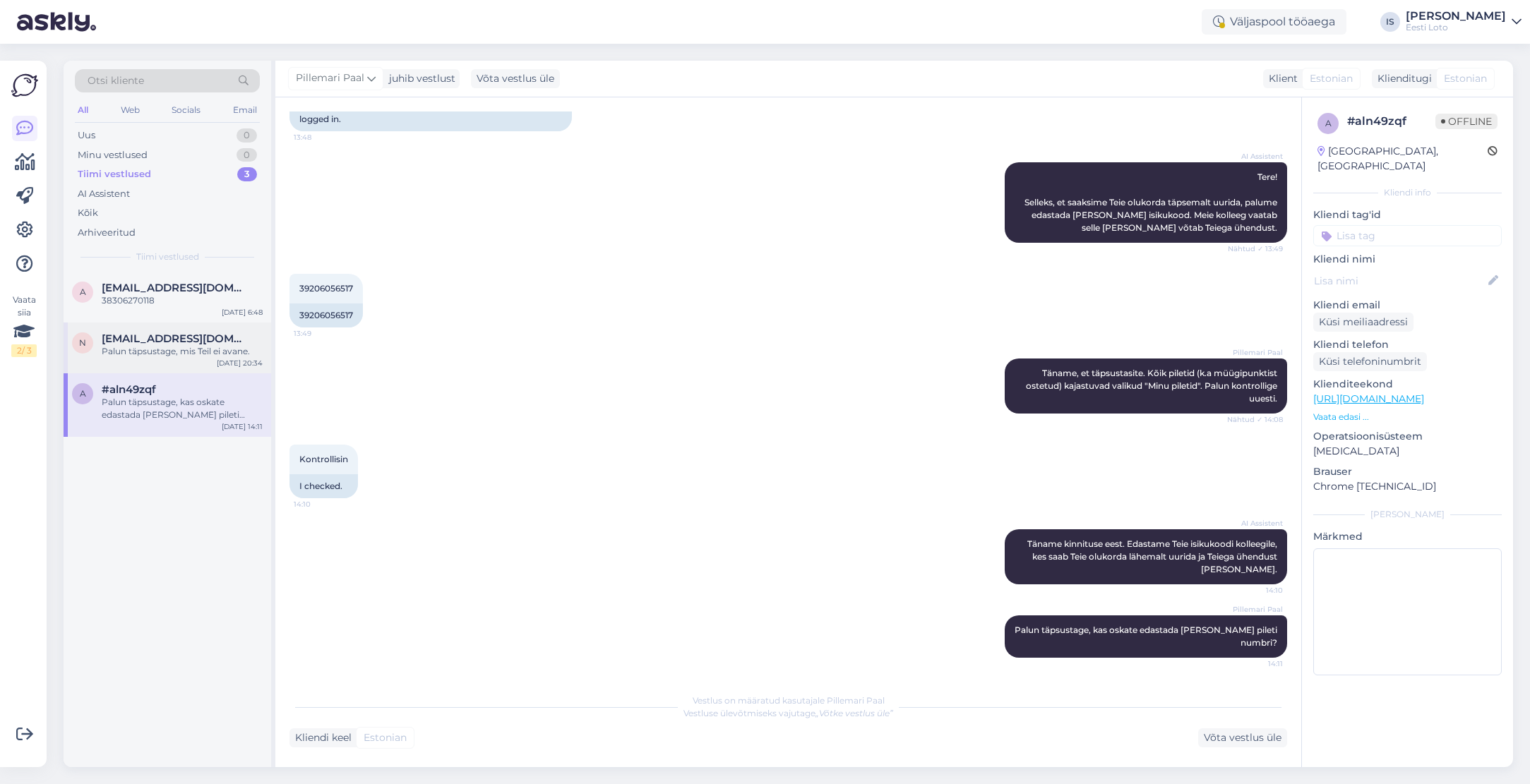
click at [135, 348] on div "Palun täpsustage, mis Teil ei avane." at bounding box center [181, 351] width 161 height 13
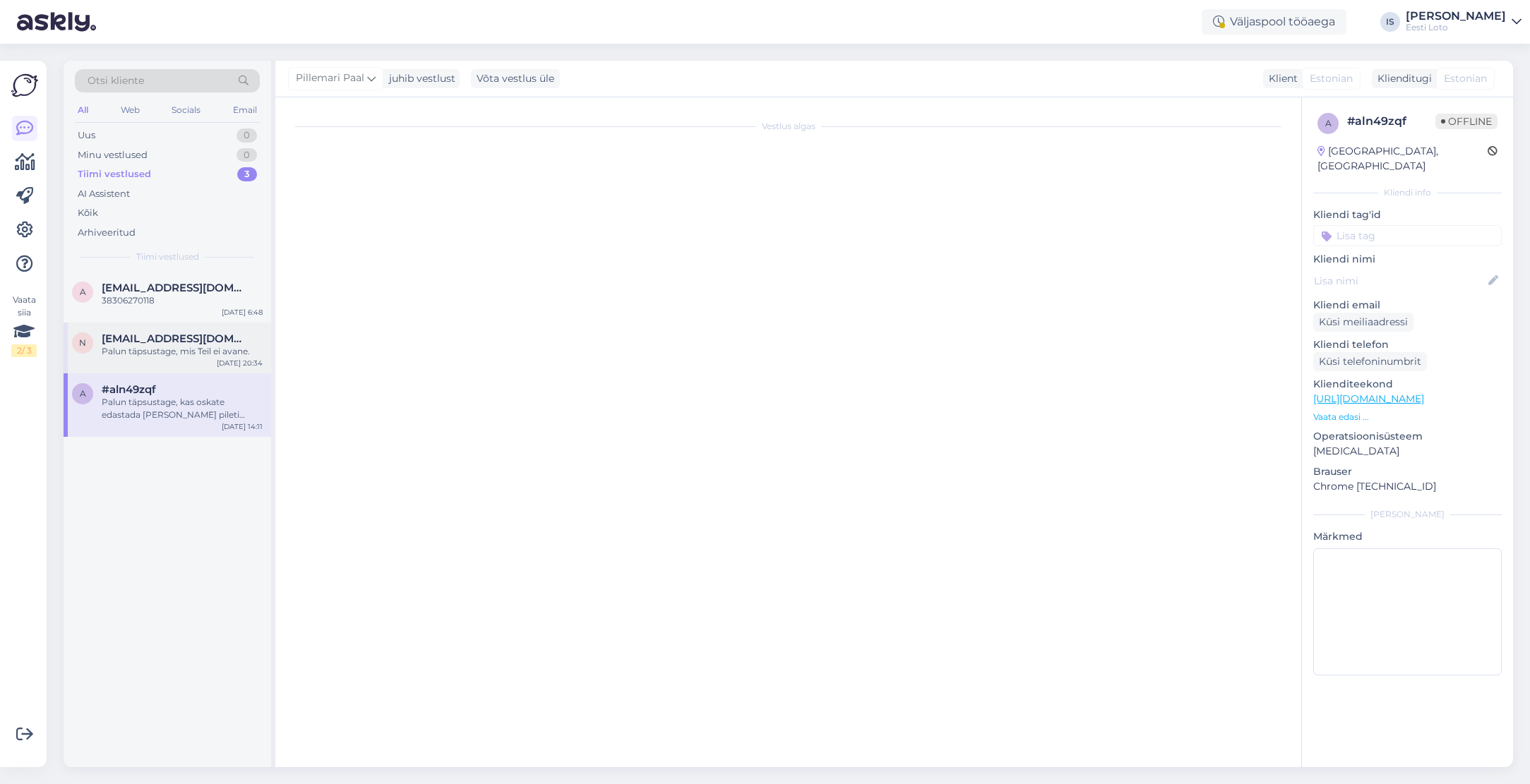
scroll to position [0, 0]
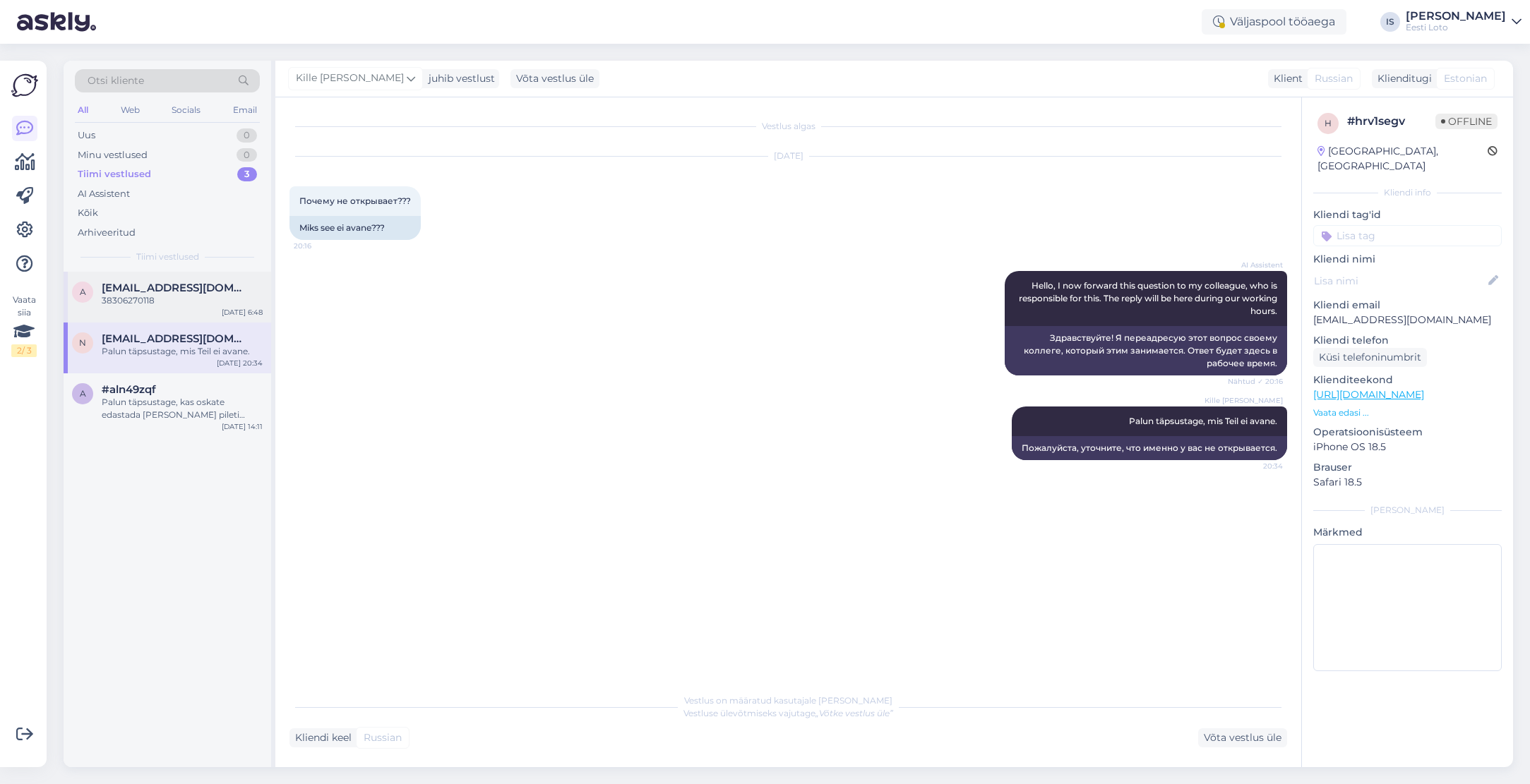
click at [140, 291] on span "adelante8300@gmail.com" at bounding box center [174, 287] width 146 height 13
